Goal: Task Accomplishment & Management: Complete application form

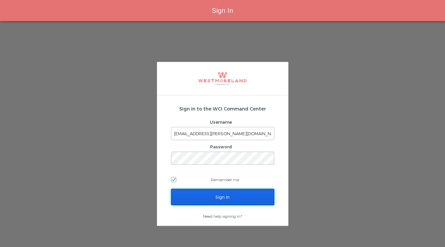
click at [219, 193] on input "Sign In" at bounding box center [222, 197] width 103 height 16
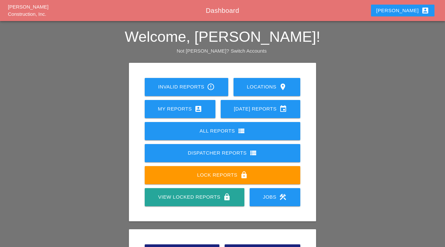
click at [187, 197] on div "View Locked Reports lock" at bounding box center [194, 197] width 78 height 8
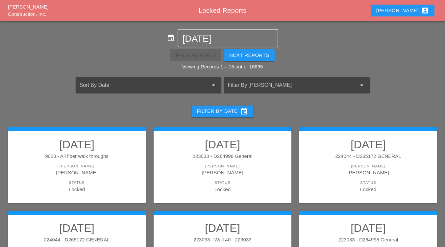
click at [304, 86] on div at bounding box center [287, 85] width 119 height 11
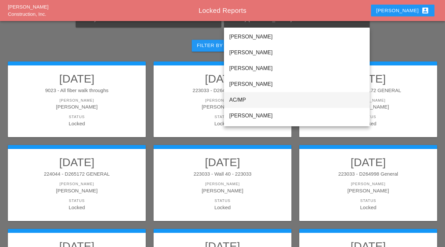
scroll to position [78, 0]
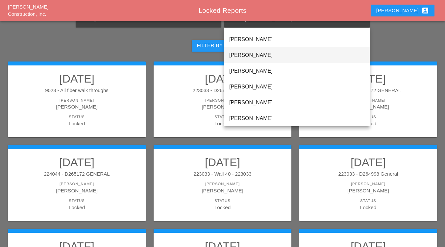
click at [258, 51] on div "Anthony DeGeorge" at bounding box center [296, 55] width 135 height 16
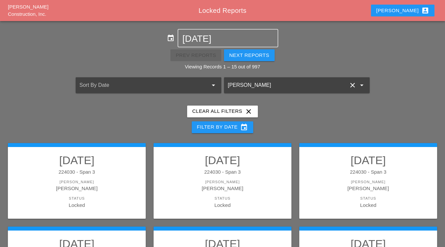
click at [111, 181] on div "Foreman" at bounding box center [76, 182] width 125 height 6
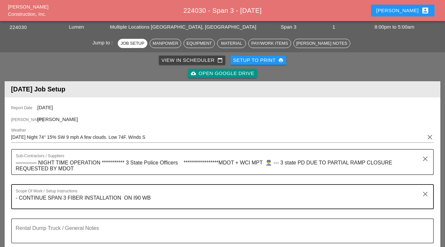
scroll to position [66, 0]
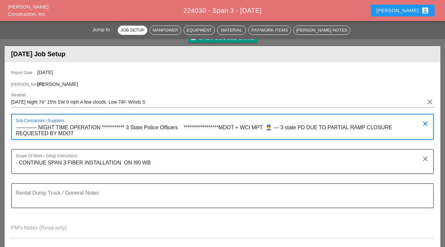
drag, startPoint x: 271, startPoint y: 127, endPoint x: 28, endPoint y: 128, distance: 243.0
click at [28, 128] on textarea "**********" at bounding box center [220, 130] width 408 height 17
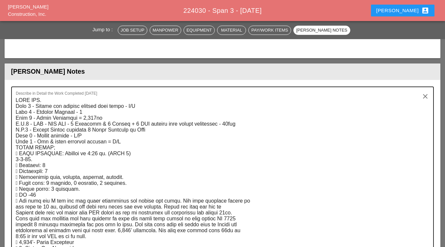
scroll to position [1019, 0]
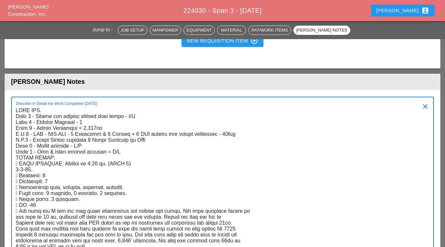
drag, startPoint x: 51, startPoint y: 157, endPoint x: 12, endPoint y: 110, distance: 60.2
click at [12, 110] on div "Describe in Detail the Work Completed Today clear" at bounding box center [222, 201] width 423 height 209
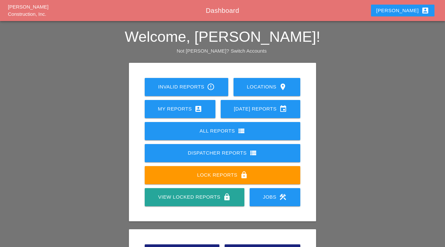
click at [176, 109] on div "My Reports account_box" at bounding box center [180, 109] width 50 height 8
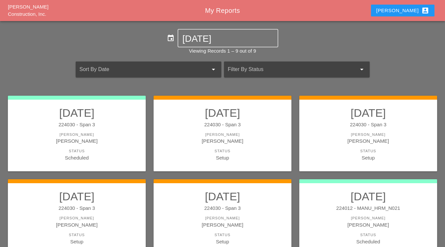
click at [74, 198] on h2 "08/12/2025" at bounding box center [76, 196] width 125 height 13
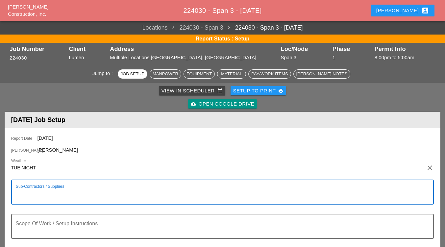
paste textarea "**********"
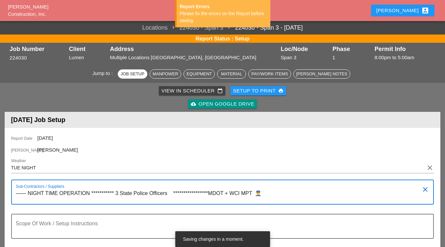
click at [119, 194] on textarea "**********" at bounding box center [220, 196] width 408 height 16
click at [118, 192] on textarea "**********" at bounding box center [220, 196] width 408 height 16
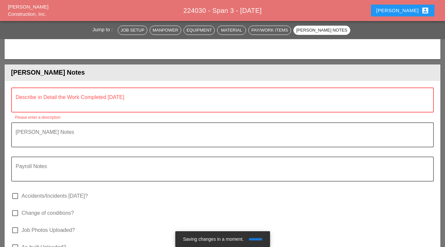
scroll to position [986, 0]
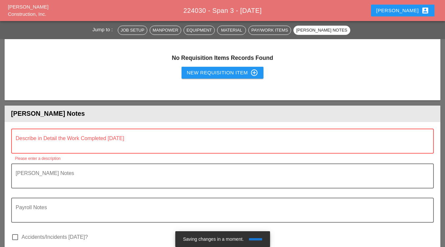
type textarea "**********"
paste textarea "FILL OUT. Item 1 - Remove and replace asphalt temp patch - N/A Item 2 - Dewater…"
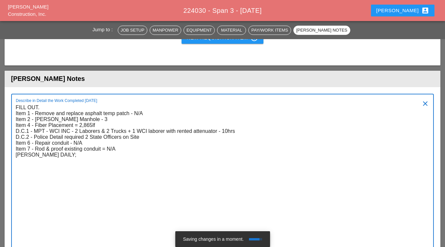
scroll to position [1027, 0]
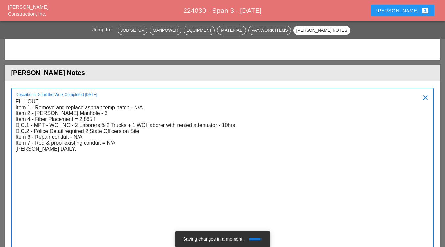
click at [125, 145] on textarea "FILL OUT. Item 1 - Remove and replace asphalt temp patch - N/A Item 2 - Dewater…" at bounding box center [220, 172] width 408 height 153
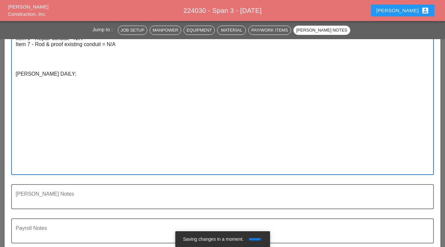
scroll to position [1192, 0]
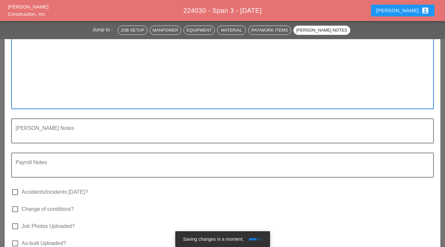
type textarea "FILL OUT. Item 1 - Remove and replace asphalt temp patch - N/A Item 2 - Dewater…"
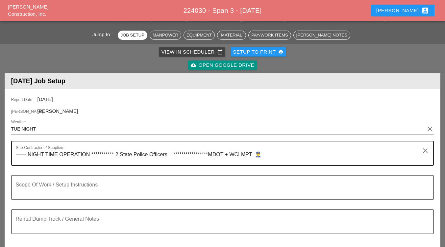
scroll to position [74, 0]
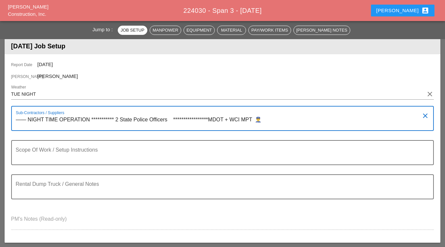
drag, startPoint x: 272, startPoint y: 122, endPoint x: 42, endPoint y: 114, distance: 230.6
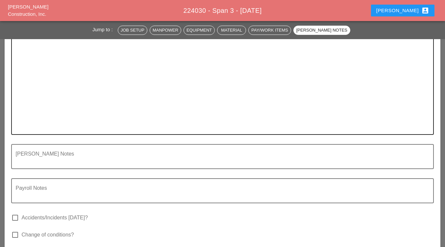
scroll to position [1159, 0]
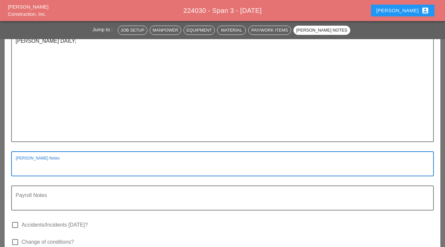
paste textarea "**********"
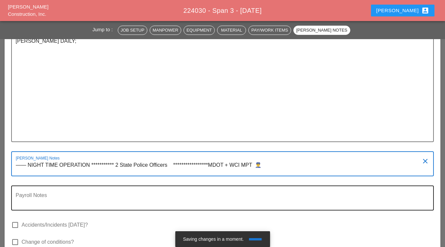
type textarea "**********"
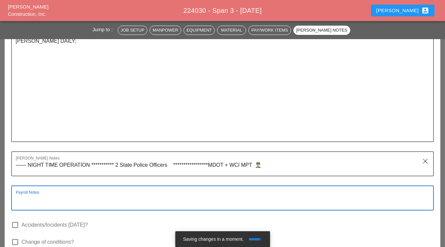
paste textarea "**********"
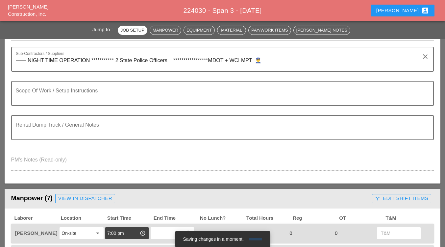
scroll to position [139, 0]
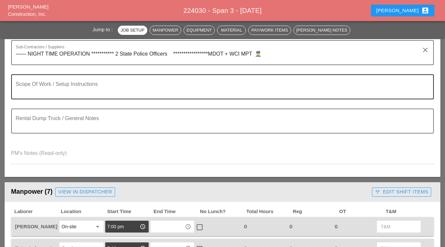
type textarea "**********"
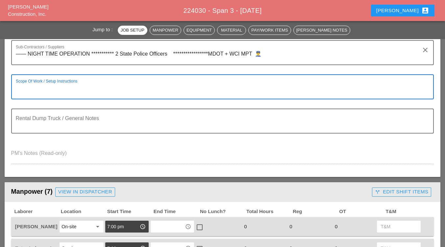
click at [47, 94] on textarea "Scope Of Work / Setup Instructions" at bounding box center [220, 91] width 408 height 16
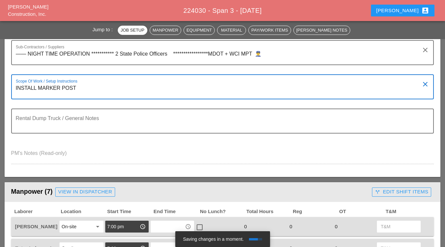
click at [16, 88] on textarea "INSTALL MARKER POST" at bounding box center [220, 91] width 408 height 16
click at [93, 86] on textarea "****** INSTALL MARKER POST" at bounding box center [220, 91] width 408 height 16
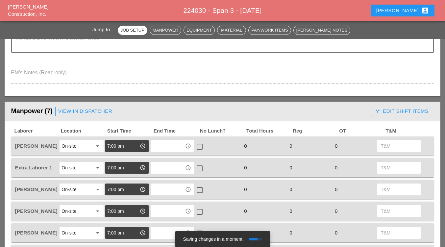
scroll to position [238, 0]
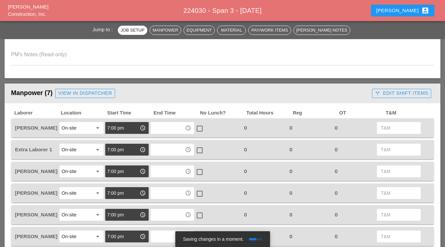
type textarea "****** INSTALL MARKER POST MASS MH#1343"
click at [166, 123] on div "access_time" at bounding box center [172, 128] width 43 height 12
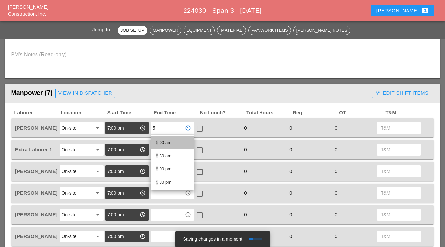
click at [164, 140] on div "5 :00 am" at bounding box center [172, 143] width 33 height 8
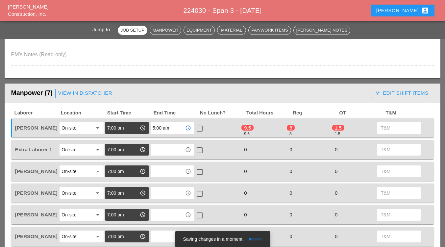
type input "5:00 am"
click at [201, 127] on div at bounding box center [199, 128] width 11 height 11
checkbox input "true"
click at [168, 149] on input "text" at bounding box center [168, 149] width 30 height 11
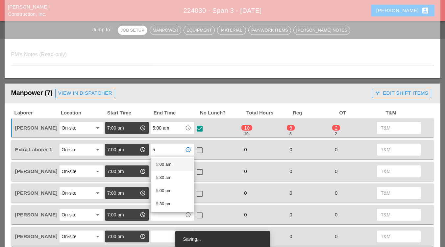
click at [160, 163] on div "5 :00 am" at bounding box center [172, 164] width 33 height 8
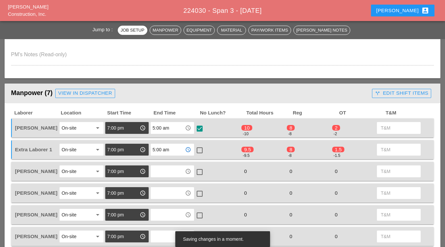
type input "5:00 am"
click at [201, 150] on div at bounding box center [199, 150] width 11 height 11
checkbox input "true"
click at [178, 173] on input "text" at bounding box center [168, 171] width 30 height 11
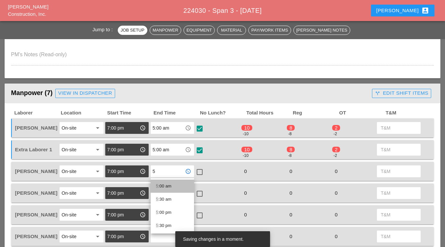
click at [165, 186] on div "5 :00 am" at bounding box center [172, 186] width 33 height 8
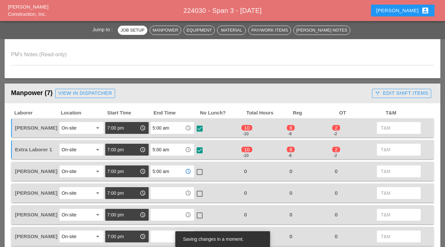
type input "5:00 am"
drag, startPoint x: 203, startPoint y: 171, endPoint x: 200, endPoint y: 173, distance: 3.8
click at [203, 171] on div at bounding box center [199, 171] width 11 height 11
checkbox input "true"
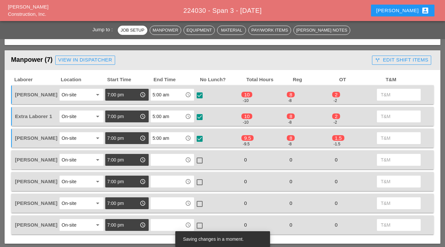
scroll to position [304, 0]
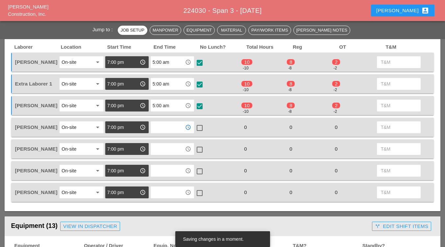
click at [167, 129] on input "text" at bounding box center [168, 127] width 30 height 11
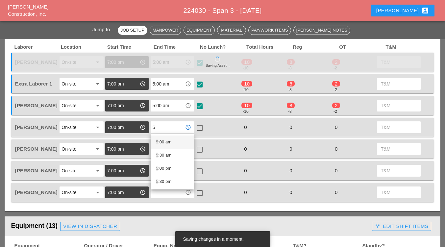
click at [168, 142] on div "5 :00 am" at bounding box center [172, 142] width 33 height 8
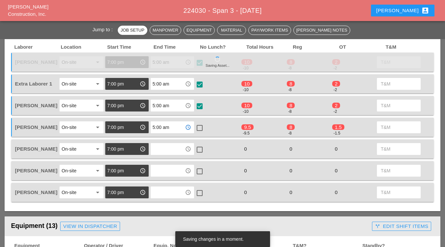
type input "5:00 am"
click at [200, 127] on div at bounding box center [199, 127] width 11 height 11
checkbox input "true"
click at [171, 149] on input "text" at bounding box center [168, 149] width 30 height 11
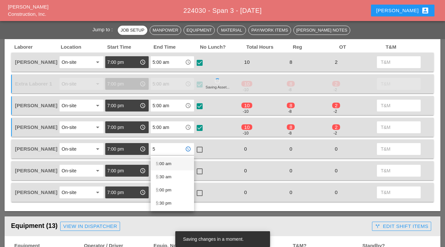
click at [164, 165] on div "5 :00 am" at bounding box center [172, 164] width 33 height 8
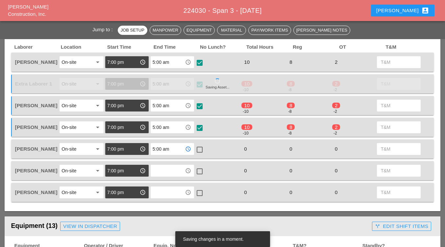
type input "5:00 am"
click at [199, 150] on div at bounding box center [199, 149] width 11 height 11
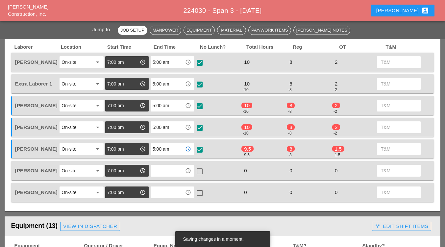
checkbox input "true"
click at [169, 172] on input "text" at bounding box center [168, 170] width 30 height 11
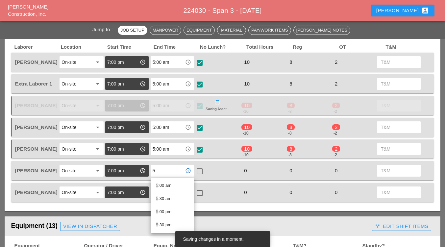
click at [165, 184] on div "5 :00 am" at bounding box center [172, 185] width 33 height 8
type input "5:00 am"
click at [198, 171] on div at bounding box center [199, 171] width 11 height 11
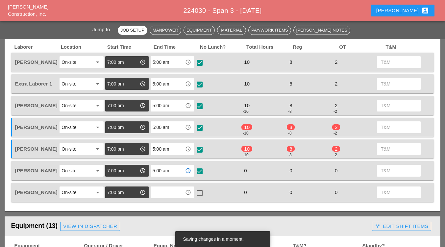
checkbox input "true"
click at [167, 192] on input "text" at bounding box center [168, 192] width 30 height 11
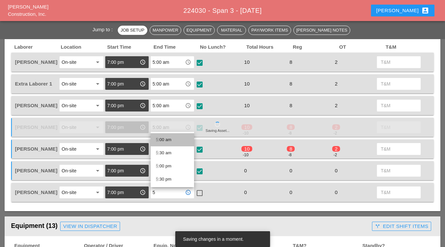
click at [162, 140] on div "5 :00 am" at bounding box center [172, 140] width 33 height 8
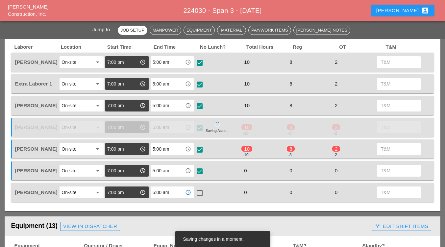
type input "5:00 am"
click at [200, 194] on div at bounding box center [199, 192] width 11 height 11
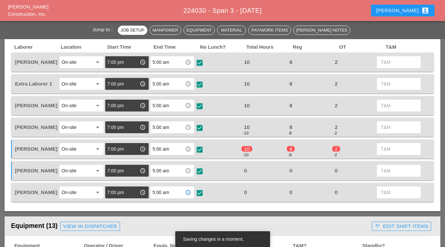
checkbox input "true"
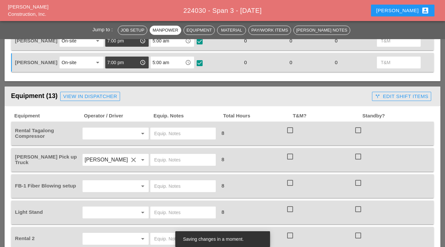
scroll to position [435, 0]
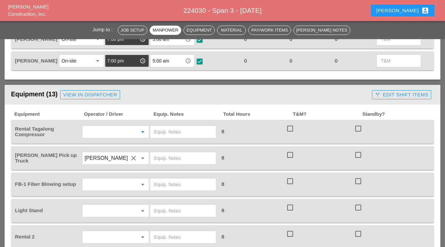
click at [124, 132] on input "text" at bounding box center [106, 132] width 44 height 11
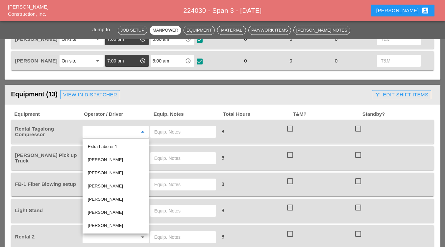
click at [107, 197] on div "[PERSON_NAME]" at bounding box center [116, 199] width 56 height 8
type input "[PERSON_NAME]"
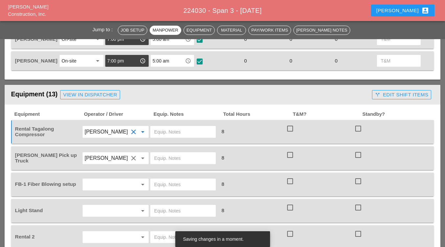
click at [179, 134] on input "text" at bounding box center [183, 132] width 58 height 11
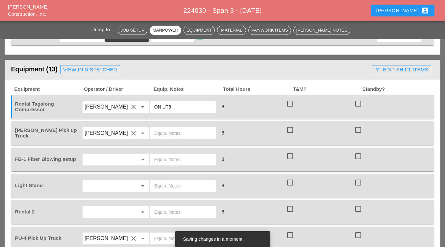
scroll to position [468, 0]
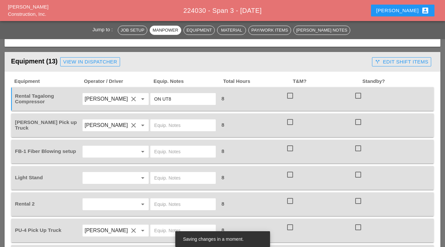
type input "ON UT8"
click at [176, 125] on input "text" at bounding box center [183, 125] width 58 height 11
type input "W/SMALL TOOLS"
click at [186, 98] on input "ON UT8" at bounding box center [183, 99] width 58 height 11
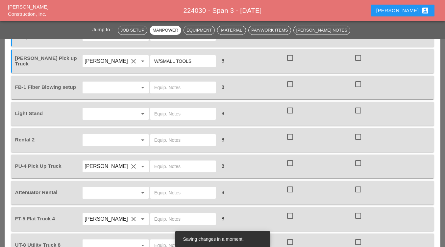
scroll to position [534, 0]
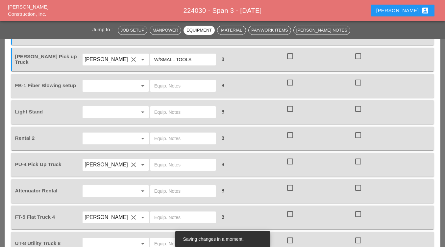
click at [131, 83] on div at bounding box center [134, 86] width 8 height 8
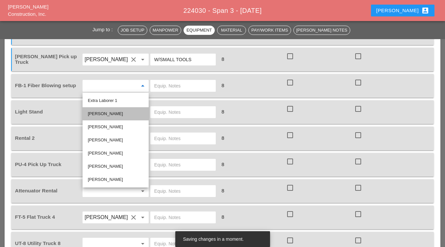
click at [111, 114] on div "[PERSON_NAME]" at bounding box center [116, 114] width 56 height 8
type input "[PERSON_NAME]"
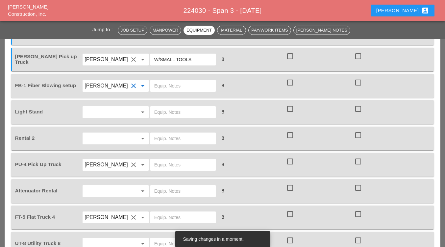
click at [163, 84] on input "text" at bounding box center [183, 86] width 58 height 11
type input "ON UT8"
click at [120, 112] on input "text" at bounding box center [106, 112] width 44 height 11
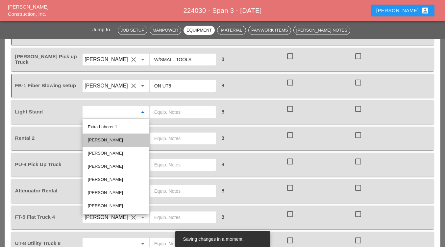
drag, startPoint x: 117, startPoint y: 137, endPoint x: 159, endPoint y: 120, distance: 45.0
click at [117, 136] on div "[PERSON_NAME]" at bounding box center [116, 140] width 56 height 8
type input "[PERSON_NAME]"
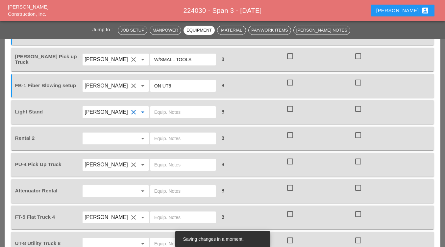
click at [166, 113] on input "text" at bounding box center [183, 112] width 58 height 11
type input "O"
type input "IN BOTH TKS"
click at [112, 144] on input "text" at bounding box center [106, 138] width 44 height 11
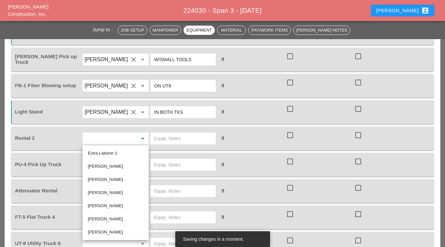
click at [164, 141] on input "text" at bounding box center [183, 138] width 58 height 11
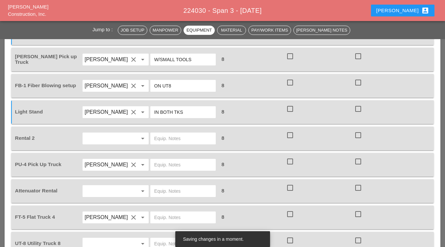
click at [126, 139] on input "text" at bounding box center [106, 138] width 44 height 11
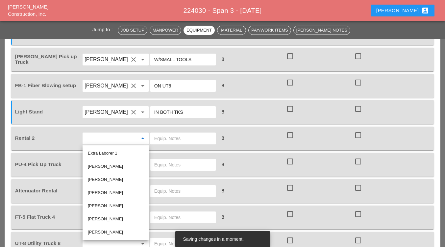
click at [113, 167] on div "[PERSON_NAME]" at bounding box center [116, 166] width 56 height 8
type input "[PERSON_NAME]"
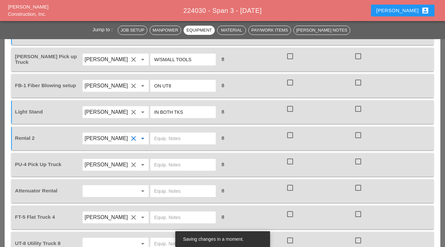
click at [168, 140] on input "text" at bounding box center [183, 138] width 58 height 11
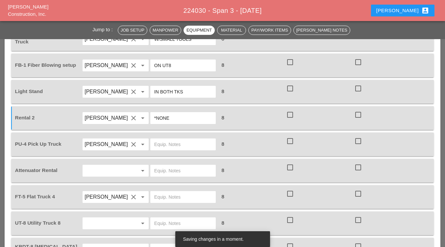
scroll to position [567, 0]
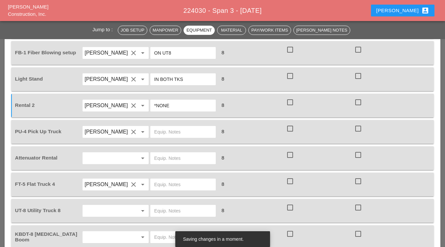
type input "*NONE"
click at [174, 130] on input "text" at bounding box center [183, 132] width 58 height 11
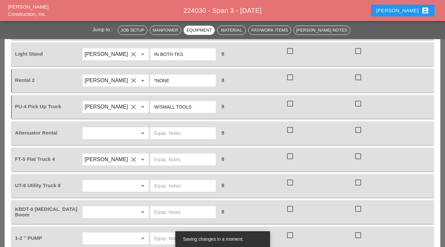
scroll to position [600, 0]
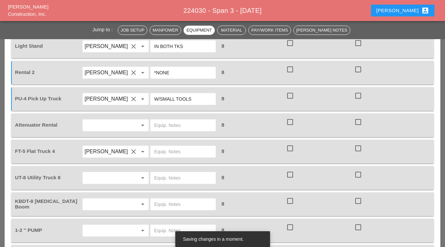
type input "W/SMALL TOOLS"
click at [121, 130] on input "text" at bounding box center [106, 125] width 44 height 11
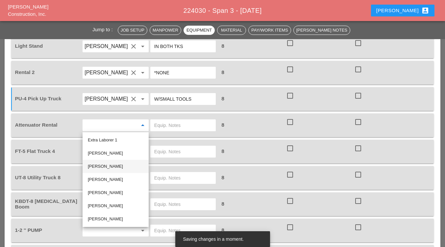
click at [112, 164] on div "[PERSON_NAME]" at bounding box center [116, 166] width 56 height 8
type input "[PERSON_NAME]"
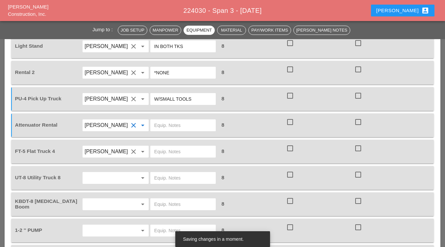
click at [166, 125] on input "text" at bounding box center [183, 125] width 58 height 11
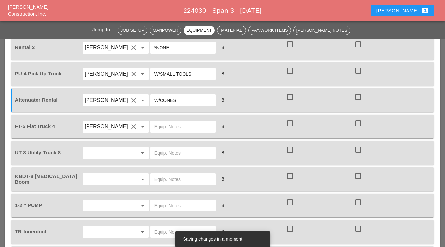
scroll to position [633, 0]
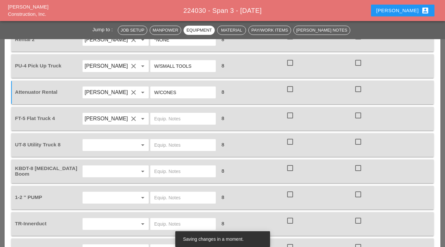
type input "W/CONES"
click at [170, 115] on input "text" at bounding box center [183, 118] width 58 height 11
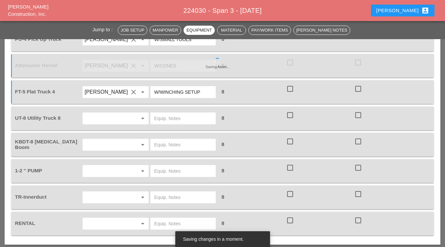
scroll to position [698, 0]
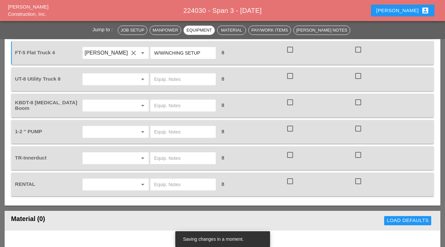
type input "W/WINCHING SETUP"
click at [115, 78] on input "text" at bounding box center [106, 79] width 44 height 11
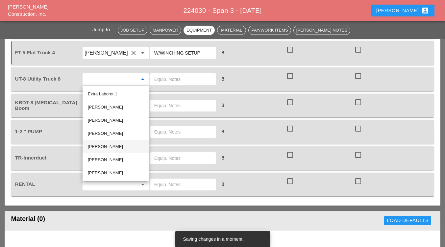
click at [109, 146] on div "[PERSON_NAME]" at bounding box center [116, 147] width 56 height 8
type input "[PERSON_NAME]"
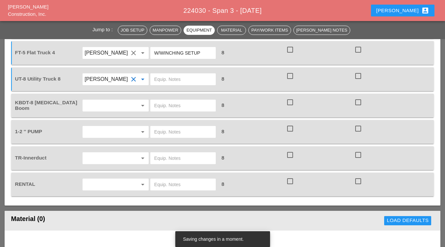
click at [175, 78] on input "text" at bounding box center [183, 79] width 58 height 11
type input "W/FOC BLOWING SETUP"
click at [120, 102] on input "text" at bounding box center [106, 105] width 44 height 11
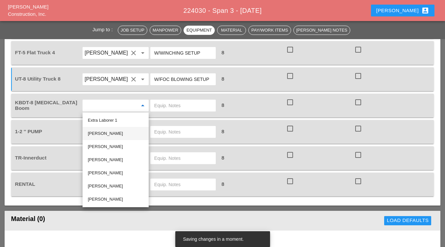
click at [112, 129] on div "[PERSON_NAME]" at bounding box center [116, 133] width 56 height 13
type input "[PERSON_NAME]"
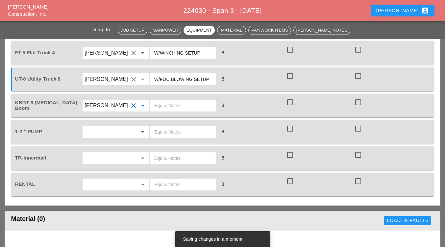
click at [161, 107] on input "text" at bounding box center [183, 105] width 58 height 11
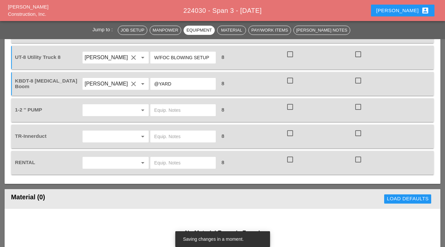
scroll to position [731, 0]
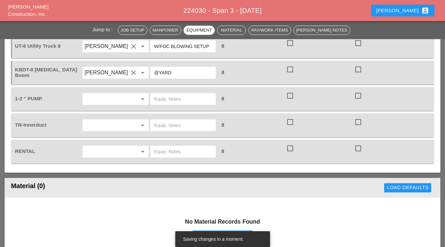
type input "@YARD"
click at [120, 98] on input "text" at bounding box center [106, 99] width 44 height 11
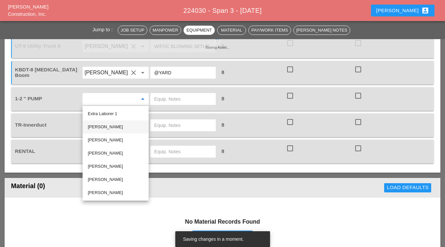
click at [106, 128] on div "[PERSON_NAME]" at bounding box center [116, 127] width 56 height 8
type input "[PERSON_NAME]"
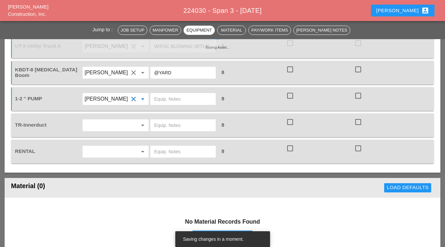
click at [169, 99] on input "text" at bounding box center [183, 99] width 58 height 11
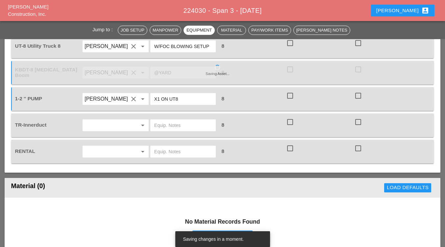
type input "X1 ON UT8"
click at [114, 125] on input "text" at bounding box center [106, 125] width 44 height 11
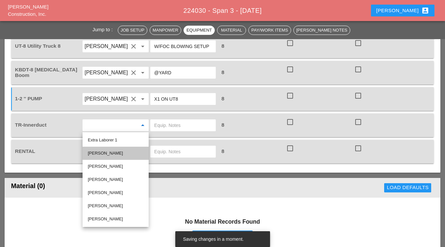
click at [110, 147] on div "[PERSON_NAME]" at bounding box center [116, 153] width 56 height 13
type input "[PERSON_NAME]"
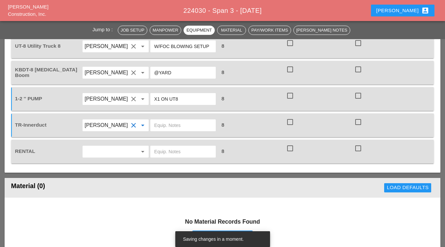
click at [171, 128] on input "text" at bounding box center [183, 125] width 58 height 11
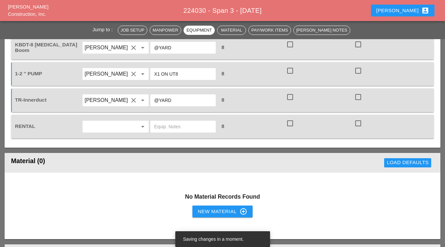
scroll to position [764, 0]
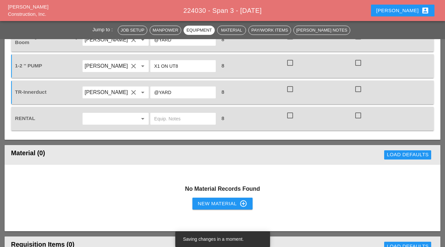
type input "@YARD"
click at [125, 121] on input "text" at bounding box center [106, 118] width 44 height 11
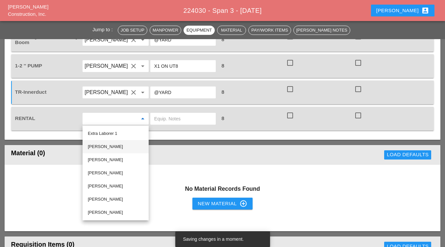
click at [124, 143] on div "[PERSON_NAME]" at bounding box center [116, 147] width 56 height 8
type input "[PERSON_NAME]"
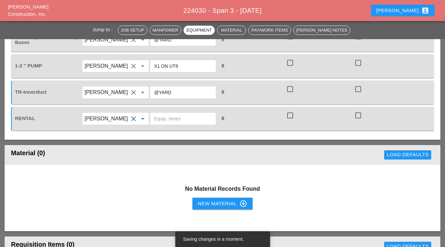
click at [169, 116] on input "text" at bounding box center [183, 118] width 58 height 11
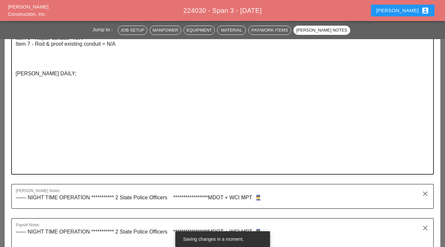
scroll to position [1060, 0]
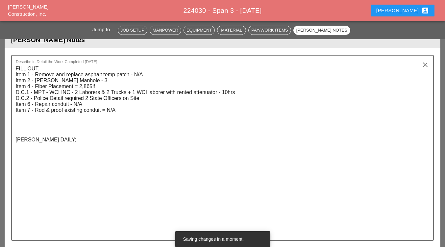
type input "NONE"
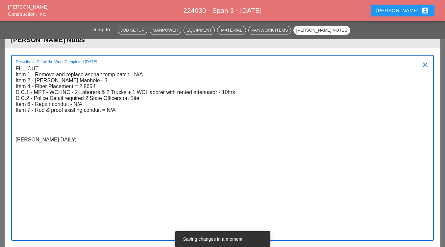
paste textarea " WEST MORELAND: Arrived at 7:00 pm. (SPAN 3) 8-12-25.  Manpower: 9  Supervis…"
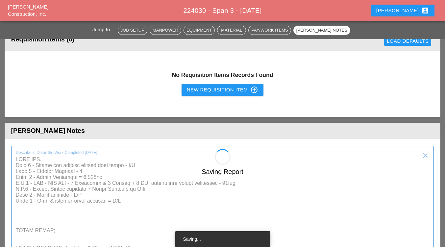
scroll to position [1035, 0]
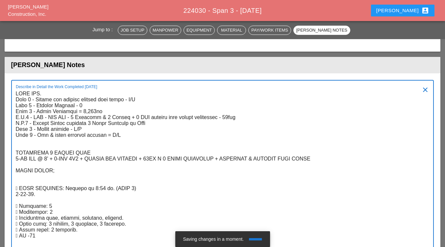
type textarea "FILL OUT. Item 1 - Remove and replace asphalt temp patch - N/A Item 2 - Dewater…"
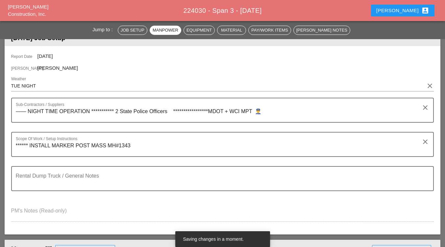
scroll to position [82, 0]
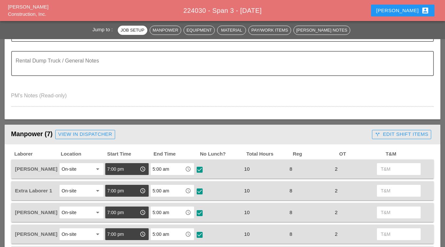
scroll to position [296, 0]
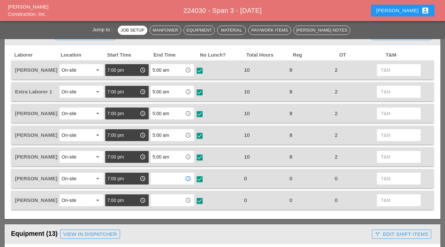
click at [180, 181] on input "text" at bounding box center [168, 178] width 30 height 11
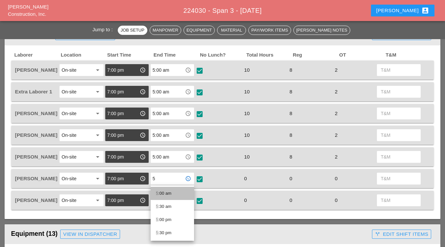
click at [166, 194] on div "5 :00 am" at bounding box center [172, 193] width 33 height 8
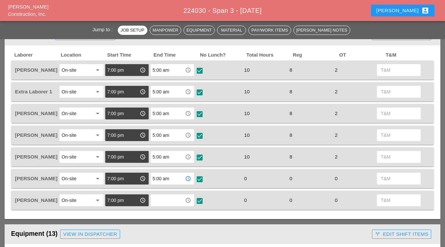
type input "5:00 am"
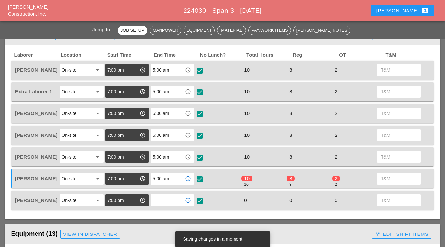
click at [163, 199] on input "text" at bounding box center [168, 200] width 30 height 11
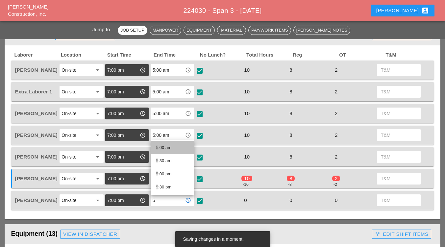
click at [163, 147] on div "5 :00 am" at bounding box center [172, 148] width 33 height 8
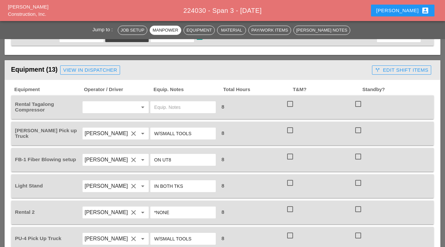
scroll to position [460, 0]
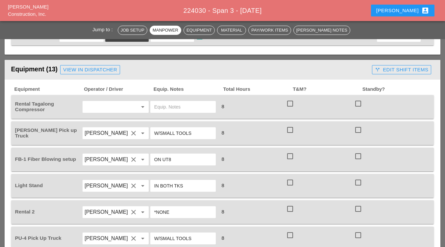
type input "5:00 am"
click at [114, 109] on input "text" at bounding box center [106, 107] width 44 height 11
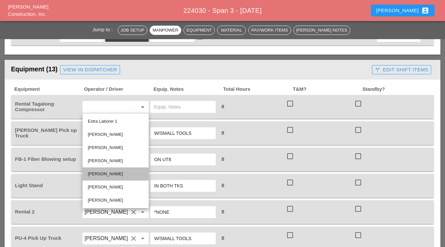
click at [107, 174] on div "[PERSON_NAME]" at bounding box center [116, 174] width 56 height 8
type input "[PERSON_NAME]"
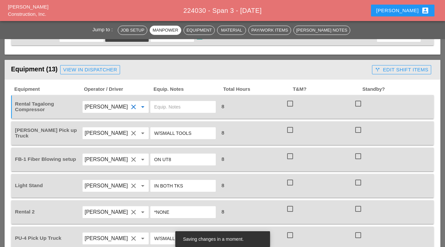
click at [175, 110] on input "text" at bounding box center [183, 107] width 58 height 11
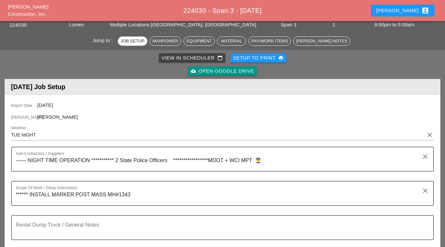
scroll to position [0, 0]
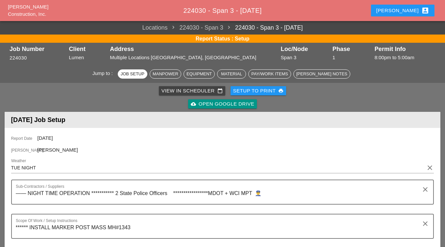
type input "ON UT8"
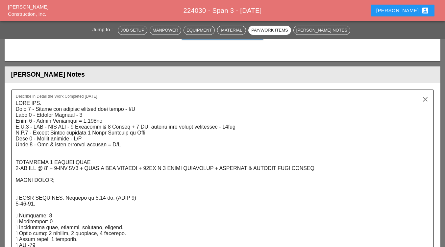
scroll to position [1052, 0]
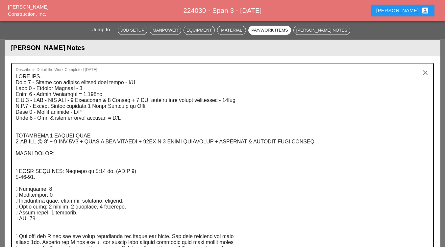
click at [105, 91] on textarea "Describe in Detail the Work Completed Today" at bounding box center [220, 242] width 408 height 342
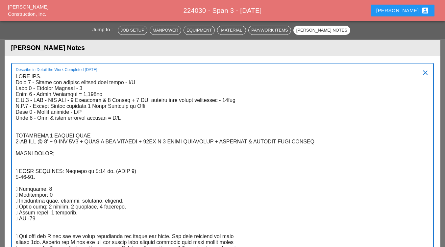
click at [97, 135] on textarea "Describe in Detail the Work Completed Today" at bounding box center [220, 242] width 408 height 342
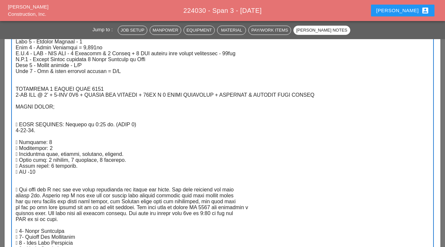
scroll to position [1096, 0]
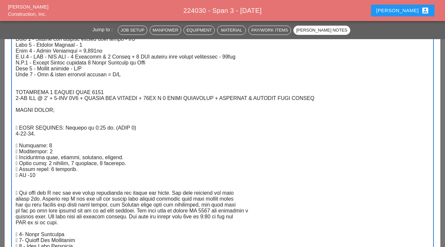
drag, startPoint x: 57, startPoint y: 107, endPoint x: 26, endPoint y: 112, distance: 31.2
click at [26, 112] on textarea "Describe in Detail the Work Completed Today" at bounding box center [220, 199] width 408 height 342
click at [194, 156] on textarea "Describe in Detail the Work Completed Today" at bounding box center [220, 199] width 408 height 342
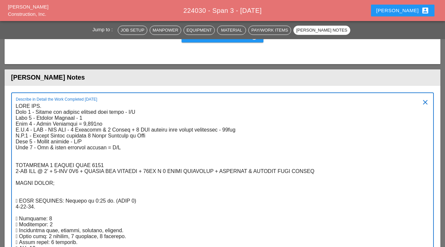
scroll to position [1030, 0]
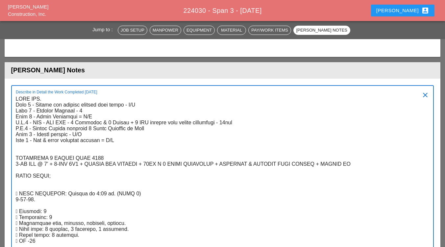
drag, startPoint x: 51, startPoint y: 177, endPoint x: 14, endPoint y: 96, distance: 89.4
type textarea "FILL OUT. Item 1 - Remove and replace asphalt temp patch - N/A Item 2 - Dewater…"
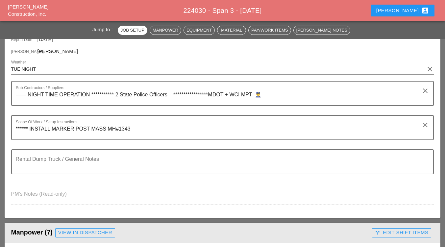
scroll to position [0, 0]
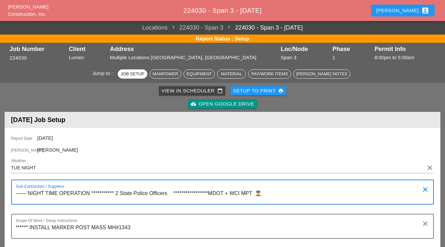
drag, startPoint x: 266, startPoint y: 193, endPoint x: 16, endPoint y: 200, distance: 250.3
click at [16, 200] on textarea "**********" at bounding box center [220, 196] width 408 height 16
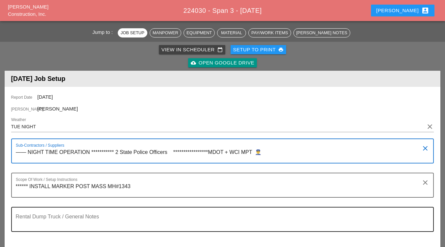
scroll to position [66, 0]
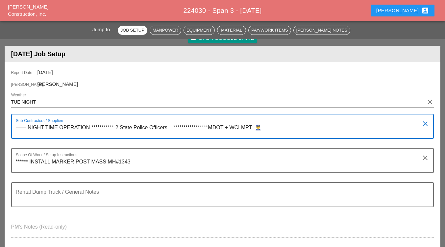
drag, startPoint x: 267, startPoint y: 129, endPoint x: 14, endPoint y: 132, distance: 252.5
click at [11, 132] on div "**********" at bounding box center [223, 156] width 436 height 188
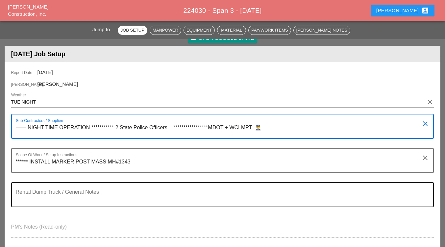
drag, startPoint x: 41, startPoint y: 130, endPoint x: 216, endPoint y: 182, distance: 181.9
click at [215, 187] on div "Rental Dump Truck / General Notes" at bounding box center [220, 195] width 408 height 24
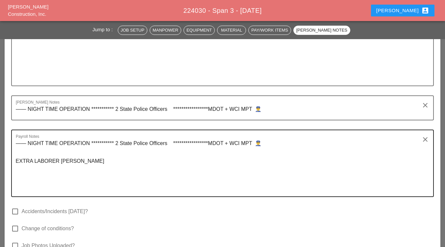
scroll to position [1381, 0]
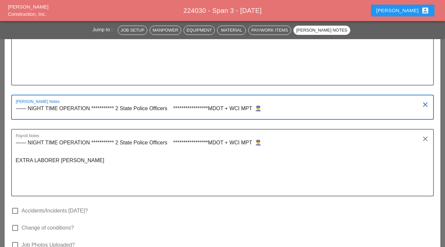
drag, startPoint x: 272, startPoint y: 109, endPoint x: 17, endPoint y: 106, distance: 255.2
click at [13, 106] on div "**********" at bounding box center [222, 107] width 423 height 25
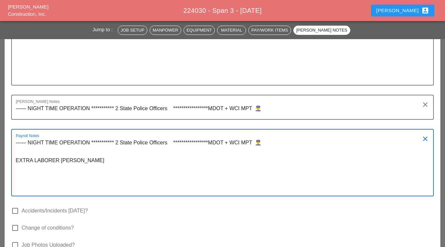
drag, startPoint x: 101, startPoint y: 162, endPoint x: 11, endPoint y: 140, distance: 92.3
click at [11, 140] on div "**********" at bounding box center [222, 162] width 423 height 67
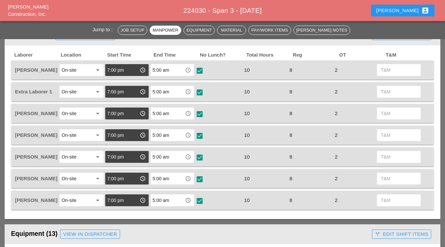
scroll to position [132, 0]
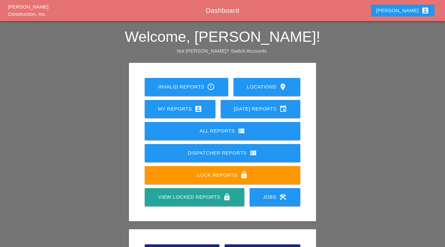
click at [166, 108] on div "My Reports account_box" at bounding box center [180, 109] width 50 height 8
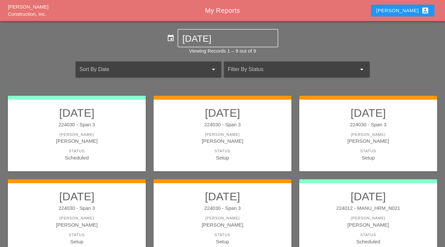
click at [331, 128] on div "224030 - Span 3" at bounding box center [368, 125] width 125 height 8
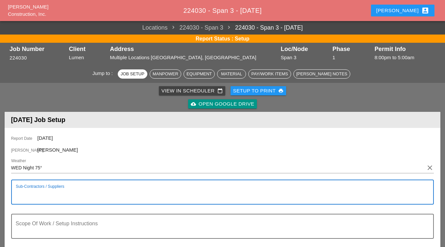
click at [35, 195] on textarea "Sub-Contractors / Suppliers" at bounding box center [220, 196] width 408 height 16
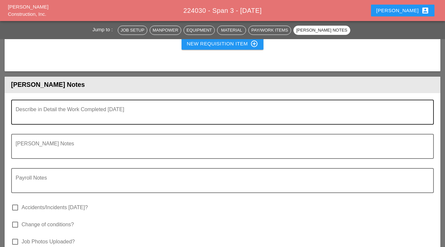
scroll to position [986, 0]
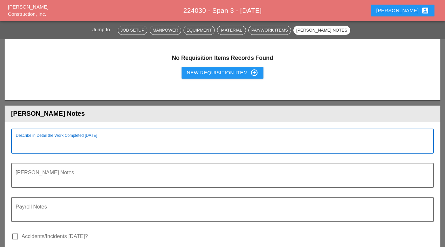
paste textarea "FILL OUT. Item 1 - Remove and replace asphalt temp patch - N/A Item 2 - Dewater…"
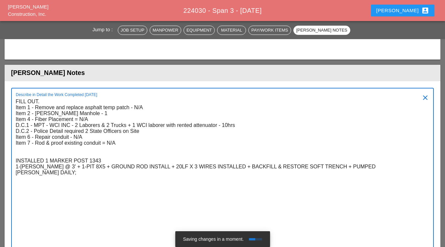
scroll to position [1033, 0]
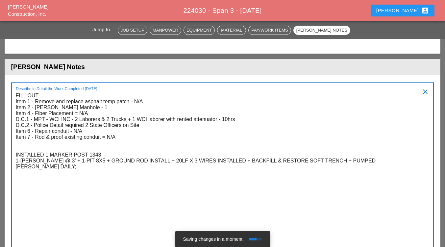
type textarea "FILL OUT. Item 1 - Remove and replace asphalt temp patch - N/A Item 2 - Dewater…"
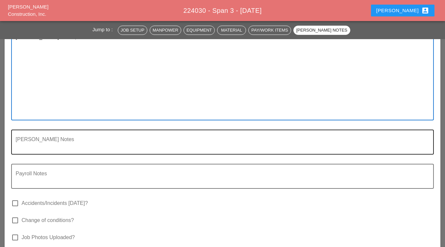
scroll to position [1165, 0]
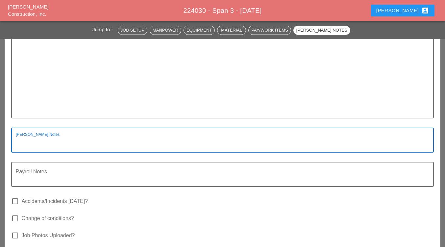
paste textarea "**********"
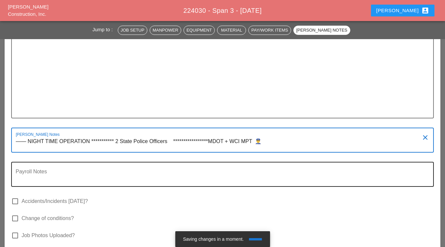
type textarea "**********"
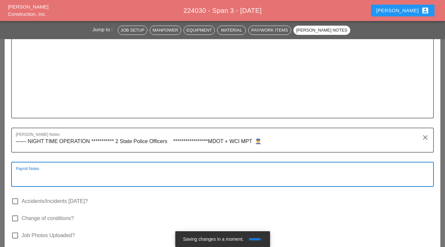
paste textarea "**********"
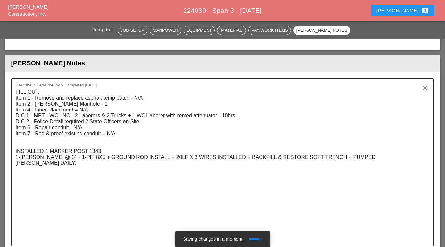
scroll to position [1000, 0]
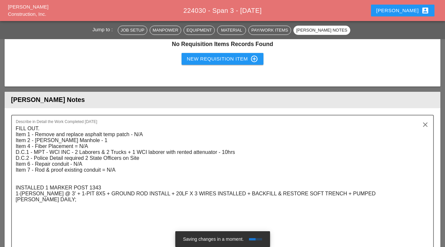
type textarea "**********"
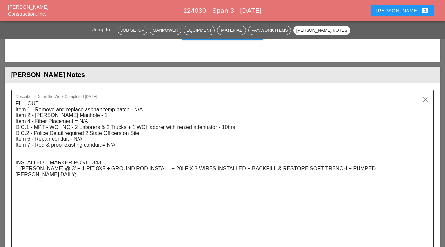
scroll to position [1033, 0]
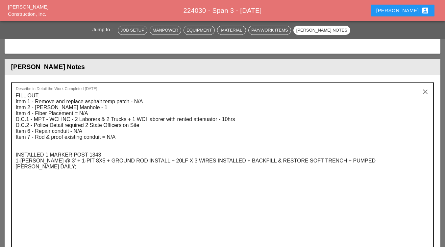
click at [377, 162] on textarea "FILL OUT. Item 1 - Remove and replace asphalt temp patch - N/A Item 2 - Dewater…" at bounding box center [220, 169] width 408 height 159
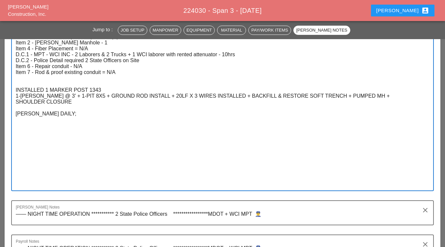
scroll to position [1099, 0]
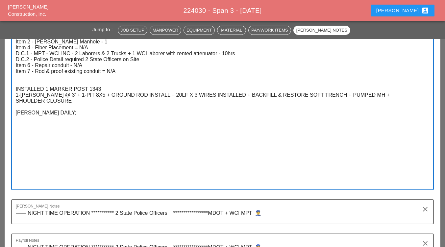
paste textarea " WEST MORELAND: Arrived at 7:00 pm. (SPAN 3) 8-13-25.  Manpower: 9  Supervis…"
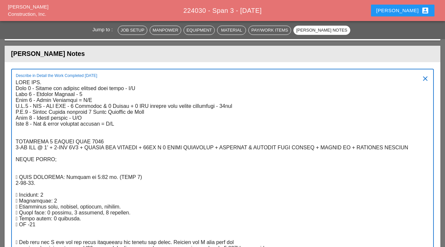
scroll to position [1035, 0]
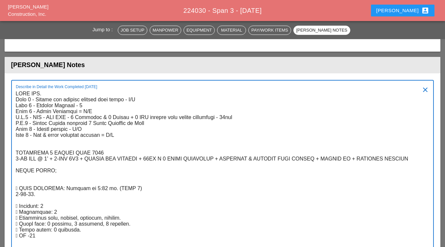
drag, startPoint x: 89, startPoint y: 112, endPoint x: 96, endPoint y: 121, distance: 11.9
click at [89, 112] on textarea "Describe in Detail the Work Completed Today" at bounding box center [220, 244] width 408 height 313
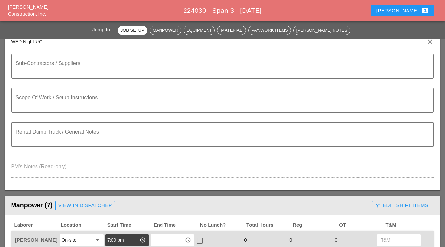
scroll to position [49, 0]
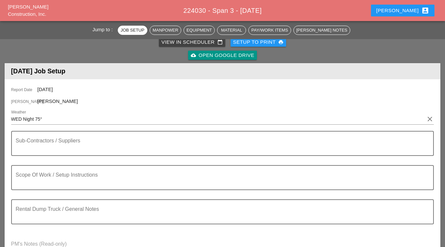
type textarea "FILL OUT. Item 1 - Remove and replace asphalt temp patch - N/A Item 2 - Dewater…"
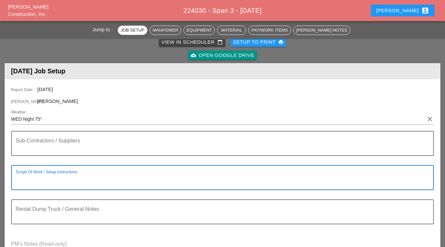
paste textarea "****** INSTALL MARKER POST MASS MH#1343"
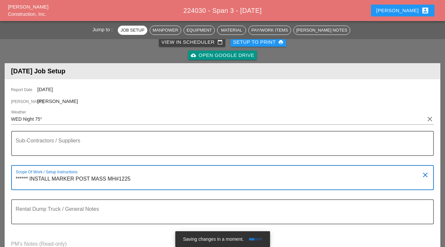
type textarea "****** INSTALL MARKER POST MASS MH#1225"
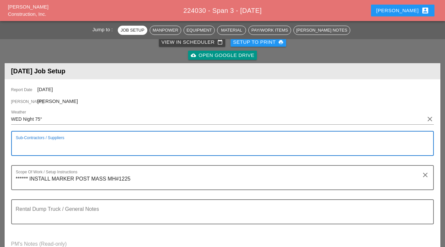
paste textarea "**********"
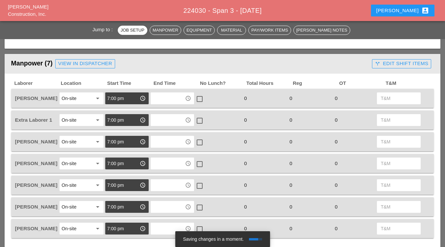
scroll to position [279, 0]
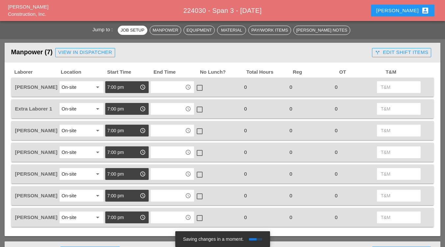
type textarea "**********"
click at [165, 87] on input "text" at bounding box center [168, 87] width 30 height 11
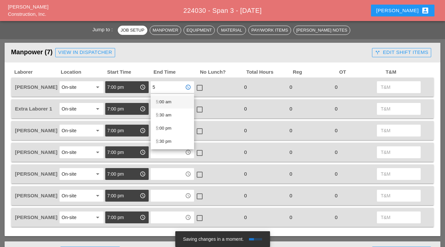
click at [168, 102] on div "5 :00 am" at bounding box center [172, 102] width 33 height 8
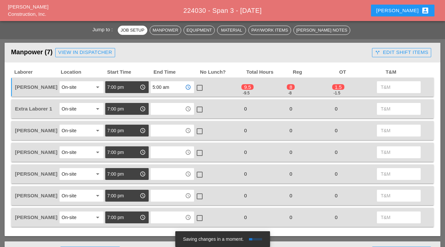
type input "5:00 am"
click at [198, 89] on div at bounding box center [199, 87] width 11 height 11
checkbox input "true"
click at [178, 108] on input "text" at bounding box center [168, 109] width 30 height 11
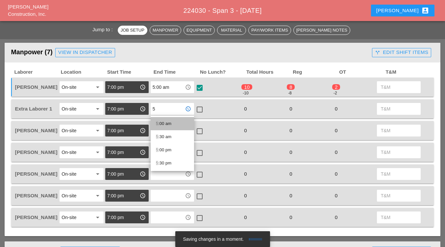
click at [162, 125] on div "5 :00 am" at bounding box center [172, 124] width 33 height 8
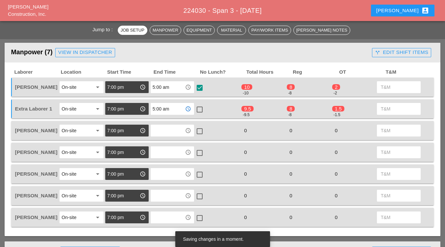
type input "5:00 am"
click at [201, 109] on div at bounding box center [199, 109] width 11 height 11
checkbox input "true"
click at [168, 134] on input "text" at bounding box center [168, 130] width 30 height 11
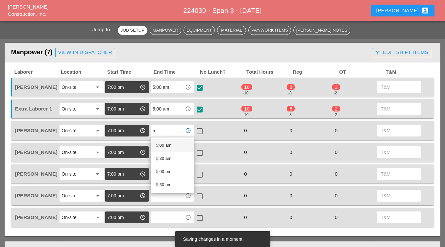
click at [163, 146] on div "5 :00 am" at bounding box center [172, 145] width 33 height 8
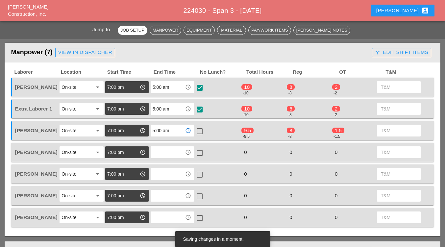
type input "5:00 am"
click at [197, 131] on div at bounding box center [199, 131] width 11 height 11
checkbox input "true"
click at [173, 155] on input "text" at bounding box center [168, 152] width 30 height 11
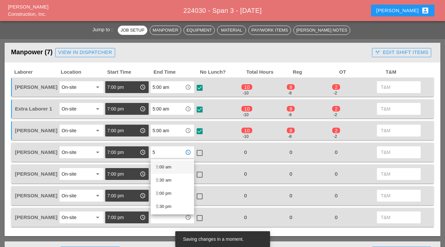
click at [160, 166] on div "5 :00 am" at bounding box center [172, 167] width 33 height 8
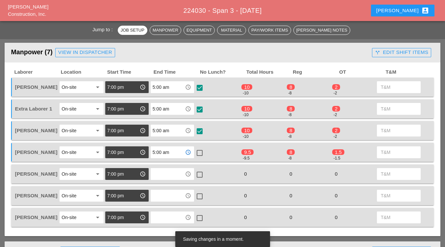
type input "5:00 am"
click at [198, 152] on div at bounding box center [199, 152] width 11 height 11
checkbox input "true"
click at [173, 170] on input "text" at bounding box center [168, 174] width 30 height 11
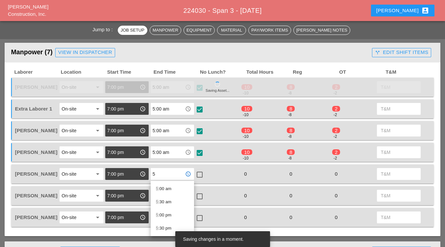
drag, startPoint x: 166, startPoint y: 187, endPoint x: 177, endPoint y: 183, distance: 11.3
click at [165, 187] on div "5 :00 am" at bounding box center [172, 189] width 33 height 8
type input "5:00 am"
click at [200, 175] on div at bounding box center [199, 174] width 11 height 11
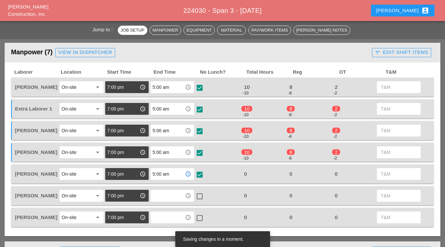
checkbox input "true"
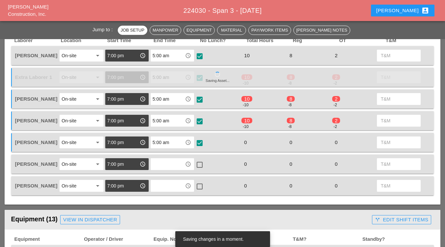
scroll to position [312, 0]
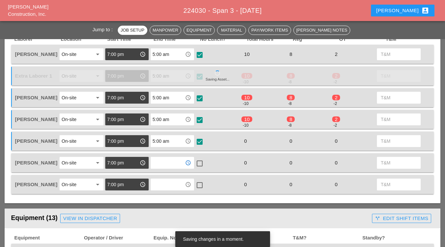
click at [163, 164] on input "text" at bounding box center [168, 162] width 30 height 11
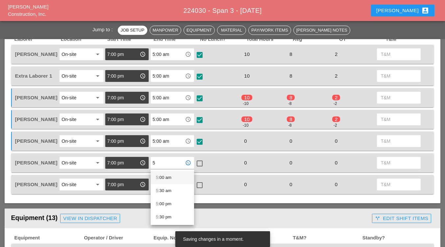
click at [163, 182] on div "5 :00 am" at bounding box center [172, 177] width 33 height 13
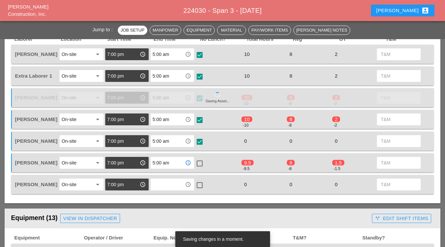
type input "5:00 am"
click at [201, 163] on div at bounding box center [199, 163] width 11 height 11
checkbox input "true"
click at [168, 191] on div "access_time" at bounding box center [172, 185] width 45 height 14
click at [169, 187] on input "text" at bounding box center [168, 184] width 30 height 11
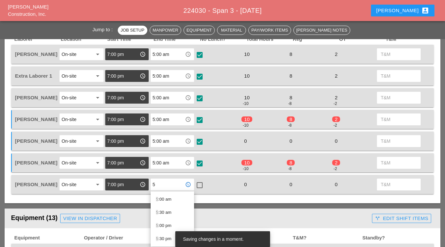
click at [165, 198] on div "5 :00 am" at bounding box center [172, 199] width 33 height 8
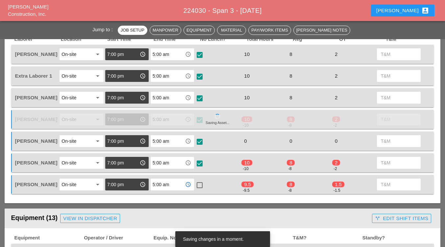
type input "5:00 am"
click at [199, 185] on div at bounding box center [199, 185] width 11 height 11
checkbox input "true"
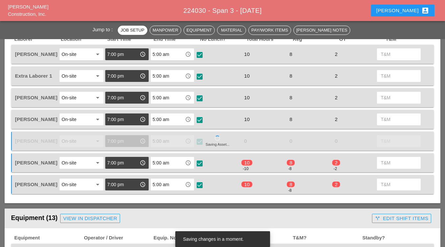
scroll to position [476, 0]
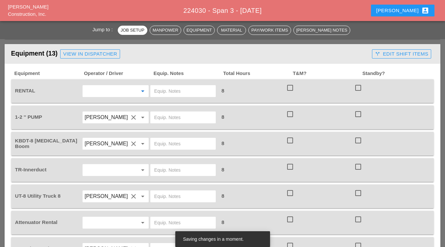
click at [98, 92] on input "text" at bounding box center [106, 91] width 44 height 11
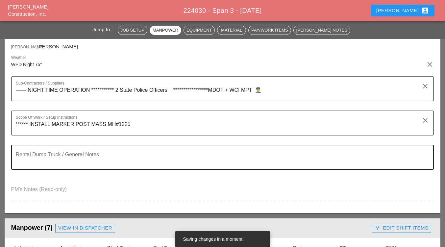
scroll to position [99, 0]
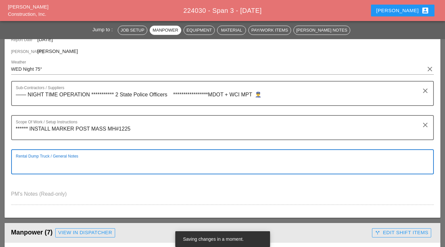
click at [56, 167] on textarea "Rental Dump Truck / General Notes" at bounding box center [220, 166] width 408 height 16
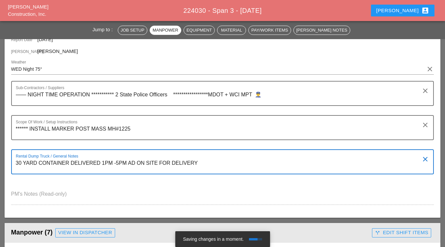
drag, startPoint x: 215, startPoint y: 161, endPoint x: 3, endPoint y: 162, distance: 211.7
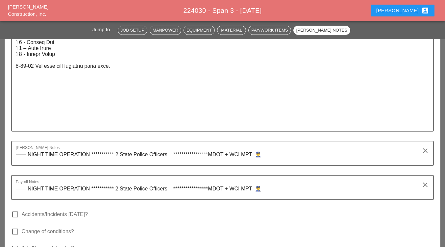
scroll to position [1315, 0]
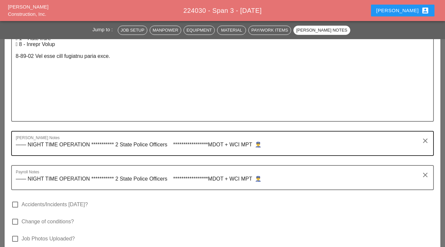
type textarea "30 YARD CONTAINER DELIVERED 1PM -5PM AD ON SITE FOR DELIVERY"
click at [283, 148] on textarea "**********" at bounding box center [220, 147] width 408 height 16
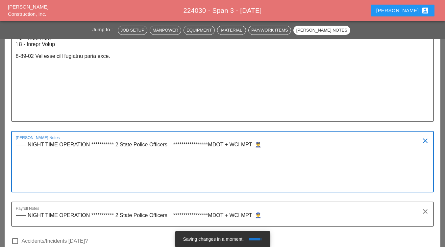
click at [12, 165] on div "**********" at bounding box center [222, 161] width 423 height 61
click at [24, 167] on textarea "**********" at bounding box center [220, 165] width 408 height 52
paste textarea "30 YARD CONTAINER DELIVERED 1PM -5PM AD ON SITE FOR DELIVERY"
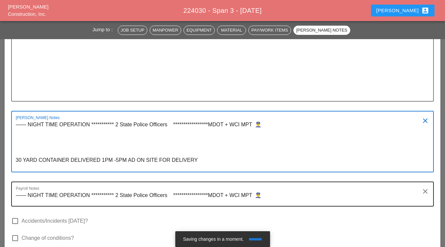
scroll to position [1348, 0]
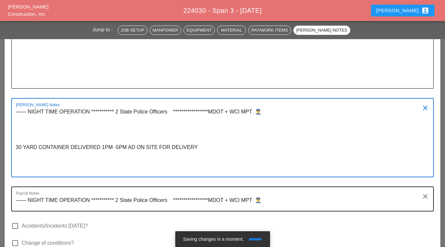
type textarea "**********"
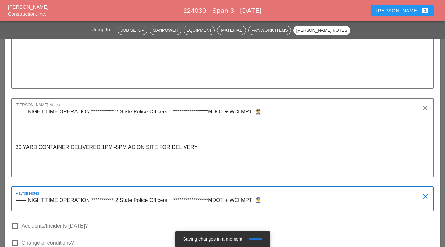
click at [283, 198] on textarea "**********" at bounding box center [220, 203] width 408 height 16
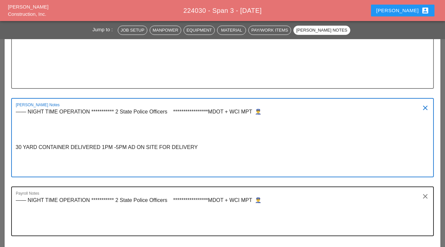
drag, startPoint x: 37, startPoint y: 165, endPoint x: 31, endPoint y: 206, distance: 41.3
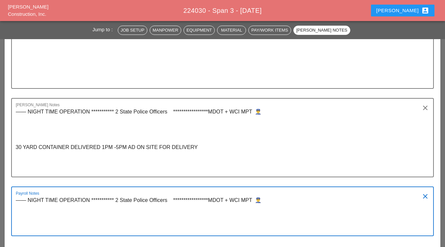
drag, startPoint x: 31, startPoint y: 206, endPoint x: 33, endPoint y: 222, distance: 15.9
paste textarea "EXTRA LABORER JAMIE GALVEZ"
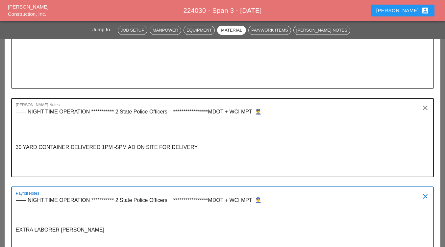
type textarea "**********"
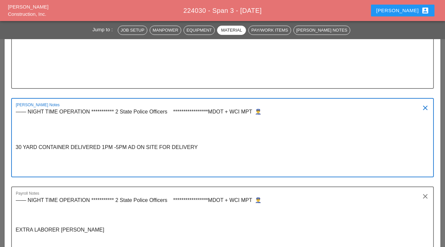
click at [173, 147] on textarea "**********" at bounding box center [220, 142] width 408 height 70
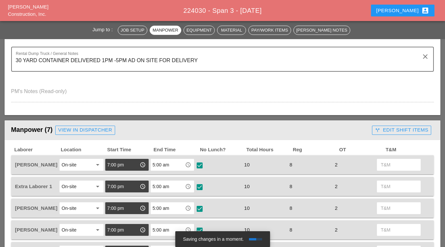
scroll to position [132, 0]
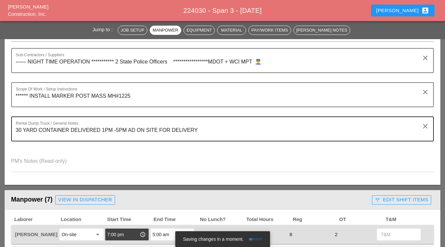
type textarea "**********"
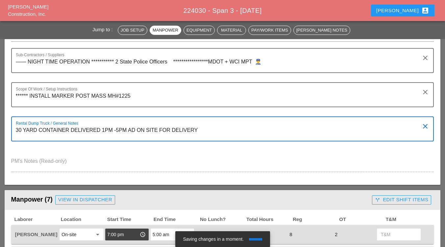
click at [173, 130] on textarea "30 YARD CONTAINER DELIVERED 1PM -5PM AD ON SITE FOR DELIVERY" at bounding box center [220, 133] width 408 height 16
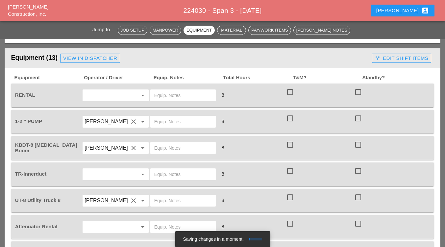
scroll to position [460, 0]
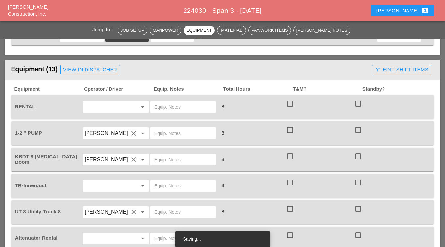
type textarea "30 YARD CONTAINER DELIVERED 1PM -5PM AD ON SITE FOR ASSISTING DELIVERY"
click at [117, 111] on input "text" at bounding box center [106, 107] width 44 height 11
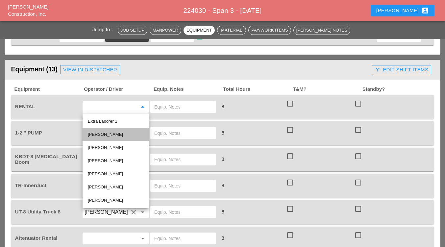
click at [101, 133] on div "[PERSON_NAME]" at bounding box center [116, 135] width 56 height 8
type input "[PERSON_NAME]"
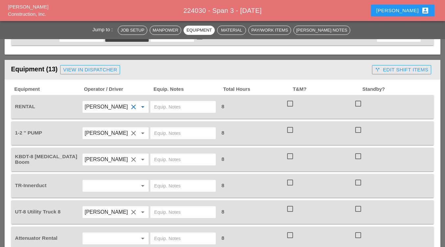
click at [176, 109] on input "text" at bounding box center [183, 107] width 58 height 11
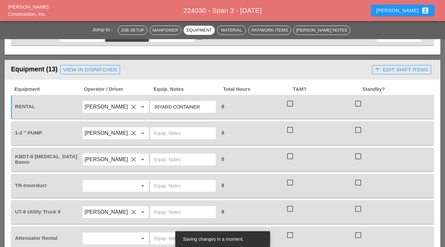
type input "30YARD CONTAINER"
click at [166, 130] on input "text" at bounding box center [183, 133] width 58 height 11
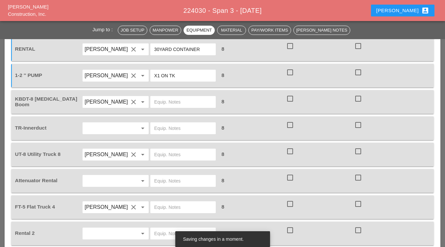
scroll to position [526, 0]
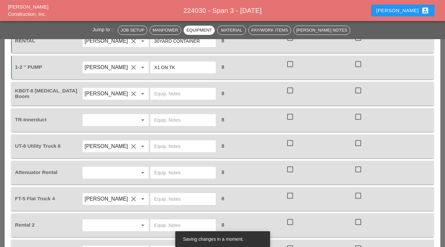
type input "X1 ON TK"
click at [175, 95] on input "text" at bounding box center [183, 93] width 58 height 11
click at [134, 96] on icon "clear" at bounding box center [134, 94] width 8 height 8
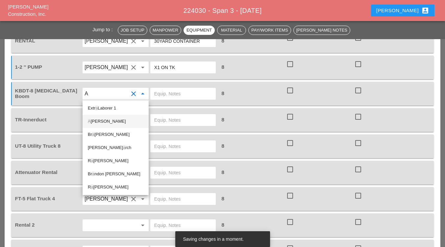
click at [108, 123] on div "A nthony DeGeorge" at bounding box center [116, 121] width 56 height 8
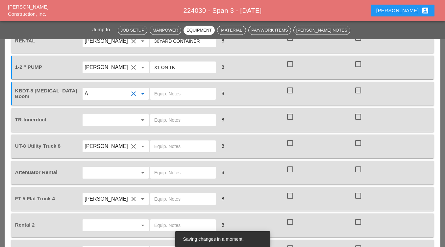
type input "[PERSON_NAME]"
click at [181, 95] on input "text" at bounding box center [183, 93] width 58 height 11
type input "@YARD"
click at [118, 122] on input "text" at bounding box center [106, 120] width 44 height 11
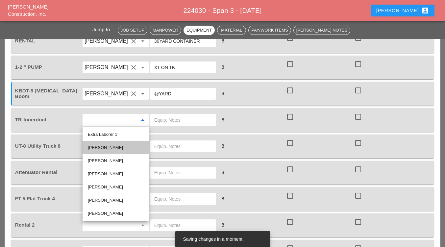
click at [111, 146] on div "[PERSON_NAME]" at bounding box center [116, 148] width 56 height 8
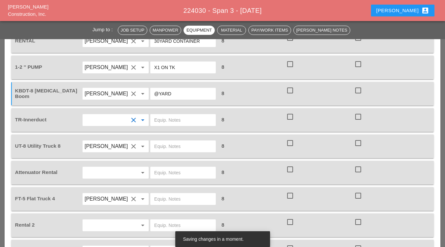
click at [182, 122] on input "text" at bounding box center [183, 120] width 58 height 11
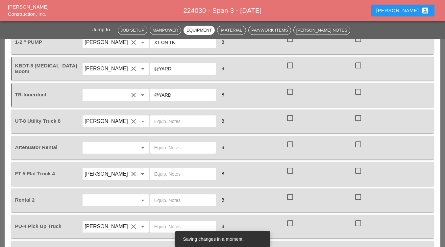
scroll to position [559, 0]
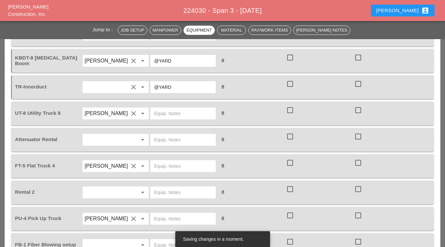
type input "@YARD"
click at [161, 115] on input "text" at bounding box center [183, 113] width 58 height 11
type input "W/FOC BLOWING SETUP"
click at [110, 145] on input "text" at bounding box center [106, 139] width 44 height 11
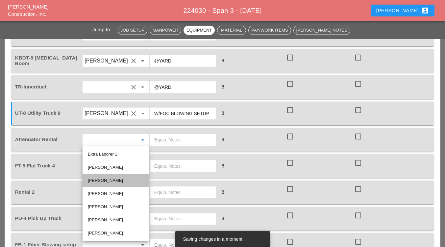
click at [115, 182] on div "[PERSON_NAME]" at bounding box center [116, 181] width 56 height 8
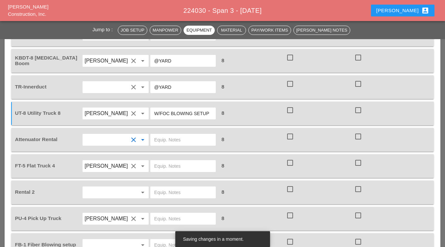
drag, startPoint x: 172, startPoint y: 147, endPoint x: 175, endPoint y: 143, distance: 4.7
click at [174, 145] on div at bounding box center [184, 140] width 68 height 18
click at [175, 141] on input "text" at bounding box center [183, 139] width 58 height 11
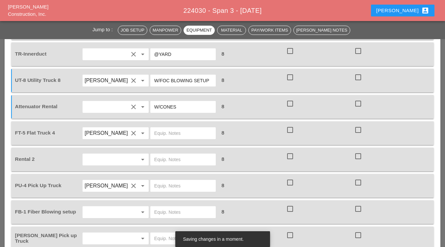
scroll to position [625, 0]
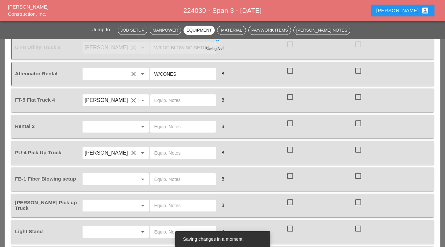
type input "W/CONES"
click at [169, 103] on input "text" at bounding box center [183, 100] width 58 height 11
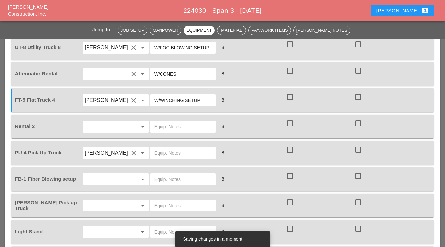
type input "W/WINCHING SETUP"
click at [134, 129] on div at bounding box center [134, 127] width 8 height 8
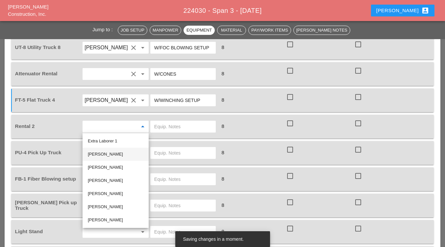
click at [128, 150] on div "[PERSON_NAME]" at bounding box center [116, 154] width 56 height 13
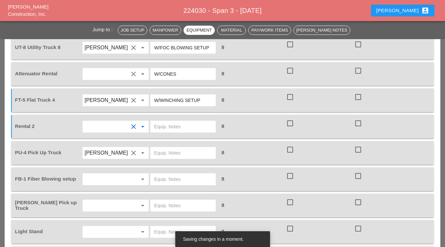
click at [164, 133] on div at bounding box center [184, 126] width 68 height 18
click at [165, 129] on input "text" at bounding box center [183, 126] width 58 height 11
type input "NONE"
click at [179, 151] on input "text" at bounding box center [183, 153] width 58 height 11
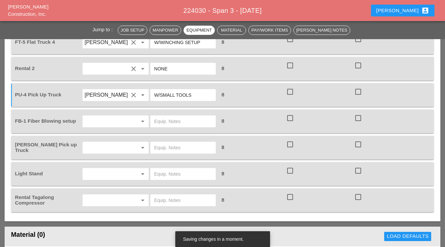
scroll to position [690, 0]
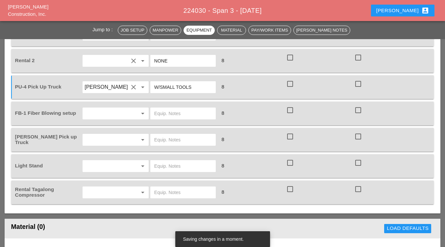
type input "W/SMALL TOOLS"
click at [124, 110] on input "text" at bounding box center [106, 113] width 44 height 11
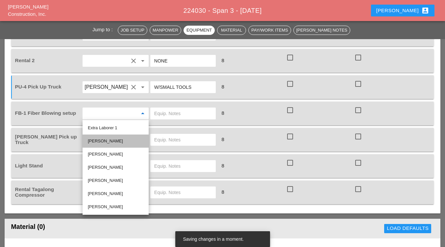
click at [114, 136] on div "[PERSON_NAME]" at bounding box center [116, 140] width 56 height 13
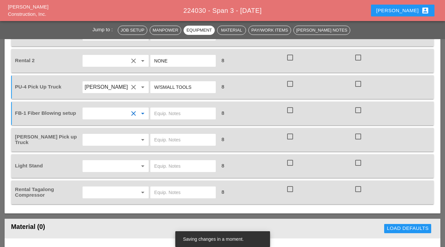
click at [168, 117] on input "text" at bounding box center [183, 113] width 58 height 11
type input "ON UT8"
click at [99, 146] on div "arrow_drop_down" at bounding box center [116, 140] width 68 height 18
click at [104, 138] on input "text" at bounding box center [106, 139] width 44 height 11
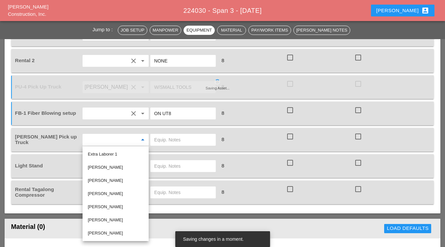
click at [103, 168] on div "[PERSON_NAME]" at bounding box center [116, 167] width 56 height 8
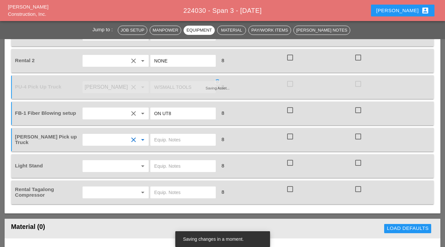
click at [172, 141] on input "text" at bounding box center [183, 139] width 58 height 11
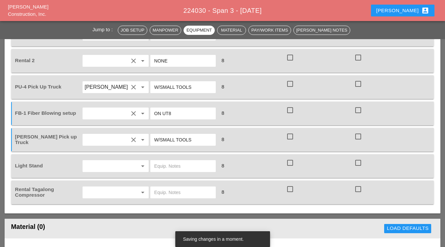
type input "W/SMALL TOOLS"
click at [114, 168] on input "text" at bounding box center [106, 166] width 44 height 11
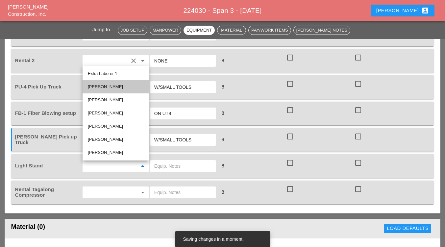
drag, startPoint x: 120, startPoint y: 81, endPoint x: 122, endPoint y: 85, distance: 4.6
click at [121, 83] on div "[PERSON_NAME]" at bounding box center [116, 86] width 56 height 13
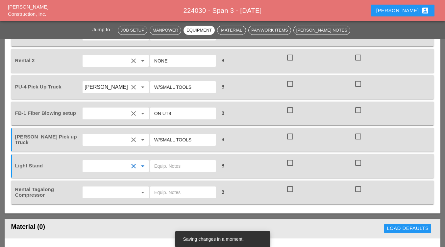
click at [167, 169] on input "text" at bounding box center [183, 166] width 58 height 11
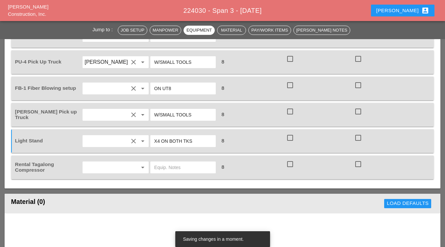
scroll to position [723, 0]
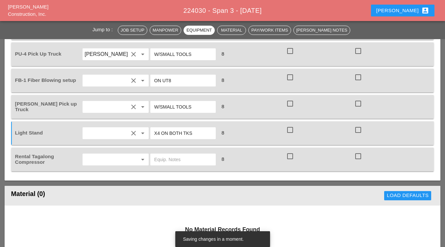
type input "X4 ON BOTH TKS"
click at [98, 160] on input "text" at bounding box center [106, 159] width 44 height 11
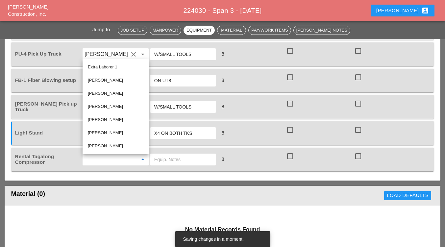
drag, startPoint x: 106, startPoint y: 119, endPoint x: 121, endPoint y: 135, distance: 22.1
click at [105, 119] on div "[PERSON_NAME]" at bounding box center [116, 120] width 56 height 8
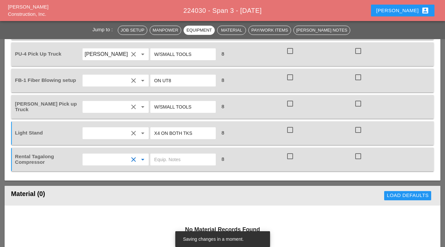
click at [178, 159] on input "text" at bounding box center [183, 159] width 58 height 11
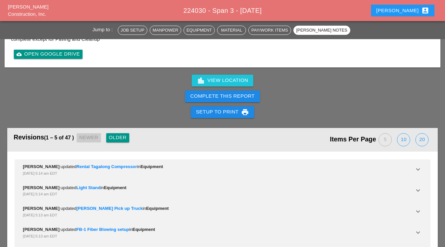
scroll to position [1611, 0]
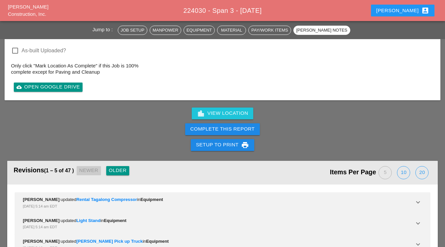
type input "ON UT8"
click at [204, 124] on button "Complete This Report" at bounding box center [222, 129] width 75 height 12
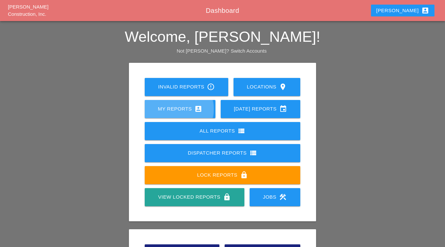
click at [181, 107] on div "My Reports account_box" at bounding box center [180, 109] width 50 height 8
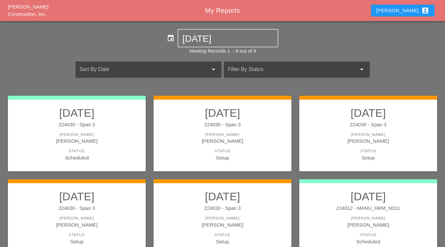
scroll to position [33, 0]
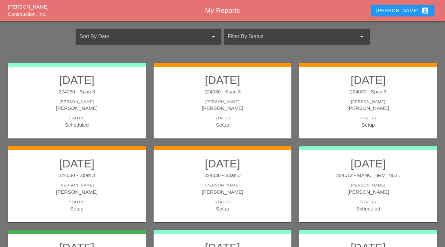
click at [256, 175] on div "224030 - Span 3" at bounding box center [222, 176] width 125 height 8
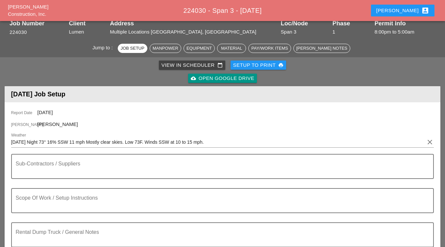
scroll to position [66, 0]
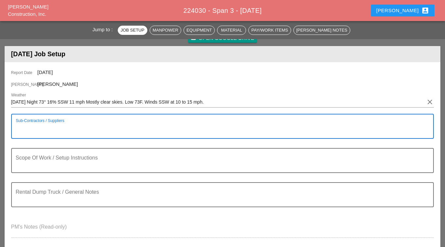
paste textarea "**********"
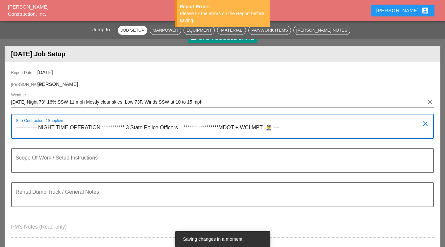
click at [129, 127] on textarea "**********" at bounding box center [220, 130] width 408 height 16
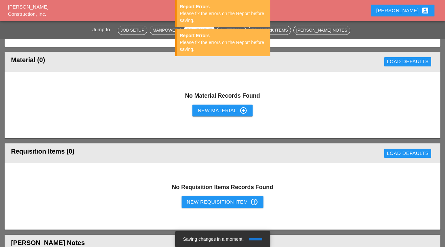
scroll to position [986, 0]
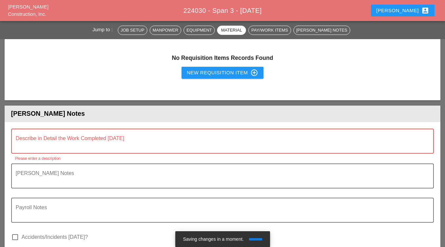
type textarea "**********"
click at [33, 145] on textarea "Describe in Detail the Work Completed Today" at bounding box center [220, 145] width 408 height 16
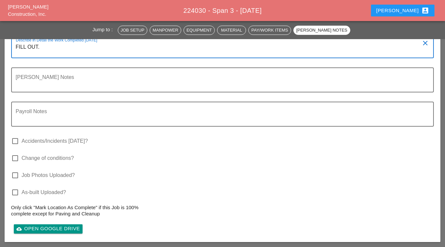
scroll to position [1052, 0]
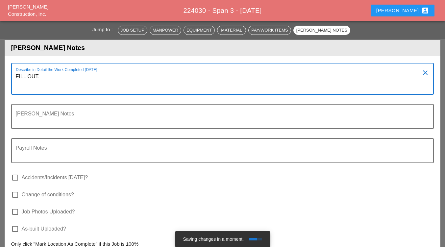
paste textarea "FILL OUT. Item 1 - Remove and replace asphalt temp patch - N/A Item 2 - [PERSON…"
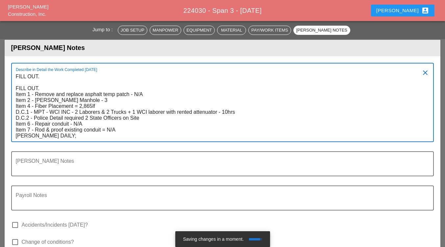
click at [45, 90] on textarea "FILL OUT. FILL OUT. Item 1 - Remove and replace asphalt temp patch - N/A Item 2…" at bounding box center [220, 106] width 408 height 70
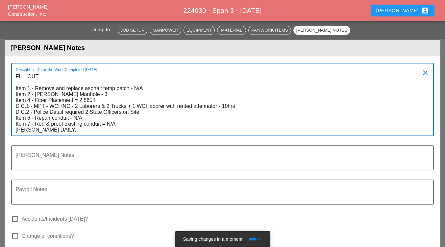
click at [135, 124] on textarea "FILL OUT. Item 1 - Remove and replace asphalt temp patch - N/A Item 2 - [PERSON…" at bounding box center [220, 103] width 408 height 64
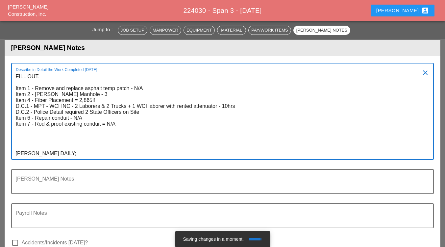
click at [87, 160] on div "Describe in Detail the Work Completed [DATE] FILL OUT. Item 1 - Remove and repl…" at bounding box center [222, 111] width 423 height 97
click at [78, 155] on textarea "FILL OUT. Item 1 - Remove and replace asphalt temp patch - N/A Item 2 - [PERSON…" at bounding box center [220, 115] width 408 height 88
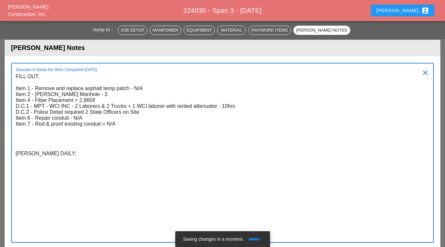
type textarea "FILL OUT. Item 1 - Remove and replace asphalt temp patch - N/A Item 2 - [PERSON…"
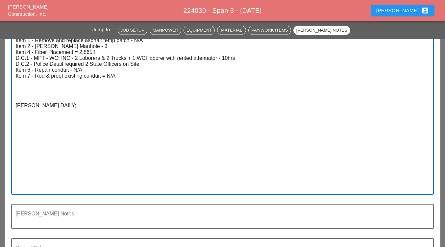
scroll to position [1184, 0]
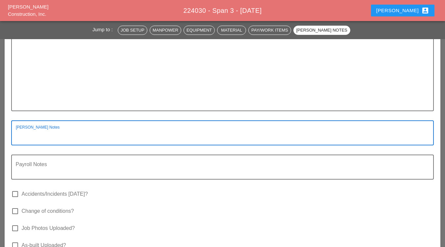
paste textarea "**********"
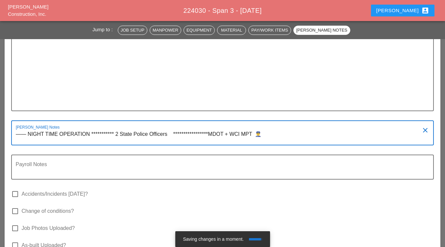
type textarea "**********"
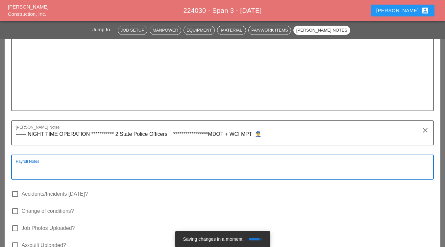
paste textarea "**********"
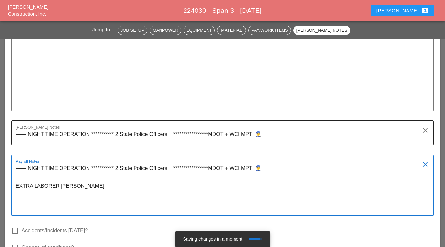
type textarea "**********"
drag, startPoint x: 270, startPoint y: 141, endPoint x: 269, endPoint y: 137, distance: 4.5
click at [270, 141] on textarea "**********" at bounding box center [220, 137] width 408 height 16
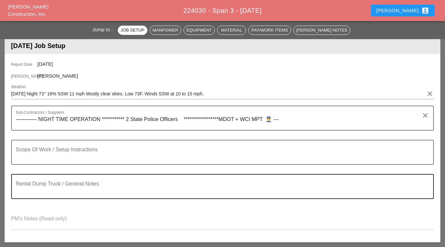
scroll to position [99, 0]
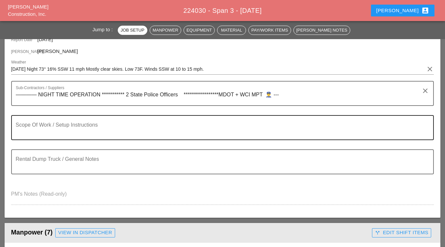
type textarea "**********"
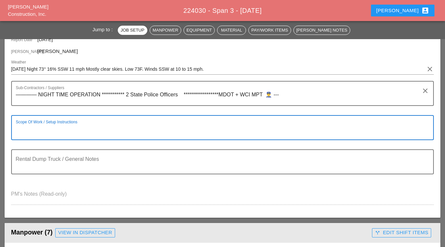
click at [34, 129] on textarea "Scope Of Work / Setup Instructions" at bounding box center [220, 132] width 408 height 16
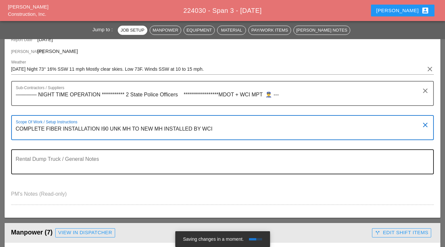
scroll to position [132, 0]
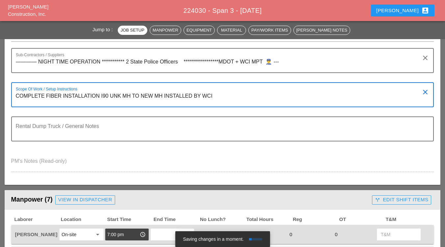
drag, startPoint x: 15, startPoint y: 96, endPoint x: 18, endPoint y: 107, distance: 11.9
click at [15, 96] on div "Scope Of Work / Setup Instructions COMPLETE FIBER INSTALLATION I90 UNK MH TO NE…" at bounding box center [222, 94] width 423 height 25
click at [17, 97] on textarea "COMPLETE FIBER INSTALLATION I90 UNK MH TO NEW MH INSTALLED BY WCI" at bounding box center [220, 99] width 408 height 16
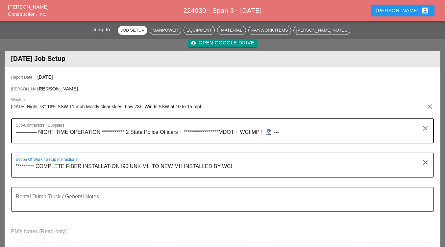
scroll to position [66, 0]
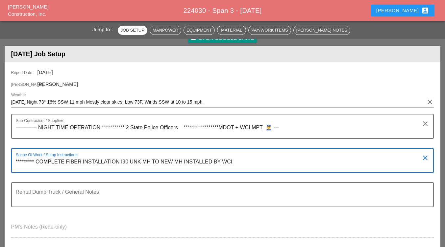
type textarea "********* COMPLETE FIBER INSTALLATION I90 UNK MH TO NEW MH INSTALLED BY WCI"
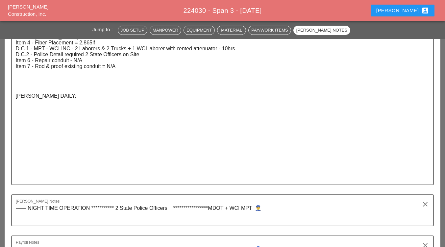
scroll to position [1118, 0]
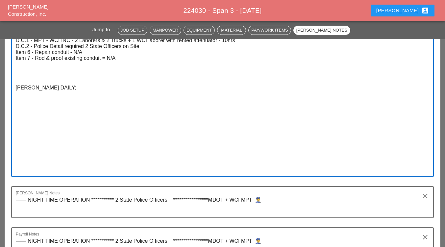
paste textarea " WEST MORELAND: Arrived at 7:00 pm. (SPAN 3) 8-11-25.  Manpower: 9  Supervis…"
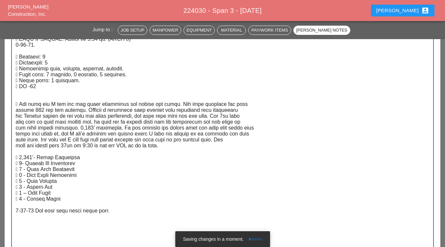
scroll to position [1053, 0]
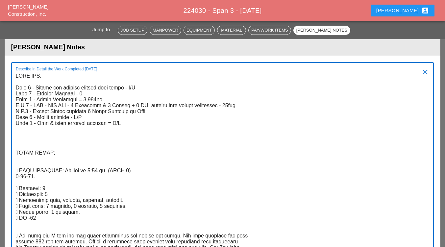
click at [93, 99] on textarea "Describe in Detail the Work Completed Today" at bounding box center [220, 242] width 408 height 342
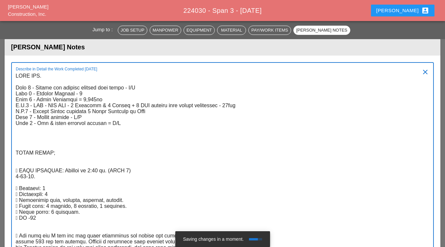
click at [83, 94] on textarea "Describe in Detail the Work Completed Today" at bounding box center [220, 242] width 408 height 342
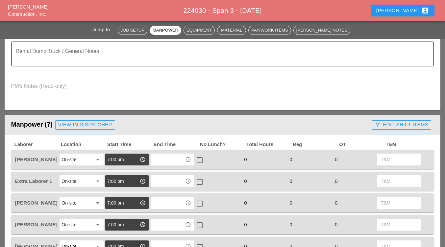
scroll to position [231, 0]
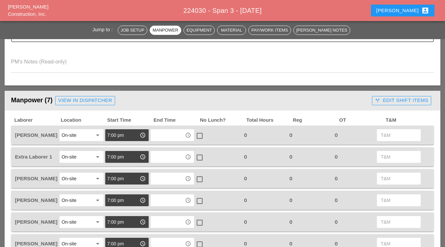
type textarea "FILL OUT. Item 1 - Remove and replace asphalt temp patch - N/A Item 2 - Dewater…"
click at [169, 132] on input "text" at bounding box center [168, 135] width 30 height 11
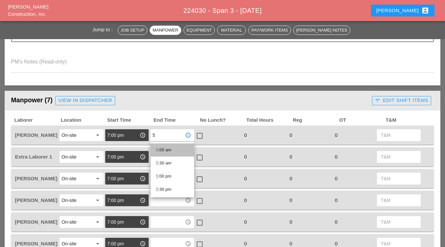
click at [169, 152] on div "5 :00 am" at bounding box center [172, 150] width 33 height 8
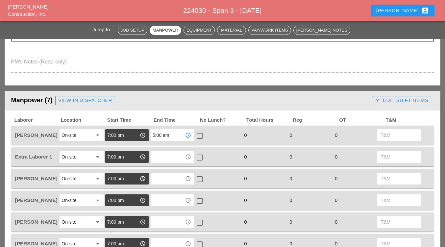
type input "5:00 am"
drag, startPoint x: 197, startPoint y: 137, endPoint x: 187, endPoint y: 145, distance: 12.6
click at [196, 137] on div at bounding box center [199, 135] width 11 height 11
checkbox input "true"
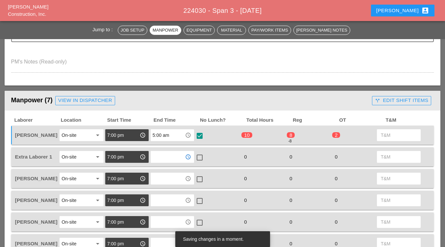
click at [170, 155] on input "text" at bounding box center [168, 157] width 30 height 11
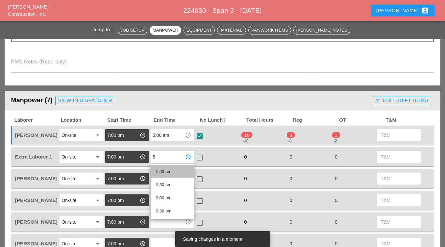
click at [166, 171] on div "5 :00 am" at bounding box center [172, 172] width 33 height 8
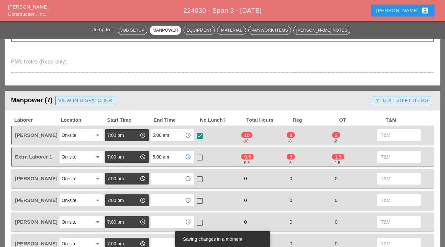
type input "5:00 am"
drag, startPoint x: 198, startPoint y: 156, endPoint x: 189, endPoint y: 165, distance: 13.3
click at [198, 156] on div at bounding box center [199, 157] width 11 height 11
checkbox input "true"
click at [174, 177] on input "text" at bounding box center [168, 178] width 30 height 11
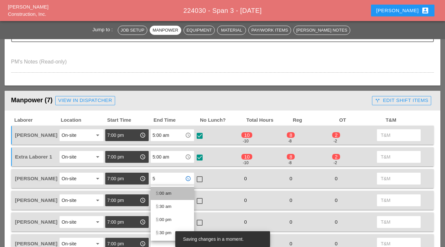
click at [167, 194] on div "5 :00 am" at bounding box center [172, 193] width 33 height 8
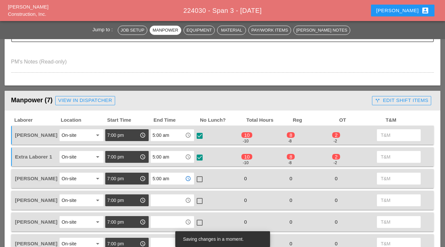
type input "5:00 am"
click at [198, 179] on div at bounding box center [199, 179] width 11 height 11
checkbox input "true"
click at [169, 205] on input "text" at bounding box center [168, 200] width 30 height 11
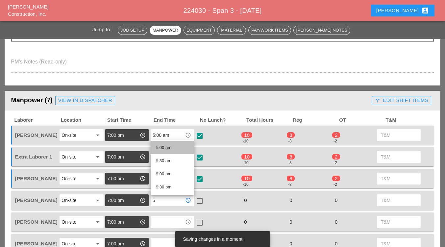
click at [163, 145] on div "5 :00 am" at bounding box center [172, 148] width 33 height 8
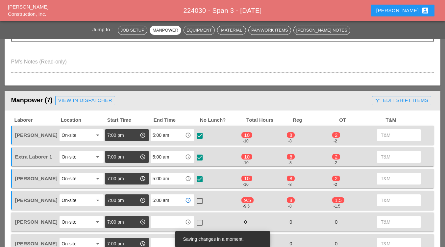
type input "5:00 am"
click at [200, 201] on div at bounding box center [199, 200] width 11 height 11
checkbox input "true"
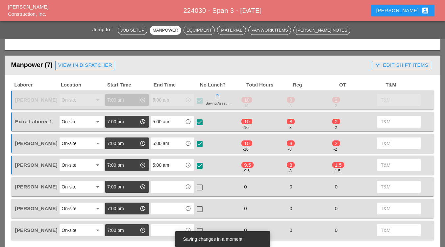
scroll to position [297, 0]
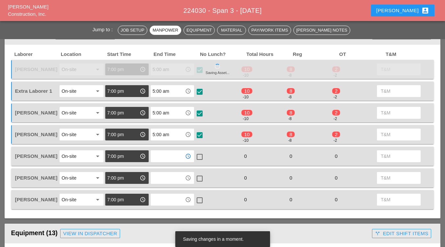
click at [167, 161] on input "text" at bounding box center [168, 156] width 30 height 11
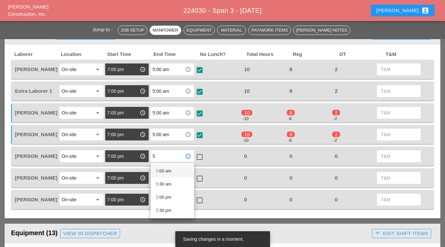
click at [170, 169] on div "5 :00 am" at bounding box center [172, 171] width 33 height 8
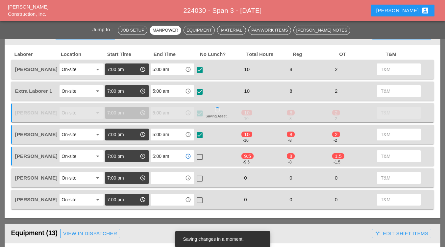
type input "5:00 am"
click at [203, 155] on div at bounding box center [199, 156] width 11 height 11
checkbox input "true"
click at [168, 179] on input "text" at bounding box center [168, 178] width 30 height 11
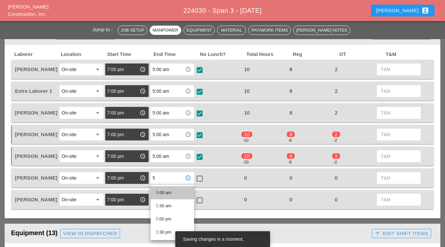
click at [163, 191] on div "5 :00 am" at bounding box center [172, 193] width 33 height 8
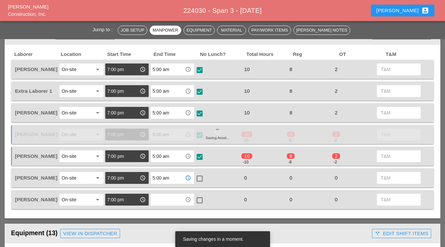
type input "5:00 am"
click at [198, 175] on div at bounding box center [199, 178] width 11 height 11
checkbox input "true"
click at [164, 198] on input "text" at bounding box center [168, 199] width 30 height 11
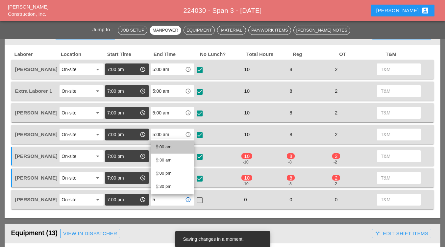
drag, startPoint x: 165, startPoint y: 144, endPoint x: 175, endPoint y: 159, distance: 18.3
click at [165, 144] on div "5 :00 am" at bounding box center [172, 147] width 33 height 8
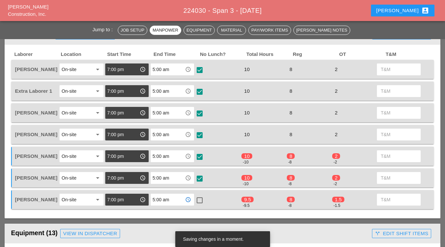
type input "5:00 am"
click at [198, 200] on div at bounding box center [199, 200] width 11 height 11
checkbox input "true"
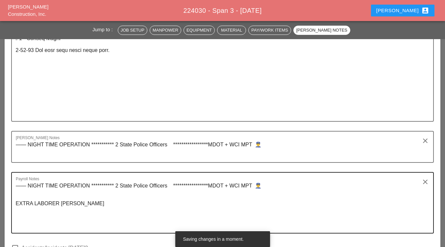
scroll to position [1349, 0]
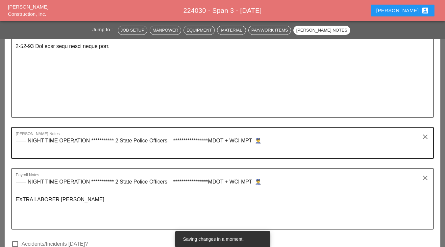
click at [276, 133] on div "**********" at bounding box center [220, 143] width 408 height 31
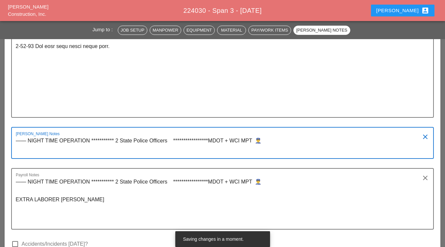
click at [270, 146] on textarea "**********" at bounding box center [220, 146] width 408 height 23
click at [269, 144] on textarea "**********" at bounding box center [220, 146] width 408 height 23
click at [269, 141] on textarea "**********" at bounding box center [220, 146] width 408 height 23
click at [15, 152] on div "**********" at bounding box center [222, 143] width 423 height 32
click at [15, 151] on div "**********" at bounding box center [222, 143] width 423 height 32
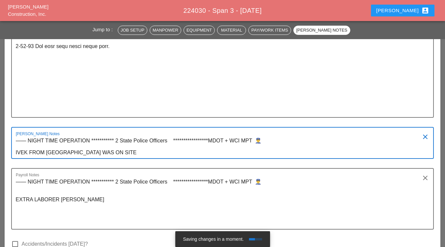
click at [16, 153] on textarea "**********" at bounding box center [220, 146] width 408 height 23
click at [16, 153] on div "**********" at bounding box center [222, 143] width 423 height 32
click at [16, 152] on textarea "**********" at bounding box center [220, 146] width 408 height 23
click at [136, 155] on textarea "**********" at bounding box center [220, 146] width 408 height 23
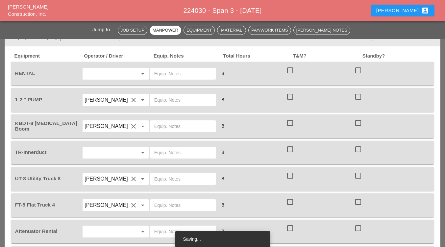
scroll to position [494, 0]
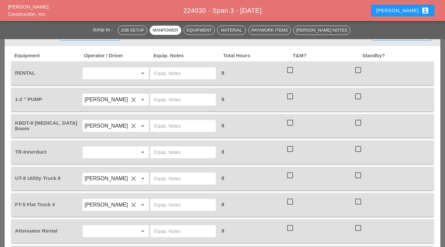
type textarea "**********"
click at [131, 75] on div at bounding box center [134, 73] width 8 height 8
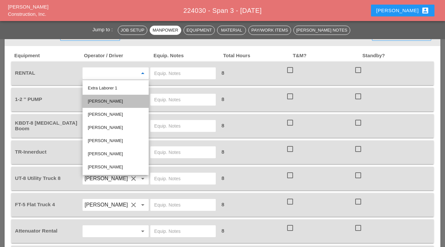
click at [115, 103] on div "[PERSON_NAME]" at bounding box center [116, 101] width 56 height 8
type input "[PERSON_NAME]"
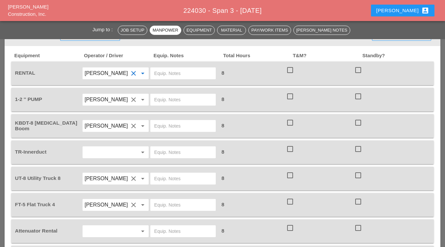
click at [179, 73] on input "text" at bounding box center [183, 73] width 58 height 11
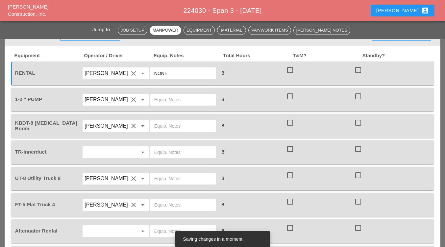
type input "NONE"
click at [177, 96] on input "text" at bounding box center [183, 99] width 58 height 11
type input "ON 1 TK"
click at [169, 123] on input "text" at bounding box center [183, 126] width 58 height 11
type input "@ YARD"
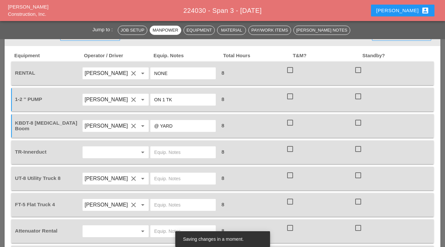
click at [109, 123] on input "[PERSON_NAME]" at bounding box center [106, 126] width 44 height 11
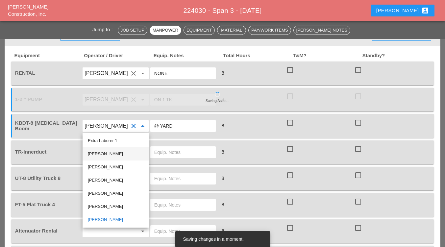
click at [108, 152] on div "[PERSON_NAME]" at bounding box center [116, 154] width 56 height 8
type input "[PERSON_NAME]"
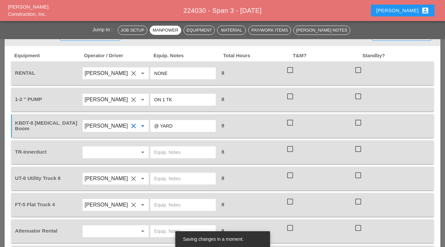
click at [110, 154] on input "text" at bounding box center [106, 152] width 44 height 11
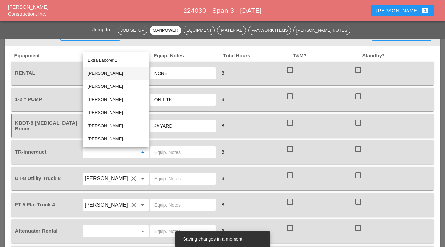
click at [126, 75] on div "[PERSON_NAME]" at bounding box center [116, 73] width 56 height 8
type input "[PERSON_NAME]"
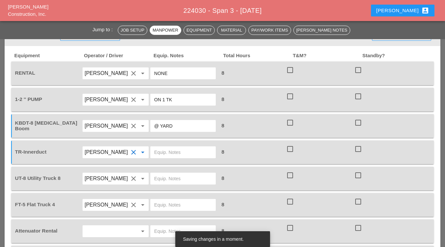
click at [176, 150] on input "text" at bounding box center [183, 152] width 58 height 11
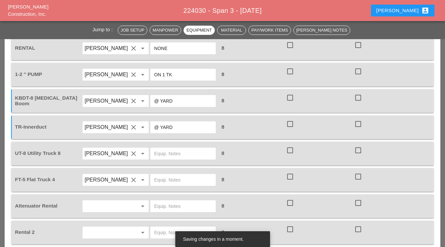
scroll to position [527, 0]
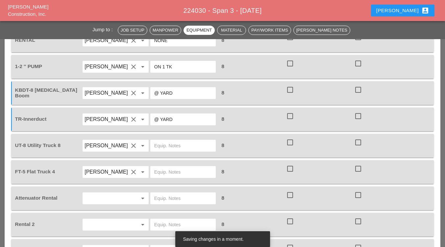
type input "@ YARD"
click at [169, 149] on input "text" at bounding box center [183, 145] width 58 height 11
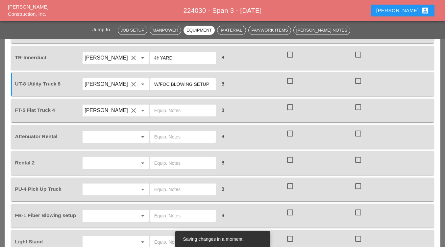
scroll to position [592, 0]
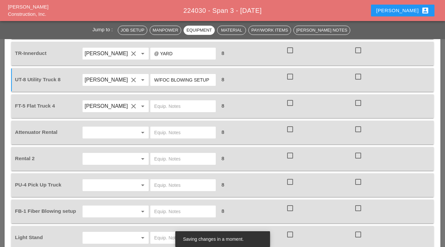
type input "W/FOC BLOWING SETUP"
click at [175, 108] on input "text" at bounding box center [183, 106] width 58 height 11
type input "W/WINCHING SETUP"
click at [111, 132] on input "text" at bounding box center [106, 132] width 44 height 11
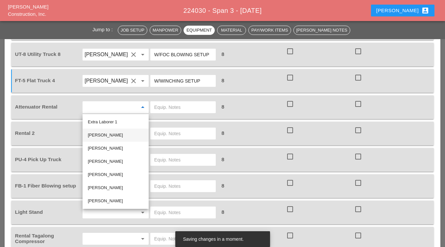
scroll to position [625, 0]
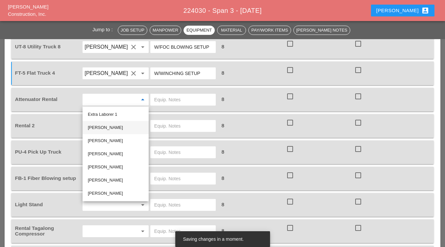
click at [109, 131] on div "[PERSON_NAME]" at bounding box center [116, 128] width 56 height 8
type input "[PERSON_NAME]"
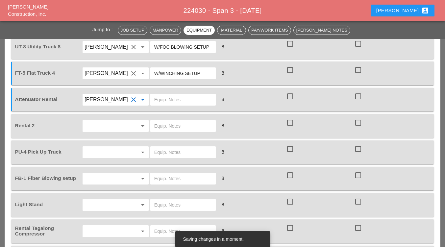
drag, startPoint x: 174, startPoint y: 102, endPoint x: 168, endPoint y: 103, distance: 5.3
click at [173, 102] on input "text" at bounding box center [183, 99] width 58 height 11
type input "@"
click at [133, 99] on icon "clear" at bounding box center [134, 100] width 8 height 8
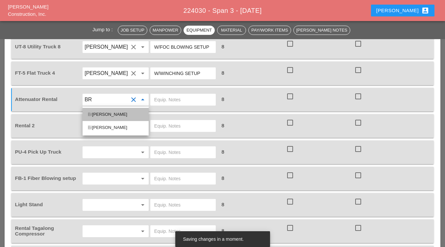
click at [113, 112] on div "Br andon Galvez" at bounding box center [116, 114] width 56 height 8
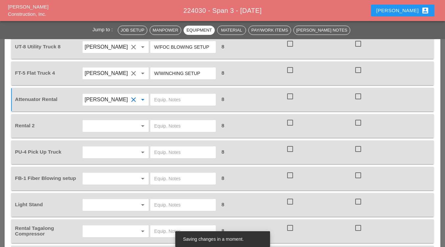
type input "[PERSON_NAME]"
drag, startPoint x: 174, startPoint y: 88, endPoint x: 172, endPoint y: 96, distance: 8.0
click at [174, 88] on div "Attenuator Rental Brandon Galvez clear arrow_drop_down 8 check_box_outline_blan…" at bounding box center [222, 100] width 423 height 24
click at [171, 98] on input "text" at bounding box center [183, 99] width 58 height 11
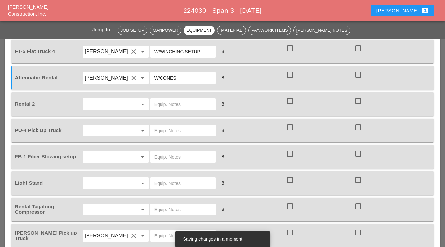
scroll to position [658, 0]
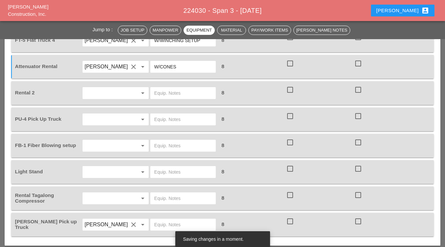
type input "W/CONES"
click at [108, 96] on input "text" at bounding box center [106, 93] width 44 height 11
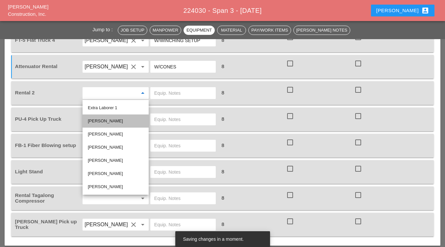
click at [111, 122] on div "[PERSON_NAME]" at bounding box center [116, 121] width 56 height 8
type input "[PERSON_NAME]"
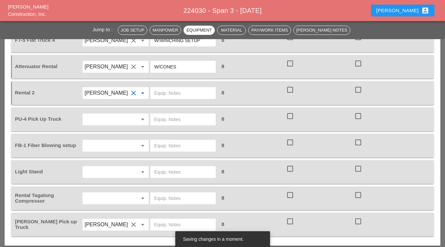
click at [170, 91] on input "text" at bounding box center [183, 93] width 58 height 11
type input "NONE"
click at [130, 123] on div at bounding box center [134, 119] width 8 height 8
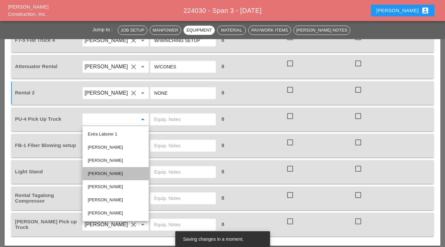
click at [114, 173] on div "[PERSON_NAME]" at bounding box center [116, 174] width 56 height 8
type input "[PERSON_NAME]"
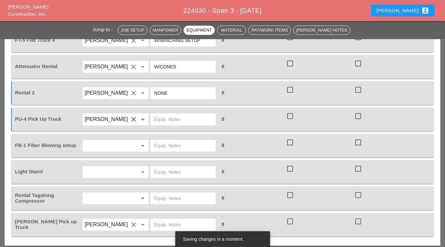
drag, startPoint x: 173, startPoint y: 111, endPoint x: 170, endPoint y: 119, distance: 8.4
click at [173, 113] on div at bounding box center [184, 119] width 68 height 18
click at [170, 121] on input "text" at bounding box center [183, 119] width 58 height 11
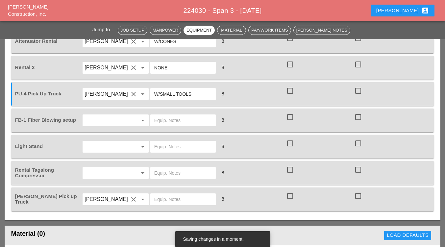
scroll to position [691, 0]
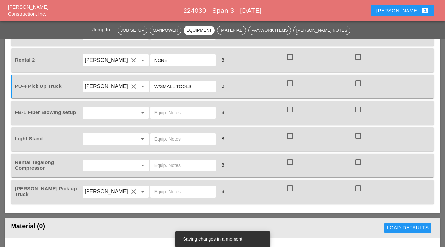
type input "W/SMALL TOOLS"
click at [121, 114] on input "text" at bounding box center [106, 113] width 44 height 11
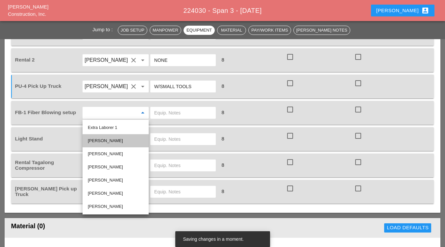
drag, startPoint x: 112, startPoint y: 138, endPoint x: 145, endPoint y: 122, distance: 36.6
click at [113, 138] on div "[PERSON_NAME]" at bounding box center [116, 141] width 56 height 8
type input "[PERSON_NAME]"
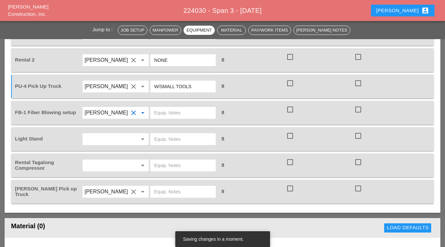
click at [163, 112] on input "text" at bounding box center [183, 113] width 58 height 11
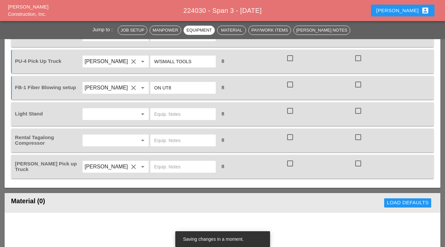
scroll to position [724, 0]
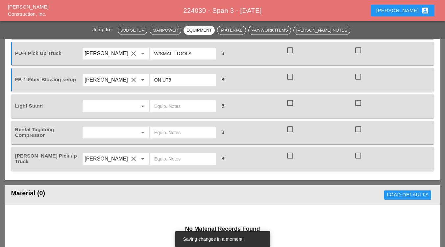
type input "ON UT8"
click at [113, 109] on input "text" at bounding box center [106, 106] width 44 height 11
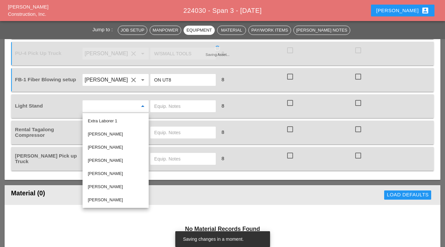
drag, startPoint x: 108, startPoint y: 132, endPoint x: 111, endPoint y: 130, distance: 3.6
click at [110, 130] on div "[PERSON_NAME]" at bounding box center [116, 134] width 56 height 8
type input "[PERSON_NAME]"
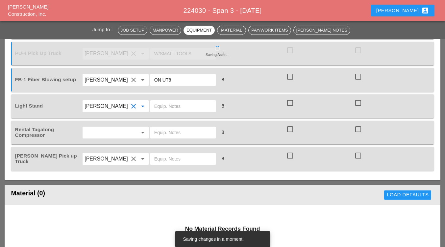
click at [163, 108] on input "text" at bounding box center [183, 106] width 58 height 11
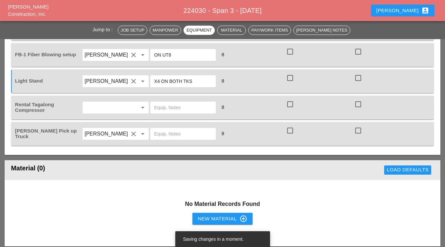
scroll to position [757, 0]
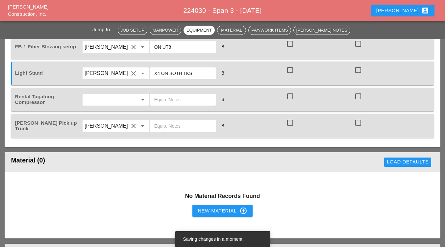
type input "X4 ON BOTH TKS"
click at [109, 100] on input "text" at bounding box center [106, 99] width 44 height 11
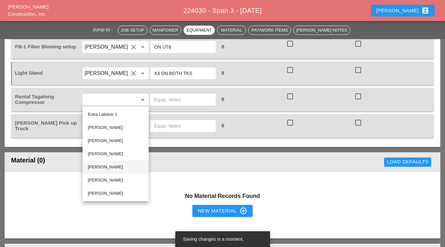
click at [108, 166] on div "[PERSON_NAME]" at bounding box center [116, 167] width 56 height 8
type input "[PERSON_NAME]"
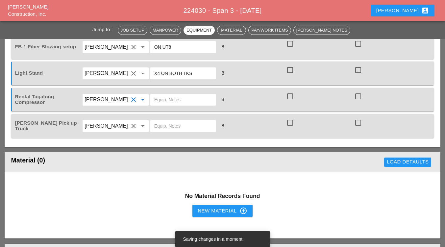
click at [172, 98] on input "text" at bounding box center [183, 99] width 58 height 11
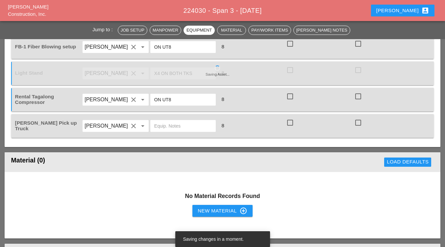
type input "ON UT8"
click at [158, 126] on input "text" at bounding box center [183, 126] width 58 height 11
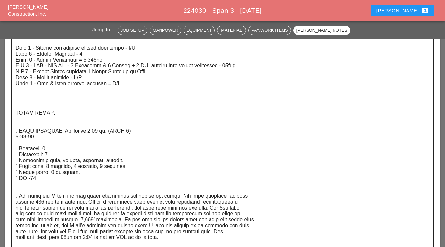
scroll to position [1053, 0]
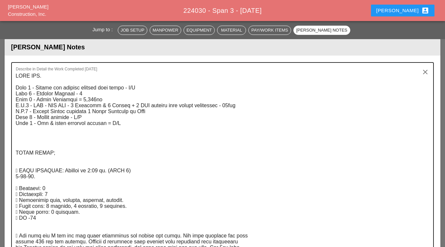
type input "W/SMALL TOOLS"
click at [36, 137] on textarea "Describe in Detail the Work Completed Today" at bounding box center [220, 242] width 408 height 342
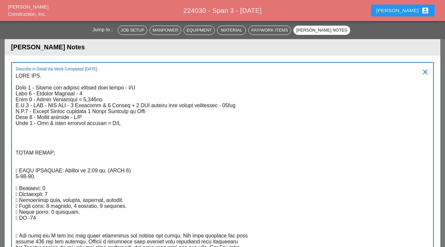
click at [29, 140] on textarea "Describe in Detail the Work Completed Today" at bounding box center [220, 242] width 408 height 342
click at [27, 139] on textarea "Describe in Detail the Work Completed Today" at bounding box center [220, 242] width 408 height 342
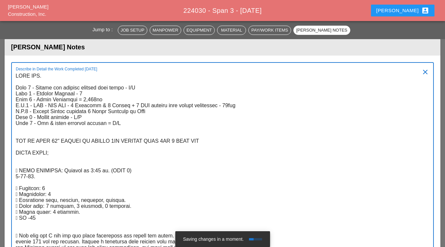
click at [54, 141] on textarea "Describe in Detail the Work Completed Today" at bounding box center [220, 242] width 408 height 342
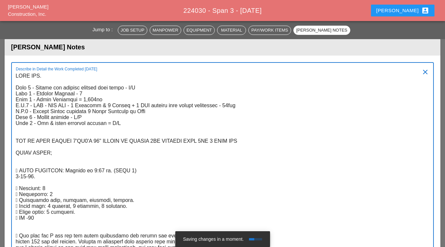
drag, startPoint x: 158, startPoint y: 141, endPoint x: 163, endPoint y: 149, distance: 8.7
click at [159, 144] on textarea "Describe in Detail the Work Completed Today" at bounding box center [220, 242] width 408 height 342
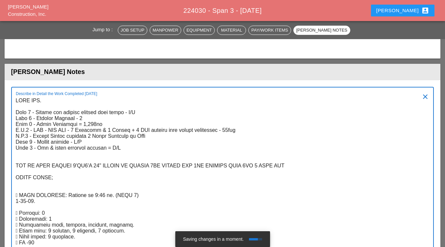
scroll to position [1020, 0]
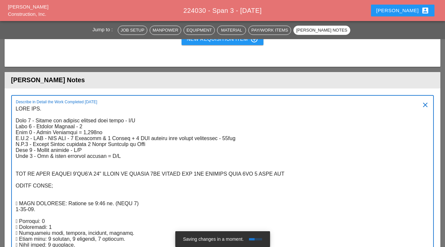
drag, startPoint x: 244, startPoint y: 174, endPoint x: 253, endPoint y: 197, distance: 24.8
drag, startPoint x: 216, startPoint y: 175, endPoint x: 221, endPoint y: 179, distance: 6.0
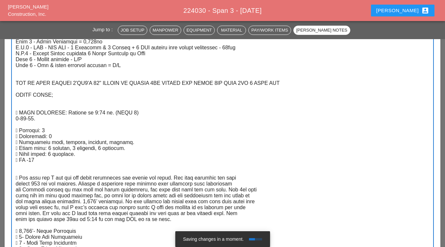
scroll to position [1119, 0]
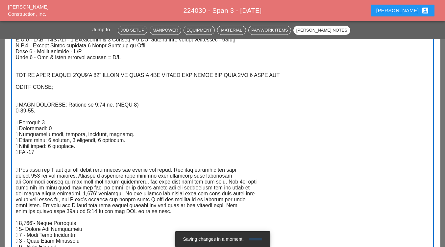
drag, startPoint x: 302, startPoint y: 73, endPoint x: 8, endPoint y: 72, distance: 294.3
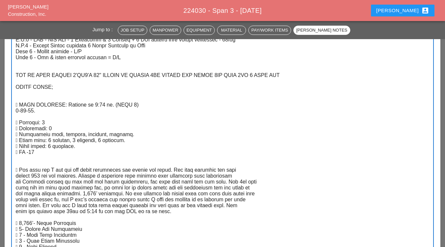
drag, startPoint x: 160, startPoint y: 75, endPoint x: 357, endPoint y: 152, distance: 211.4
click at [357, 152] on textarea "Describe in Detail the Work Completed Today" at bounding box center [220, 176] width 408 height 342
type textarea "FILL OUT. Item 1 - Remove and replace asphalt temp patch - N/A Item 2 - Dewater…"
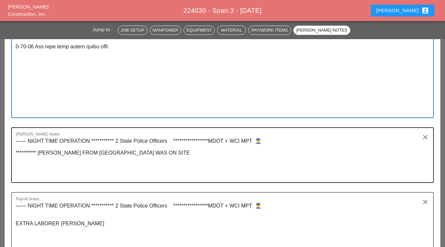
scroll to position [1349, 0]
click at [140, 157] on textarea "**********" at bounding box center [220, 158] width 408 height 46
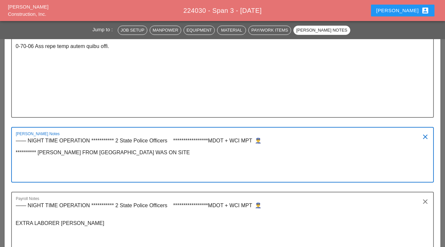
click at [124, 153] on textarea "**********" at bounding box center [220, 158] width 408 height 46
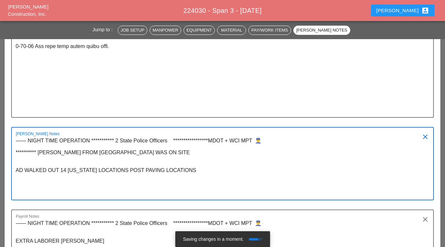
click at [18, 168] on textarea "**********" at bounding box center [220, 167] width 408 height 64
click at [15, 169] on div "**********" at bounding box center [222, 163] width 423 height 73
click at [17, 172] on textarea "**********" at bounding box center [220, 167] width 408 height 64
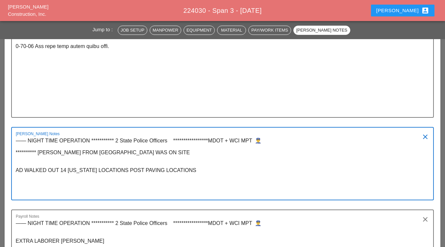
drag, startPoint x: 16, startPoint y: 172, endPoint x: 18, endPoint y: 177, distance: 5.1
click at [16, 173] on textarea "**********" at bounding box center [220, 167] width 408 height 64
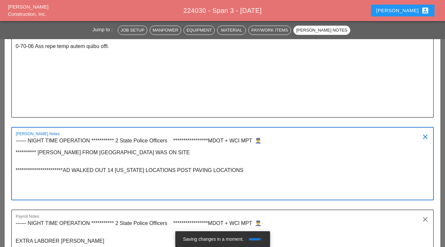
click at [264, 174] on textarea "**********" at bounding box center [220, 167] width 408 height 64
drag, startPoint x: 253, startPoint y: 167, endPoint x: 258, endPoint y: 175, distance: 9.9
click at [253, 169] on textarea "**********" at bounding box center [220, 167] width 408 height 64
click at [258, 175] on textarea "**********" at bounding box center [220, 167] width 408 height 64
click at [261, 178] on textarea "**********" at bounding box center [220, 167] width 408 height 64
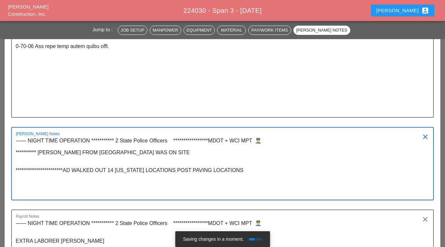
click at [254, 170] on textarea "**********" at bounding box center [220, 167] width 408 height 64
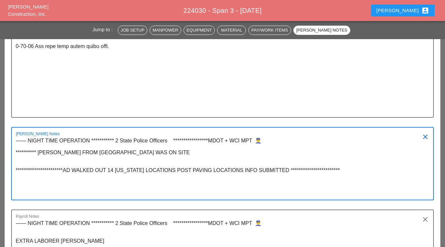
click at [112, 171] on textarea "**********" at bounding box center [220, 167] width 408 height 64
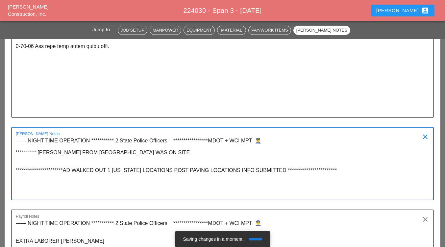
type textarea "**********"
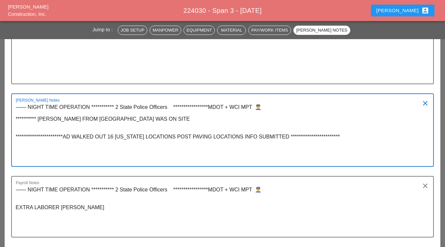
scroll to position [1382, 0]
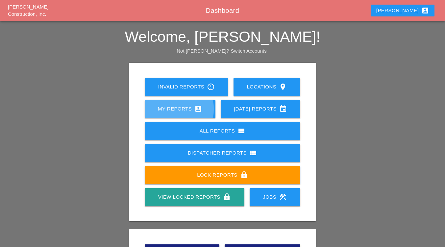
click at [181, 111] on div "My Reports account_box" at bounding box center [180, 109] width 50 height 8
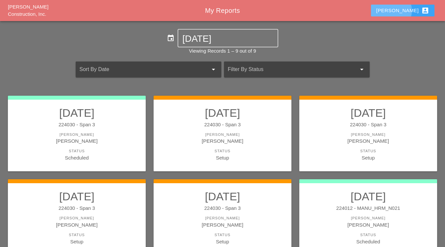
click at [412, 13] on div "[PERSON_NAME] account_box" at bounding box center [402, 11] width 53 height 8
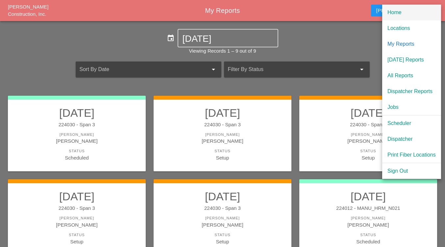
click at [399, 12] on div "Home" at bounding box center [411, 13] width 48 height 8
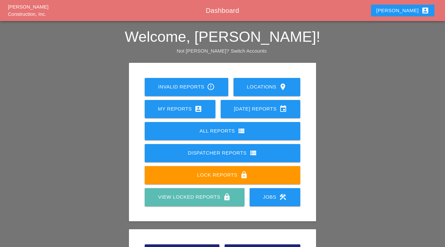
click at [175, 192] on link "View Locked Reports lock" at bounding box center [194, 197] width 99 height 18
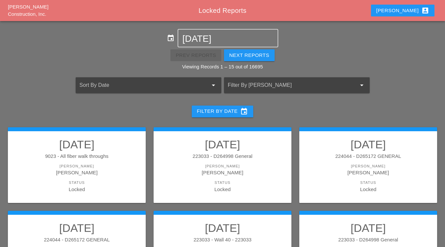
click at [287, 78] on div "Filter By [PERSON_NAME] arrow_drop_down" at bounding box center [297, 85] width 146 height 16
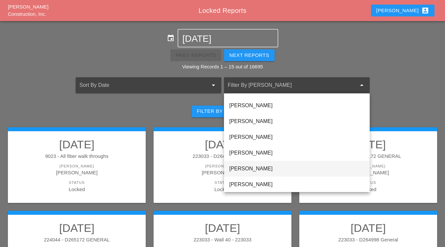
scroll to position [66, 0]
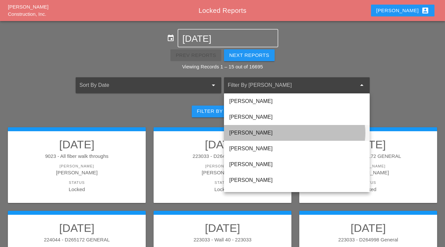
click at [247, 136] on div "[PERSON_NAME]" at bounding box center [296, 133] width 135 height 8
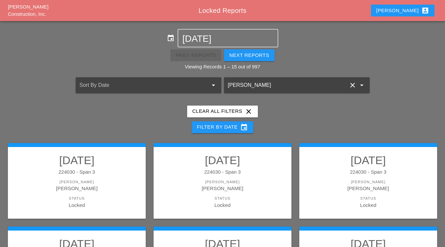
click at [109, 188] on div "[PERSON_NAME]" at bounding box center [76, 188] width 125 height 8
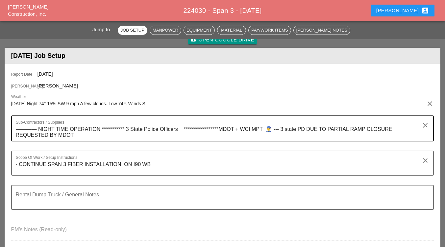
scroll to position [66, 0]
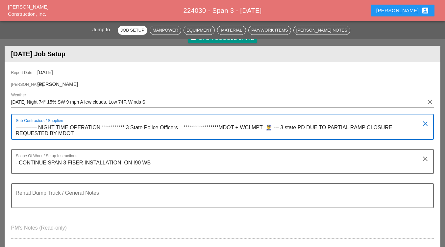
drag, startPoint x: 280, startPoint y: 127, endPoint x: 16, endPoint y: 127, distance: 264.0
click at [16, 127] on textarea "**********" at bounding box center [220, 130] width 408 height 17
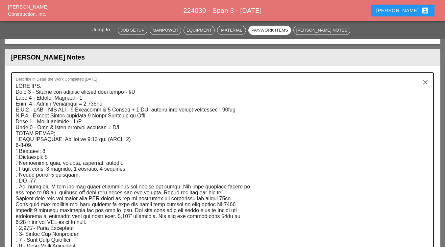
scroll to position [1019, 0]
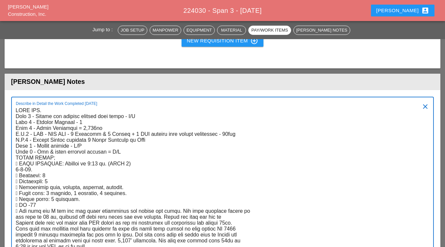
drag, startPoint x: 57, startPoint y: 156, endPoint x: 13, endPoint y: 110, distance: 63.5
click at [13, 110] on div "Describe in Detail the Work Completed Today clear" at bounding box center [222, 201] width 423 height 209
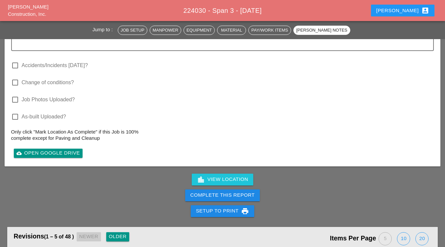
scroll to position [1578, 0]
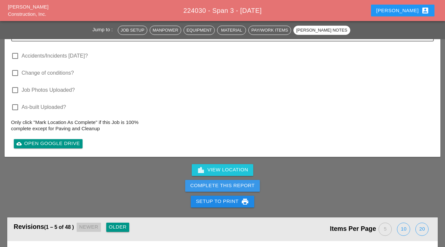
click at [205, 185] on div "Complete This Report" at bounding box center [222, 186] width 64 height 8
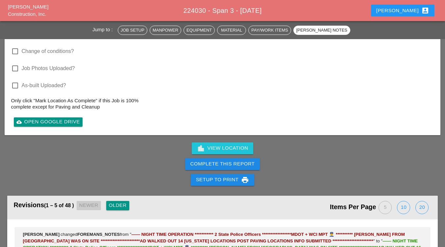
scroll to position [1600, 0]
click at [216, 163] on div "Complete This Report" at bounding box center [222, 164] width 64 height 8
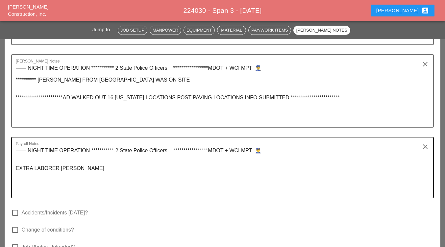
scroll to position [1418, 0]
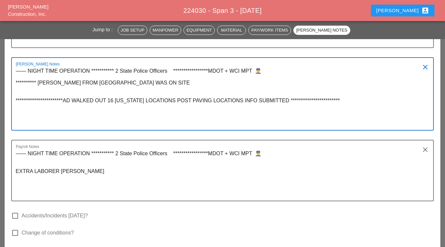
drag, startPoint x: 351, startPoint y: 99, endPoint x: 77, endPoint y: 96, distance: 273.6
click at [78, 96] on textarea "**********" at bounding box center [220, 98] width 408 height 64
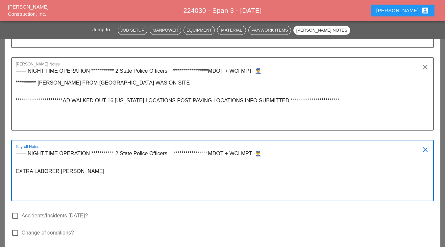
click at [118, 186] on textarea "**********" at bounding box center [220, 174] width 408 height 52
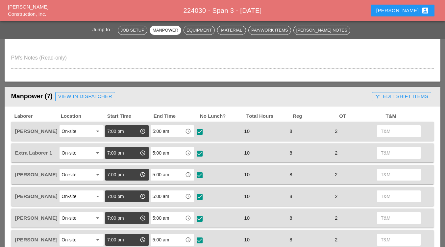
scroll to position [268, 0]
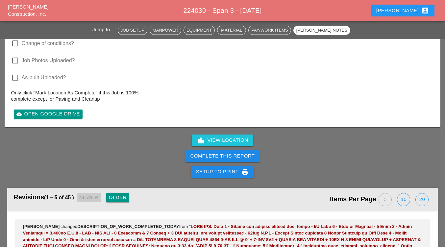
scroll to position [1578, 0]
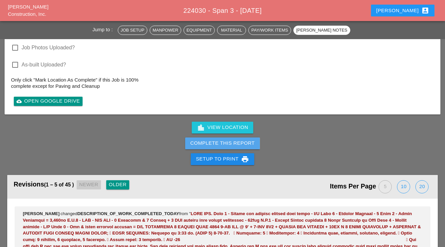
click at [220, 142] on div "Complete This Report" at bounding box center [222, 143] width 64 height 8
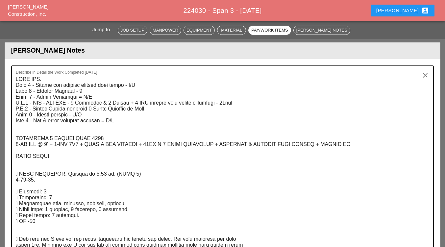
scroll to position [1052, 0]
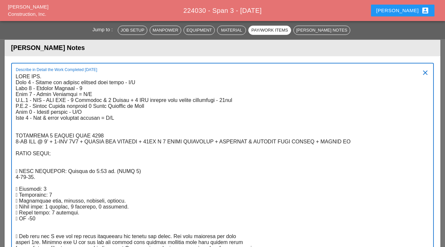
drag, startPoint x: 59, startPoint y: 155, endPoint x: 14, endPoint y: 75, distance: 91.3
click at [14, 75] on div "Describe in Detail the Work Completed [DATE] clear" at bounding box center [222, 238] width 423 height 351
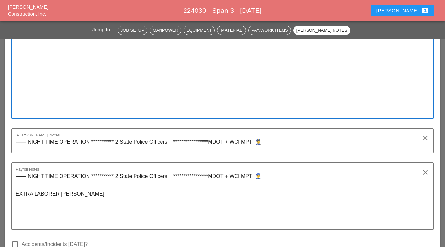
scroll to position [1348, 0]
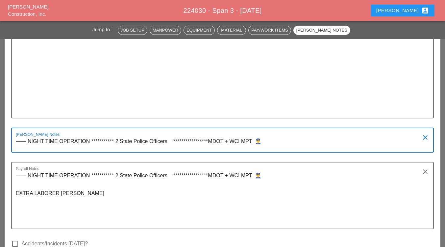
drag, startPoint x: 283, startPoint y: 140, endPoint x: 65, endPoint y: 144, distance: 217.7
click at [6, 138] on div "**********" at bounding box center [223, 52] width 436 height 584
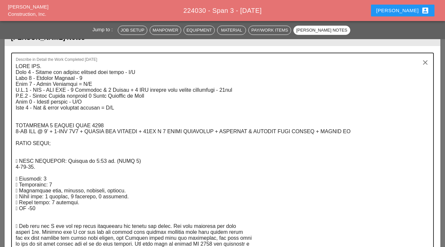
scroll to position [1052, 0]
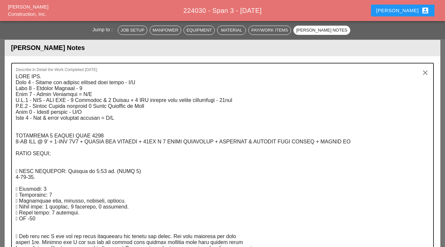
click at [382, 144] on textarea "Describe in Detail the Work Completed Today" at bounding box center [220, 242] width 408 height 342
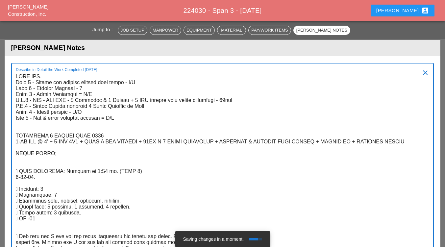
type textarea "FILL OUT. Item 1 - Remove and replace asphalt temp patch - N/A Item 2 - Dewater…"
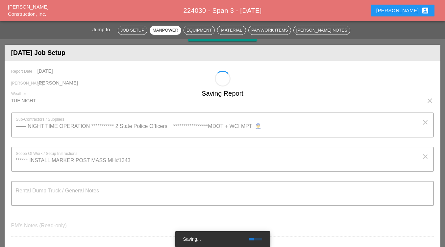
scroll to position [66, 0]
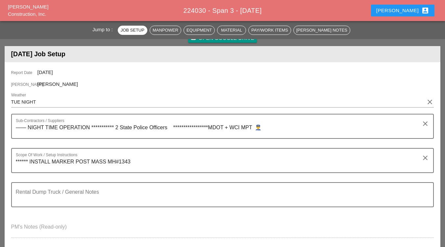
scroll to position [99, 0]
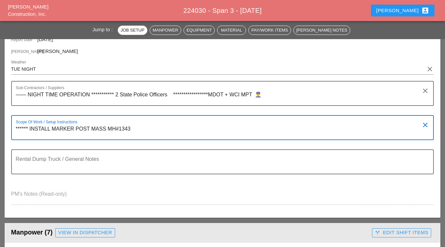
drag, startPoint x: 138, startPoint y: 131, endPoint x: 16, endPoint y: 126, distance: 122.4
click at [16, 126] on textarea "****** INSTALL MARKER POST MASS MH#1343" at bounding box center [220, 132] width 408 height 16
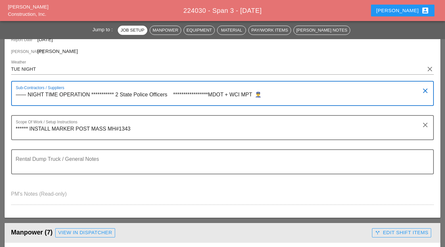
drag, startPoint x: 262, startPoint y: 93, endPoint x: 1, endPoint y: 101, distance: 261.5
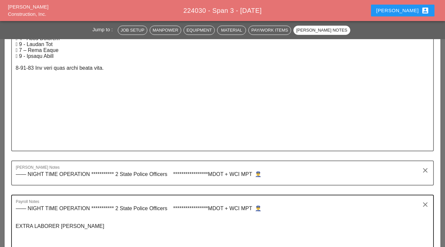
scroll to position [1414, 0]
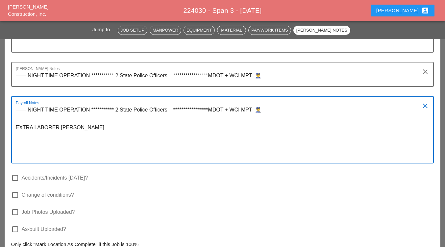
drag, startPoint x: 108, startPoint y: 123, endPoint x: 47, endPoint y: 131, distance: 61.3
click at [47, 131] on textarea "**********" at bounding box center [220, 134] width 408 height 58
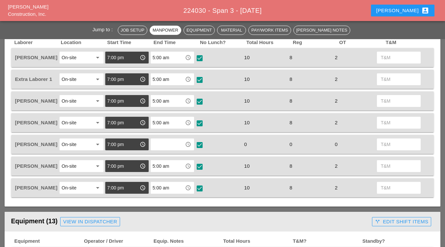
scroll to position [329, 0]
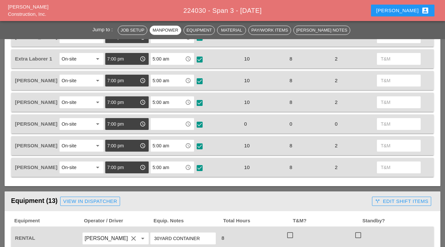
click at [187, 125] on icon "access_time" at bounding box center [188, 124] width 6 height 6
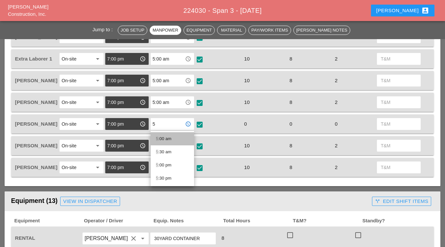
click at [171, 141] on div "5 :00 am" at bounding box center [172, 139] width 33 height 8
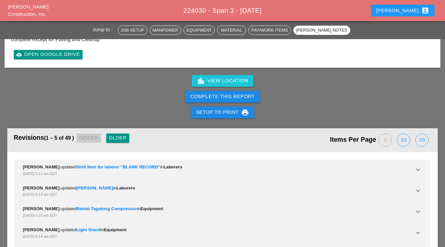
scroll to position [1644, 0]
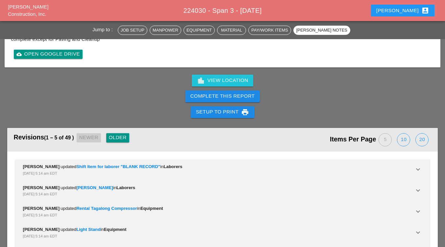
type input "5:00 am"
click at [218, 96] on div "Complete This Report" at bounding box center [222, 96] width 64 height 8
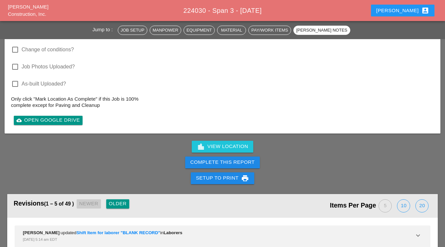
scroll to position [1578, 0]
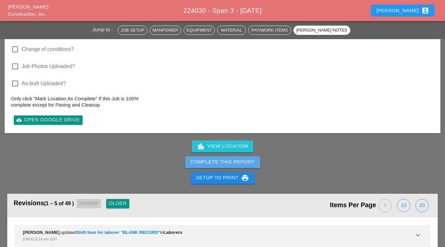
click at [226, 162] on div "Complete This Report" at bounding box center [222, 162] width 64 height 8
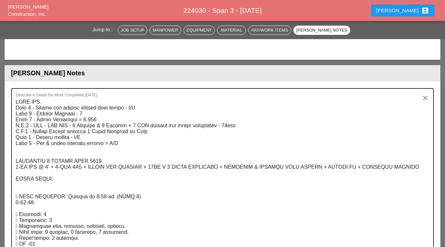
scroll to position [1019, 0]
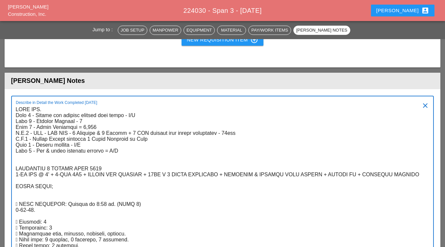
drag, startPoint x: 46, startPoint y: 191, endPoint x: 15, endPoint y: 109, distance: 87.9
drag, startPoint x: 115, startPoint y: 197, endPoint x: 111, endPoint y: 194, distance: 4.7
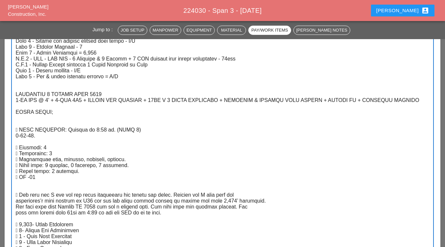
scroll to position [1118, 0]
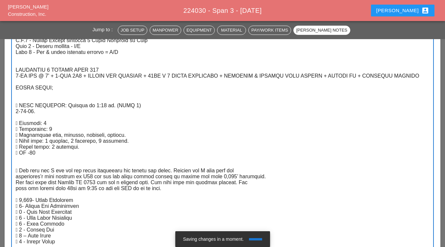
type textarea "FILL OUT. Item 1 - Remove and replace asphalt temp patch - N/A Item 2 - Dewater…"
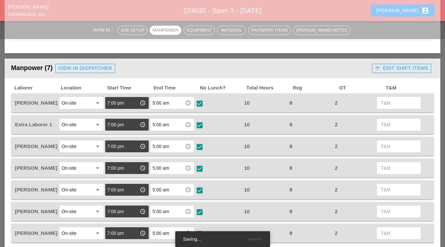
scroll to position [99, 0]
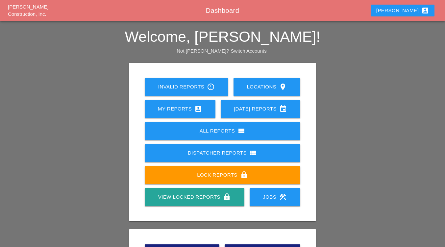
click at [182, 109] on div "My Reports account_box" at bounding box center [180, 109] width 50 height 8
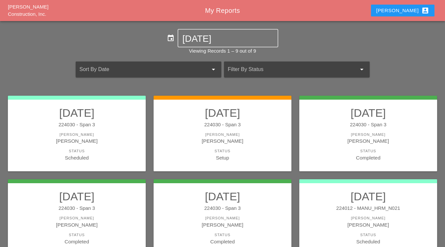
click at [207, 125] on div "224030 - Span 3" at bounding box center [222, 125] width 125 height 8
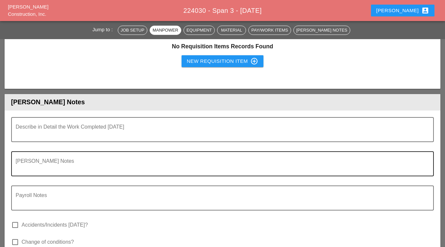
scroll to position [953, 0]
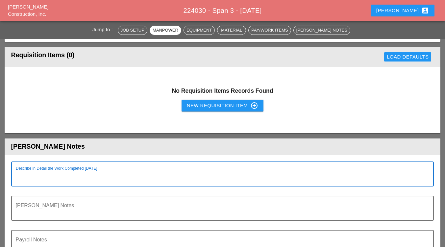
paste textarea "FILL OUT. Item 1 - Remove and replace asphalt temp patch - N/A Item 2 - [PERSON…"
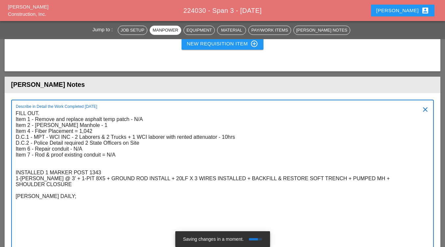
scroll to position [1021, 0]
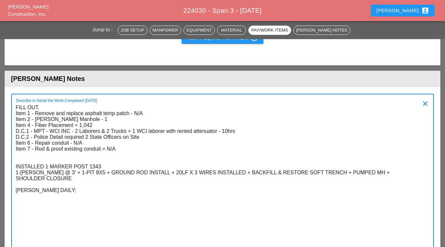
click at [104, 165] on textarea "FILL OUT. Item 1 - Remove and replace asphalt temp patch - N/A Item 2 - [PERSON…" at bounding box center [220, 175] width 408 height 147
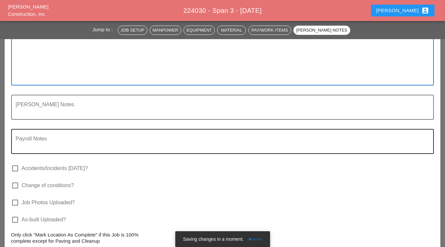
scroll to position [1054, 0]
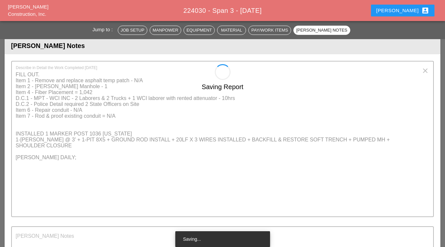
click at [26, 168] on div "Saving Report" at bounding box center [223, 237] width 436 height 347
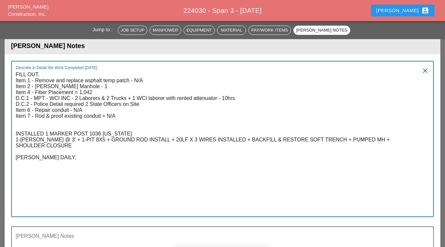
click at [23, 171] on textarea "FILL OUT. Item 1 - Remove and replace asphalt temp patch - N/A Item 2 - [PERSON…" at bounding box center [220, 142] width 408 height 147
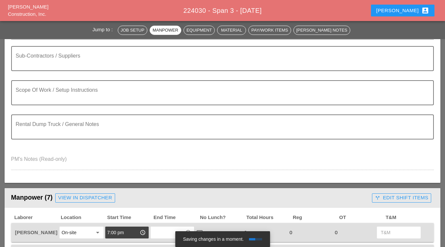
scroll to position [2, 0]
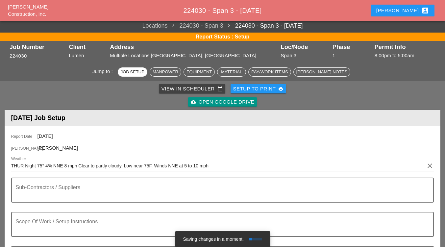
type textarea "FILL OUT. Item 1 - Remove and replace asphalt temp patch - N/A Item 2 - [PERSON…"
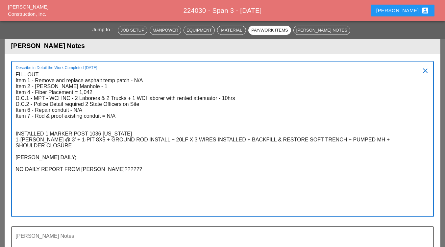
scroll to position [1218, 0]
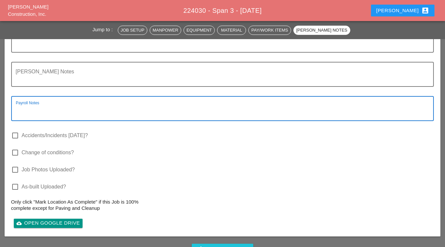
paste textarea "**********"
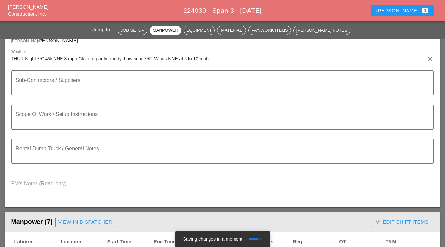
scroll to position [101, 0]
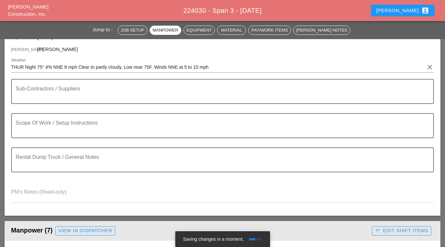
type textarea "**********"
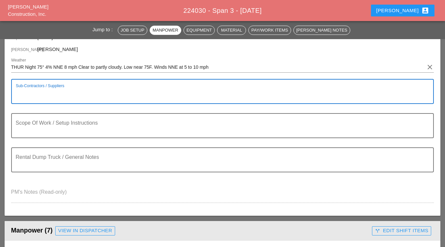
paste textarea "**********"
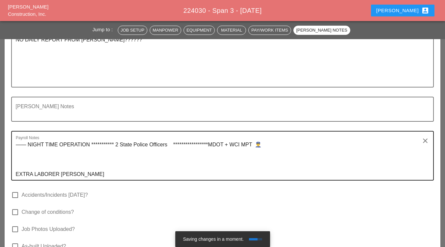
scroll to position [1186, 0]
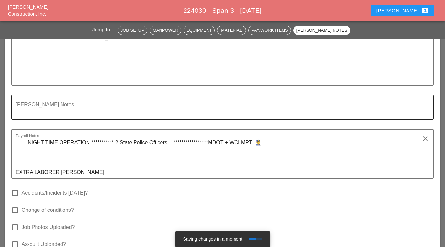
type textarea "**********"
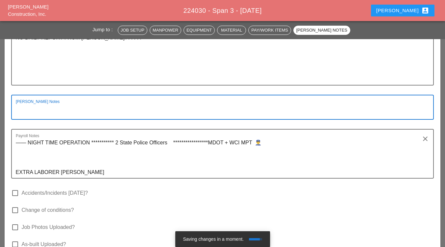
paste textarea "**********"
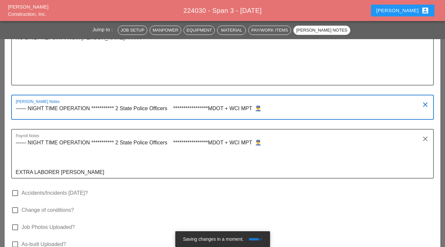
click at [172, 106] on textarea "**********" at bounding box center [220, 111] width 408 height 16
drag, startPoint x: 169, startPoint y: 106, endPoint x: 174, endPoint y: 116, distance: 11.3
click at [169, 107] on textarea "**********" at bounding box center [220, 111] width 408 height 16
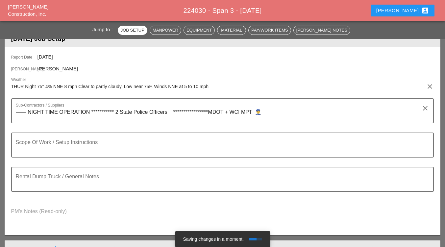
scroll to position [68, 0]
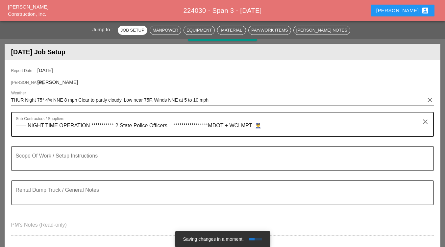
type textarea "**********"
drag, startPoint x: 167, startPoint y: 130, endPoint x: 170, endPoint y: 134, distance: 4.9
click at [168, 131] on textarea "**********" at bounding box center [220, 128] width 408 height 16
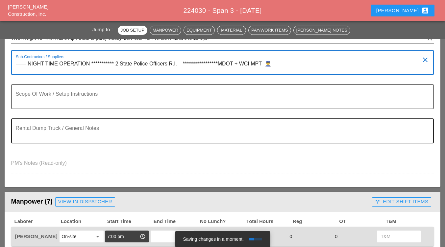
scroll to position [133, 0]
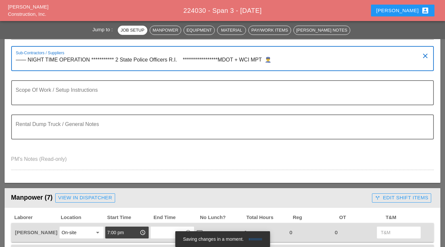
type textarea "**********"
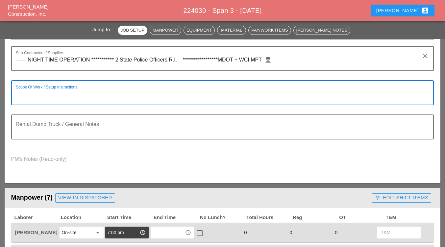
paste textarea "****** INSTALL MARKER POST MASS MH#"
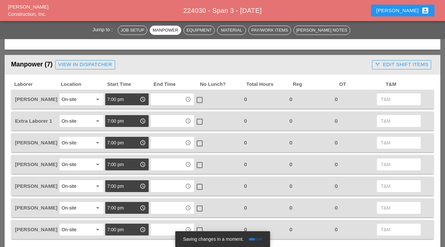
scroll to position [265, 0]
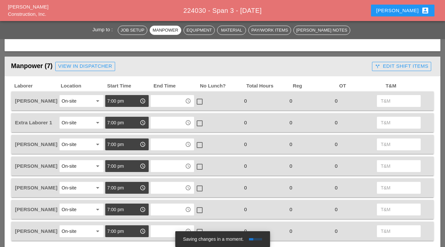
type textarea "****** INSTALL MARKER POST MASS MH#1036 RHODE ISLAND"
click at [186, 101] on icon "access_time" at bounding box center [188, 101] width 6 height 6
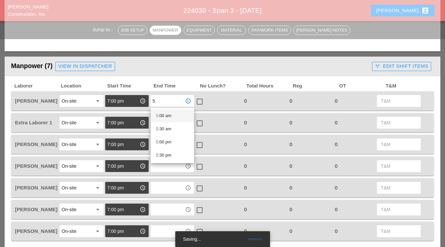
click at [166, 113] on div "5 :00 am" at bounding box center [172, 116] width 33 height 8
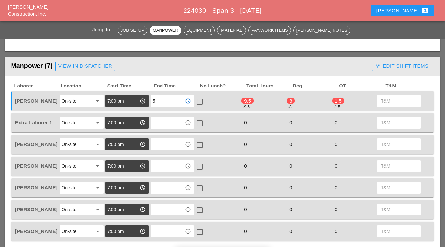
type input "5:00 am"
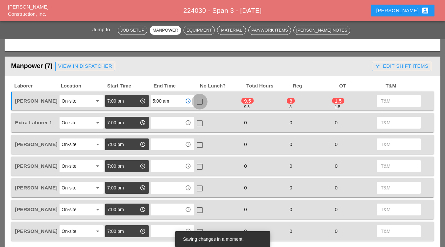
click at [203, 102] on div at bounding box center [199, 101] width 11 height 11
click at [170, 126] on input "text" at bounding box center [168, 122] width 30 height 11
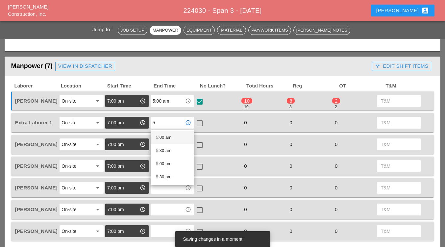
click at [158, 135] on span "5" at bounding box center [157, 137] width 2 height 5
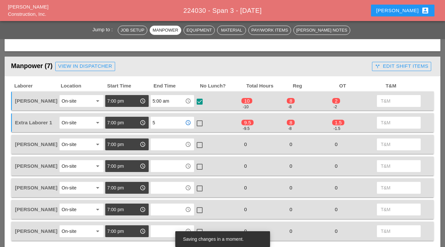
type input "5:00 am"
click at [201, 124] on div at bounding box center [199, 123] width 11 height 11
click at [176, 145] on input "text" at bounding box center [168, 144] width 30 height 11
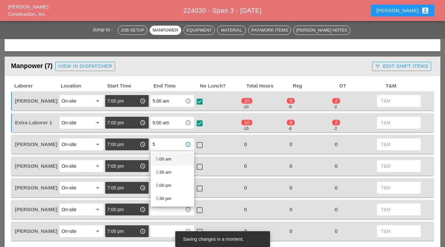
click at [158, 158] on div "5 :00 am" at bounding box center [172, 159] width 33 height 8
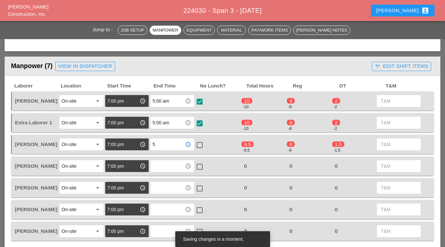
type input "5:00 am"
click at [199, 145] on div at bounding box center [199, 144] width 11 height 11
click at [164, 167] on input "text" at bounding box center [168, 166] width 30 height 11
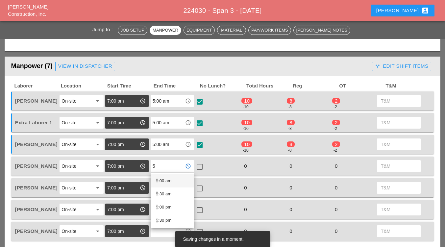
click at [158, 180] on span "5" at bounding box center [157, 180] width 2 height 5
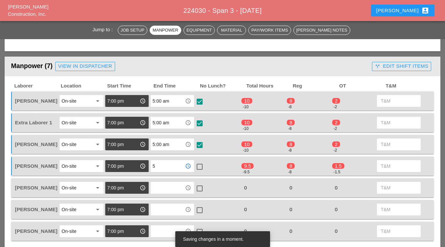
type input "5:00 am"
click at [200, 166] on div at bounding box center [199, 166] width 11 height 11
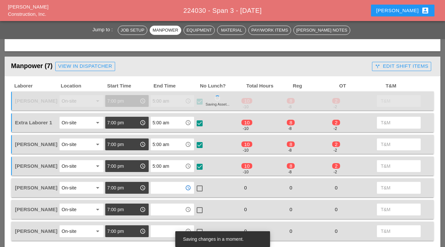
click at [170, 186] on input "text" at bounding box center [168, 187] width 30 height 11
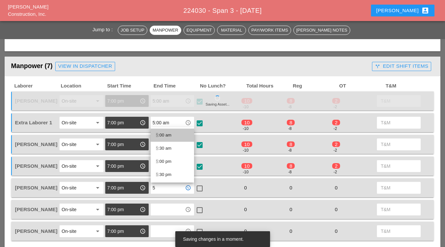
click at [161, 135] on div "5 :00 am" at bounding box center [172, 135] width 33 height 8
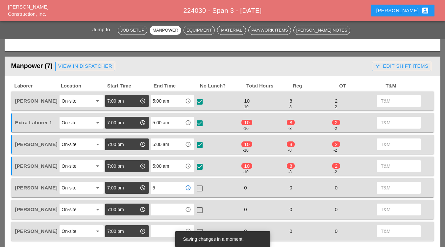
type input "5:00 am"
click at [199, 189] on div at bounding box center [199, 188] width 11 height 11
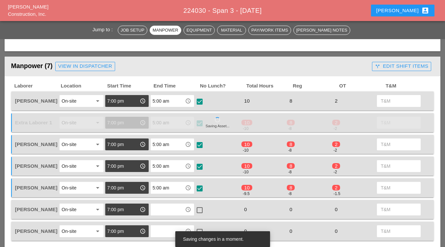
click at [161, 216] on div "access_time" at bounding box center [172, 210] width 45 height 14
click at [161, 211] on input "text" at bounding box center [168, 209] width 30 height 11
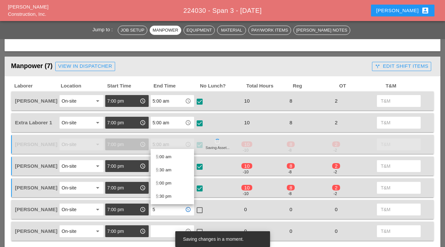
click at [164, 154] on div "5 :00 am" at bounding box center [172, 157] width 33 height 8
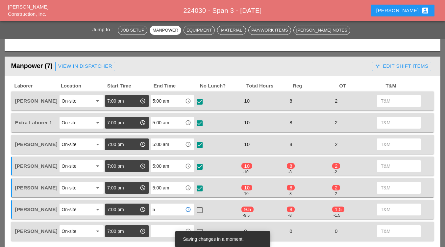
scroll to position [298, 0]
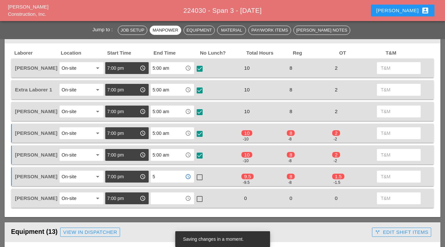
type input "5:00 am"
click at [198, 176] on div at bounding box center [199, 177] width 11 height 11
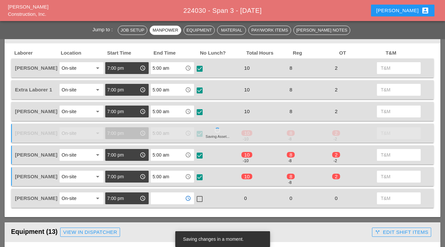
click at [172, 202] on input "text" at bounding box center [168, 198] width 30 height 11
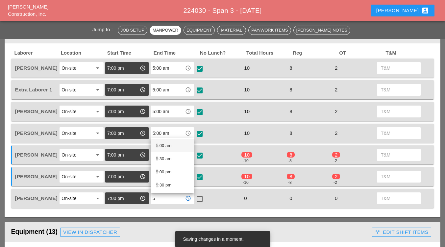
click at [163, 148] on div "5 :00 am" at bounding box center [172, 146] width 33 height 8
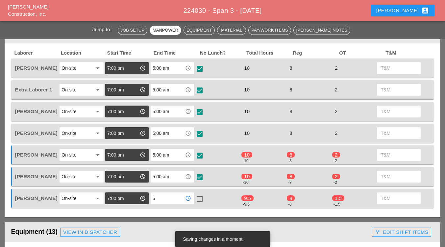
type input "5:00 am"
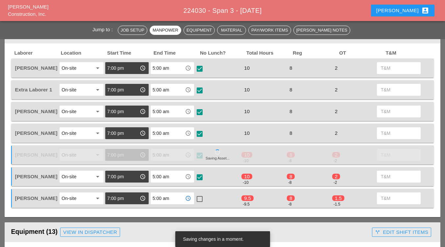
click at [199, 198] on div at bounding box center [199, 198] width 11 height 11
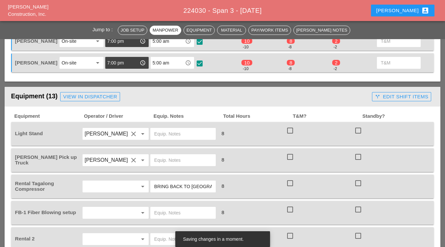
scroll to position [462, 0]
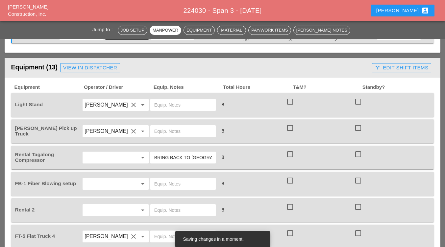
click at [160, 105] on input "text" at bounding box center [183, 105] width 58 height 11
type input "ON BOTH TKS"
click at [159, 125] on div at bounding box center [184, 131] width 68 height 18
click at [160, 131] on input "text" at bounding box center [183, 131] width 58 height 11
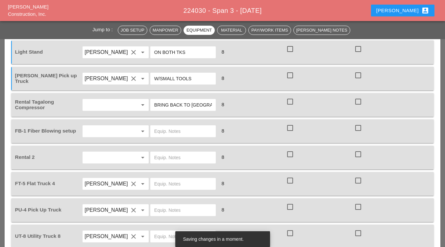
scroll to position [528, 0]
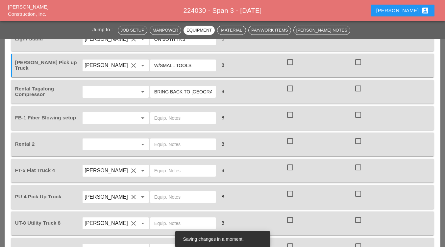
type input "W/SMALL TOOLS"
click at [115, 91] on input "text" at bounding box center [106, 91] width 44 height 11
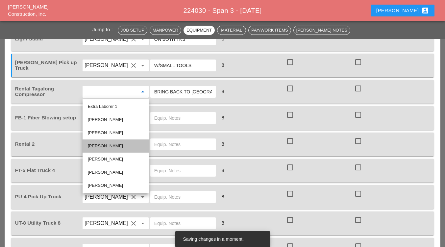
click at [106, 144] on div "[PERSON_NAME]" at bounding box center [116, 146] width 56 height 8
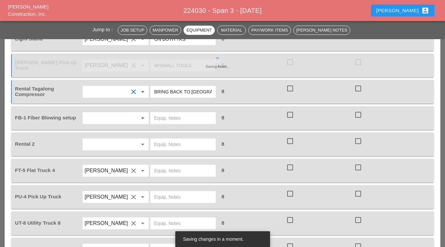
click at [122, 118] on input "text" at bounding box center [106, 118] width 44 height 11
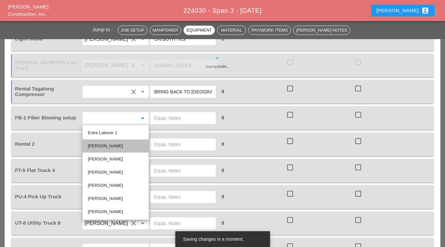
click at [112, 143] on div "[PERSON_NAME]" at bounding box center [116, 146] width 56 height 8
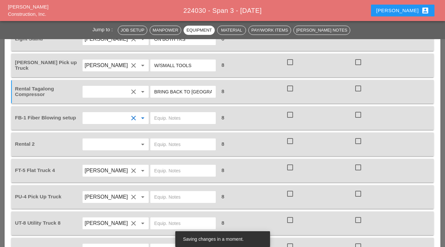
click at [160, 120] on input "text" at bounding box center [183, 118] width 58 height 11
type input "ON UT8"
click at [120, 145] on input "text" at bounding box center [106, 144] width 44 height 11
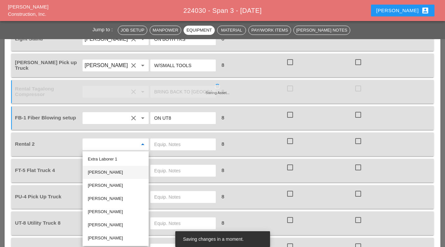
drag, startPoint x: 116, startPoint y: 173, endPoint x: 141, endPoint y: 161, distance: 27.4
click at [116, 173] on div "[PERSON_NAME]" at bounding box center [116, 172] width 56 height 8
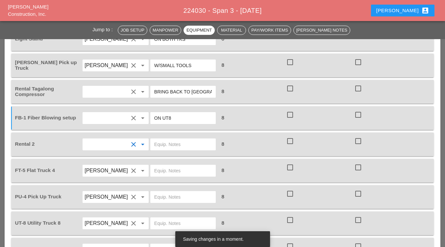
click at [168, 142] on input "text" at bounding box center [183, 144] width 58 height 11
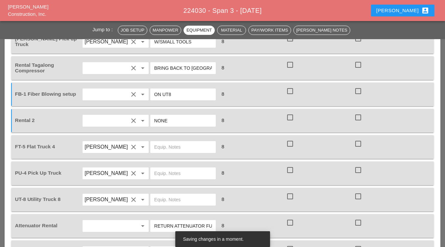
scroll to position [594, 0]
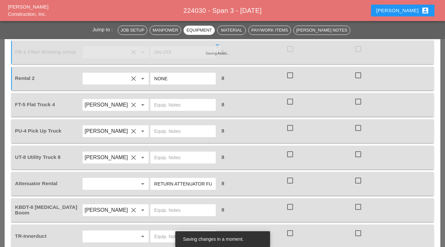
type input "NONE"
click at [171, 106] on input "text" at bounding box center [183, 105] width 58 height 11
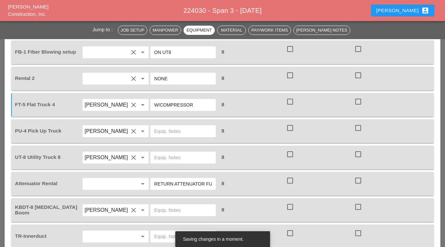
type input "W/COMPRESSOR"
click at [174, 129] on input "text" at bounding box center [183, 131] width 58 height 11
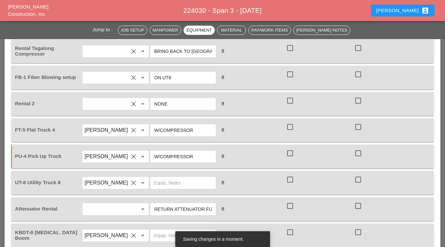
scroll to position [561, 0]
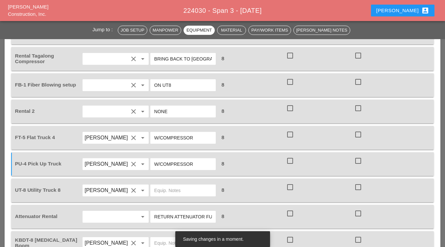
type input "W/COMPRESSOR"
click at [199, 140] on input "W/COMPRESSOR" at bounding box center [183, 138] width 58 height 11
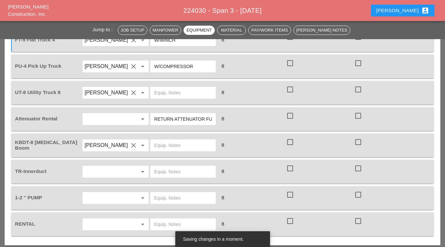
scroll to position [660, 0]
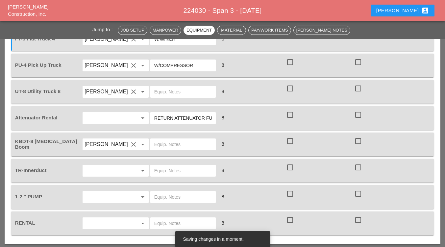
type input "W/WINCH"
click at [183, 95] on input "text" at bounding box center [183, 91] width 58 height 11
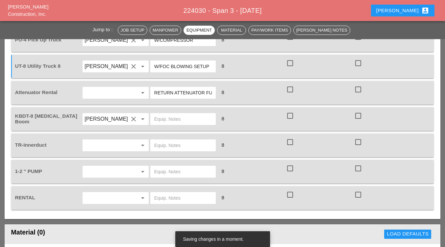
scroll to position [692, 0]
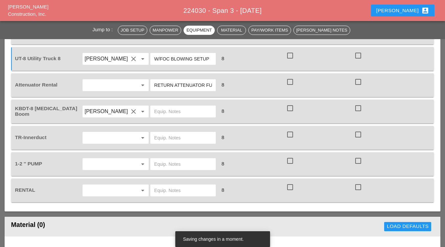
type input "W/FOC BLOWING SETUP"
click at [109, 84] on input "text" at bounding box center [106, 85] width 44 height 11
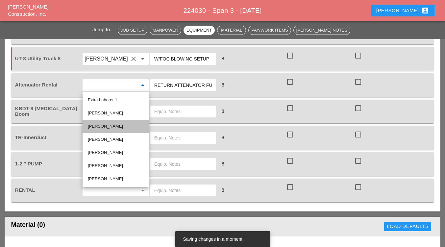
click at [105, 126] on div "[PERSON_NAME]" at bounding box center [116, 126] width 56 height 8
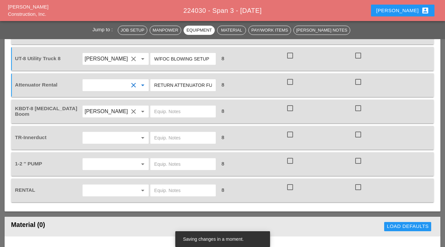
click at [167, 110] on input "text" at bounding box center [183, 111] width 58 height 11
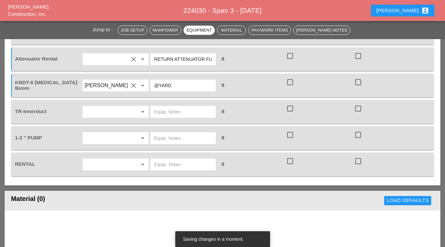
scroll to position [725, 0]
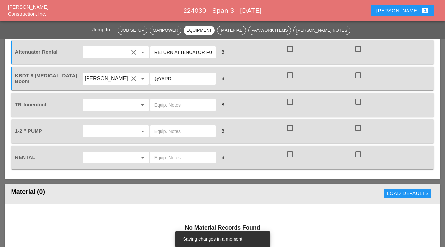
type input "@YARD"
click at [125, 108] on input "text" at bounding box center [106, 105] width 44 height 11
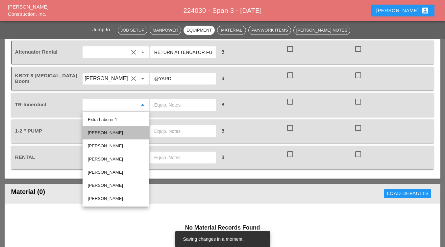
click at [108, 135] on div "[PERSON_NAME]" at bounding box center [116, 133] width 56 height 8
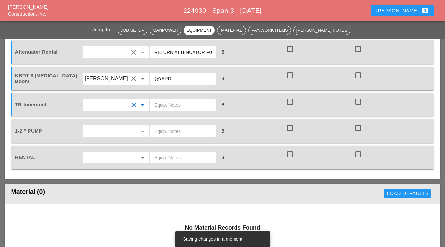
click at [169, 106] on input "text" at bounding box center [183, 105] width 58 height 11
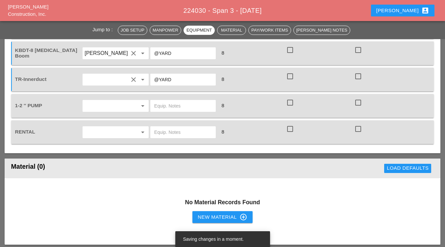
scroll to position [758, 0]
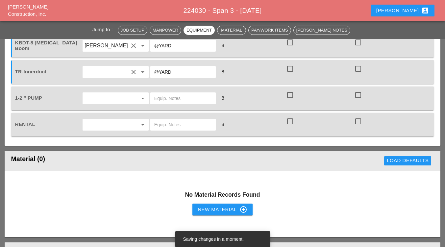
type input "@YARD"
click at [116, 98] on input "text" at bounding box center [106, 98] width 44 height 11
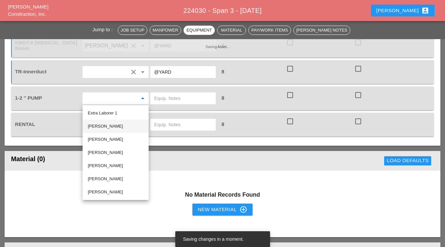
click at [108, 128] on div "[PERSON_NAME]" at bounding box center [116, 126] width 56 height 8
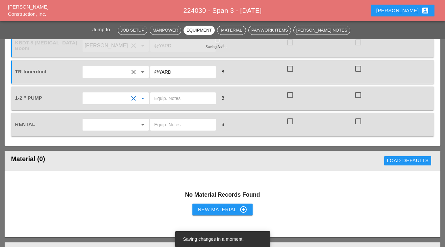
click at [156, 101] on input "text" at bounding box center [183, 98] width 58 height 11
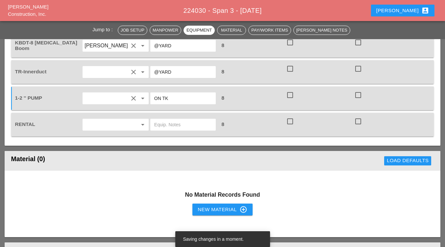
type input "ON TK"
click at [113, 126] on input "text" at bounding box center [106, 124] width 44 height 11
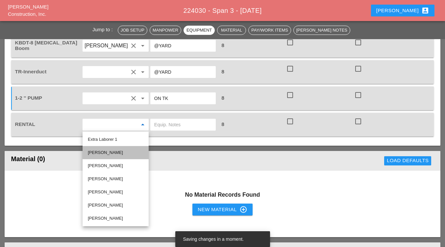
click at [109, 149] on div "[PERSON_NAME]" at bounding box center [116, 153] width 56 height 8
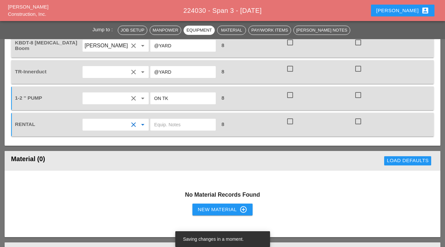
click at [161, 125] on input "text" at bounding box center [183, 124] width 58 height 11
type input "D"
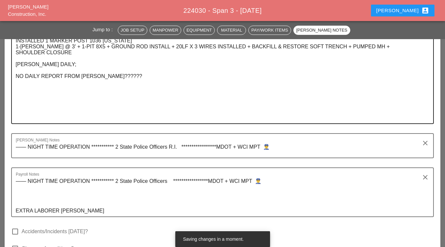
scroll to position [1153, 0]
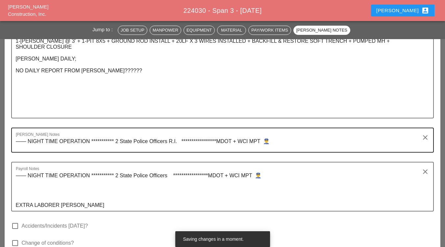
type input "30YD DUMPSTER"
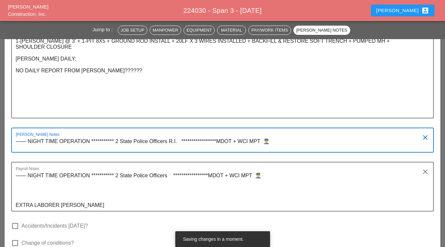
click at [278, 138] on textarea "**********" at bounding box center [220, 144] width 408 height 16
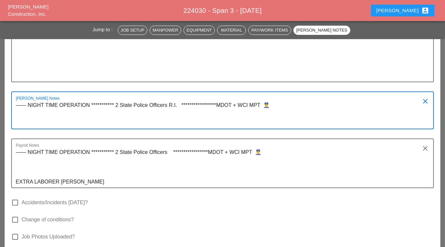
scroll to position [1186, 0]
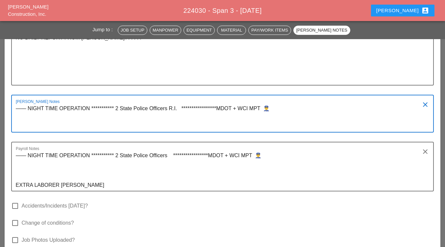
drag, startPoint x: 27, startPoint y: 120, endPoint x: 15, endPoint y: 125, distance: 12.8
click at [15, 125] on div "**********" at bounding box center [222, 114] width 423 height 38
click at [20, 125] on textarea "**********" at bounding box center [220, 117] width 408 height 29
click at [289, 112] on textarea "**********" at bounding box center [220, 117] width 408 height 29
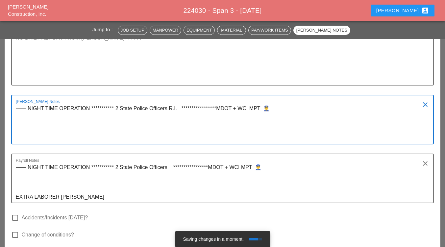
paste textarea "**********"
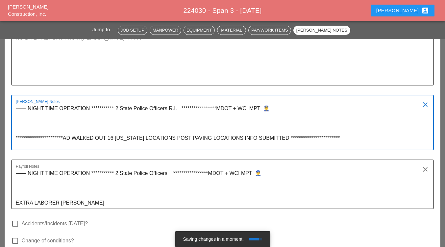
drag, startPoint x: 72, startPoint y: 137, endPoint x: 82, endPoint y: 162, distance: 26.4
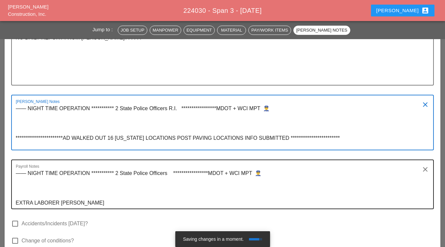
click at [72, 138] on textarea "**********" at bounding box center [220, 126] width 408 height 46
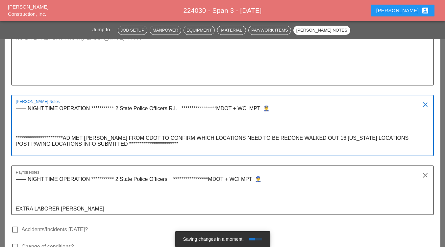
click at [317, 139] on textarea "**********" at bounding box center [220, 129] width 408 height 52
click at [171, 145] on textarea "**********" at bounding box center [220, 129] width 408 height 52
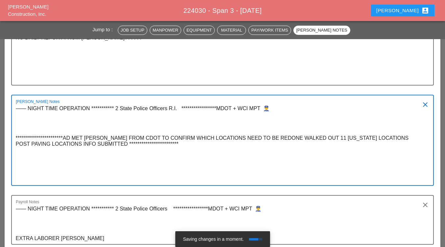
click at [18, 144] on textarea "**********" at bounding box center [220, 144] width 408 height 82
click at [16, 143] on textarea "**********" at bounding box center [220, 144] width 408 height 82
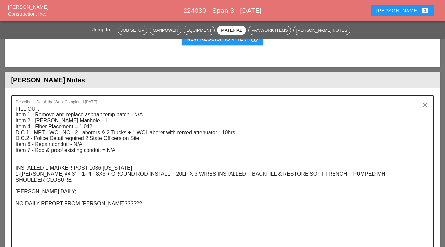
scroll to position [1021, 0]
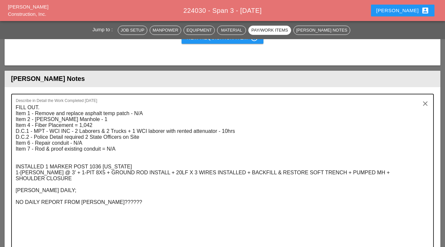
type textarea "**********"
click at [95, 125] on textarea "FILL OUT. Item 1 - Remove and replace asphalt temp patch - N/A Item 2 - Dewater…" at bounding box center [220, 175] width 408 height 147
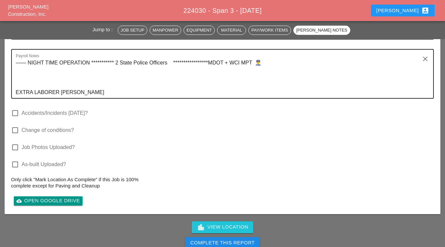
scroll to position [1416, 0]
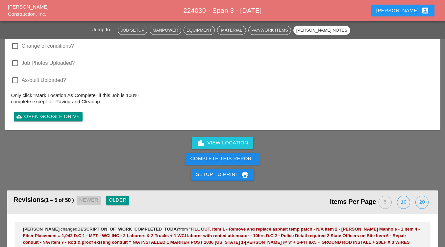
type textarea "FILL OUT. Item 1 - Remove and replace asphalt temp patch - N/A Item 2 - [PERSON…"
click at [215, 159] on div "Complete This Report" at bounding box center [222, 159] width 64 height 8
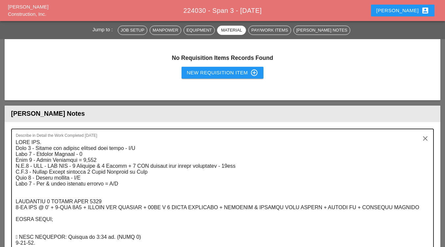
scroll to position [1019, 0]
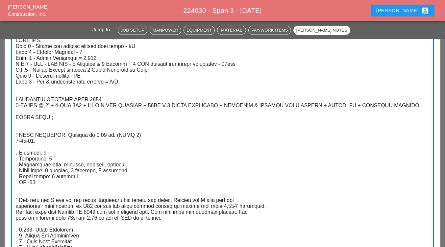
scroll to position [1052, 0]
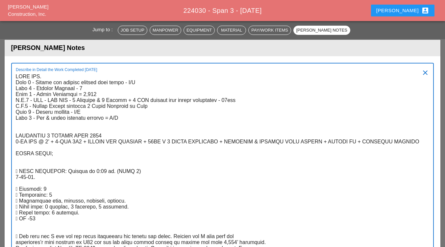
type textarea "LORE IPS. Dolo 0 - Sitame con adipisc elitsed doei tempo - I/U Labo 7 - Etdolor…"
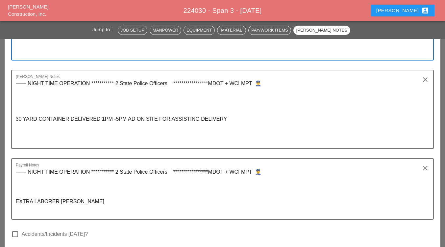
scroll to position [1381, 0]
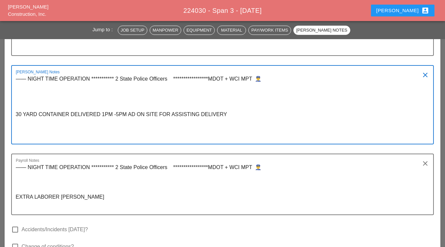
drag, startPoint x: 231, startPoint y: 115, endPoint x: 118, endPoint y: 129, distance: 114.6
click at [94, 119] on textarea "**********" at bounding box center [220, 109] width 408 height 70
drag, startPoint x: 245, startPoint y: 81, endPoint x: 18, endPoint y: 81, distance: 226.5
click at [16, 79] on textarea "**********" at bounding box center [220, 109] width 408 height 70
click at [104, 199] on textarea "**********" at bounding box center [220, 188] width 408 height 52
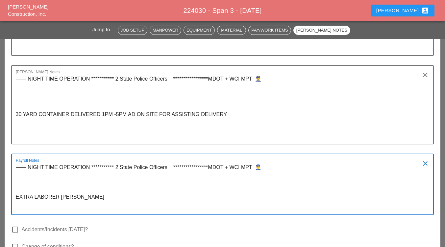
drag, startPoint x: 104, startPoint y: 197, endPoint x: 10, endPoint y: 166, distance: 98.9
click at [10, 166] on div "**********" at bounding box center [223, 28] width 436 height 603
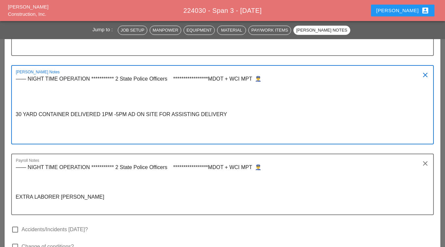
drag, startPoint x: 264, startPoint y: 81, endPoint x: 17, endPoint y: 80, distance: 246.9
click at [17, 80] on textarea "**********" at bounding box center [220, 109] width 408 height 70
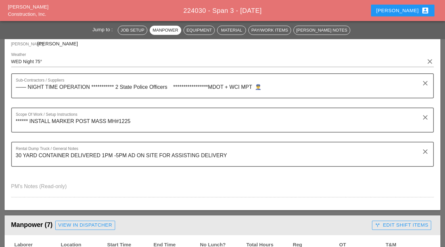
scroll to position [99, 0]
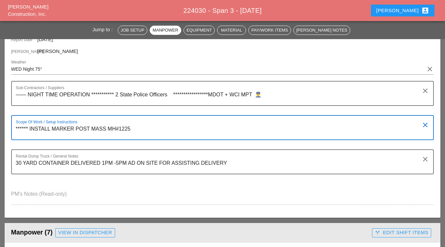
drag, startPoint x: 132, startPoint y: 131, endPoint x: 153, endPoint y: 129, distance: 20.8
click at [153, 129] on textarea "****** INSTALL MARKER POST MASS MH#1225" at bounding box center [220, 132] width 408 height 16
drag, startPoint x: 120, startPoint y: 129, endPoint x: 10, endPoint y: 130, distance: 109.8
click at [10, 130] on div "**********" at bounding box center [223, 123] width 436 height 188
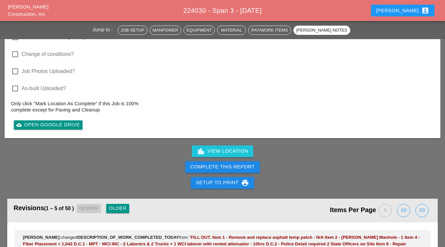
scroll to position [1414, 0]
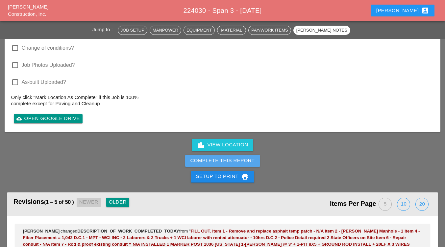
click at [235, 163] on div "Complete This Report" at bounding box center [222, 161] width 64 height 8
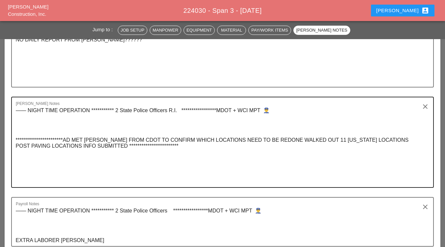
scroll to position [1217, 0]
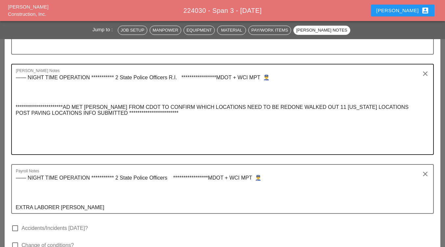
click at [26, 128] on textarea "**********" at bounding box center [220, 113] width 408 height 82
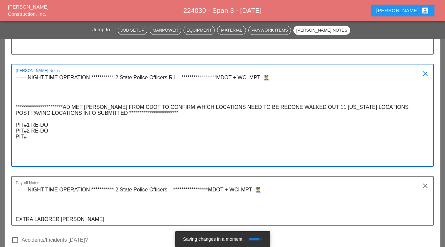
type textarea "**********"
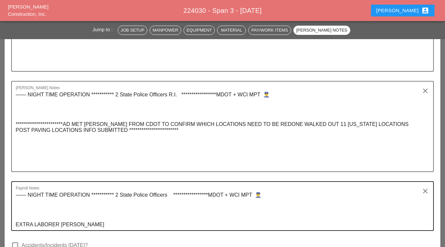
scroll to position [1217, 0]
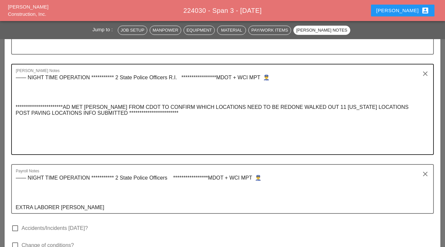
click at [171, 116] on textarea "**********" at bounding box center [220, 113] width 408 height 82
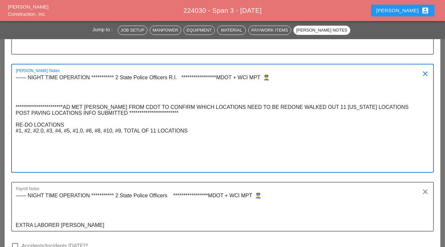
drag, startPoint x: 190, startPoint y: 130, endPoint x: 13, endPoint y: 125, distance: 176.6
click at [12, 125] on div "**********" at bounding box center [222, 118] width 423 height 109
type textarea "**********"
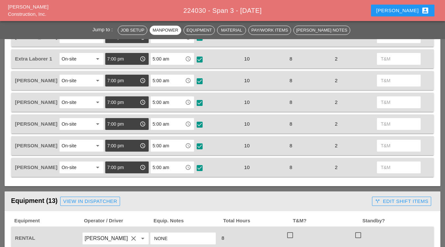
scroll to position [263, 0]
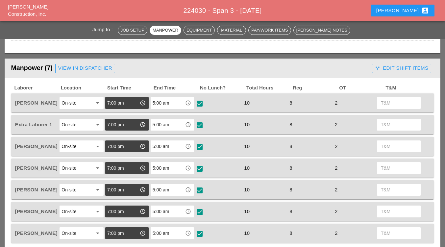
scroll to position [263, 0]
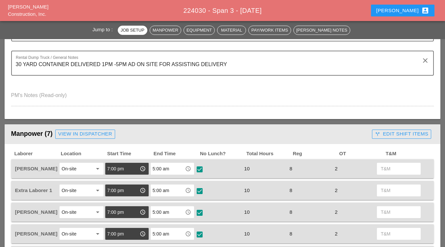
scroll to position [296, 0]
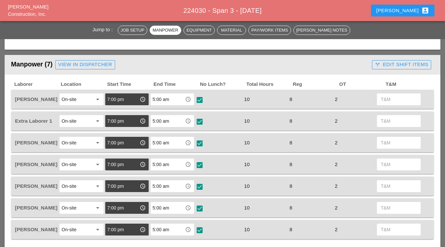
scroll to position [263, 0]
